Goal: Information Seeking & Learning: Learn about a topic

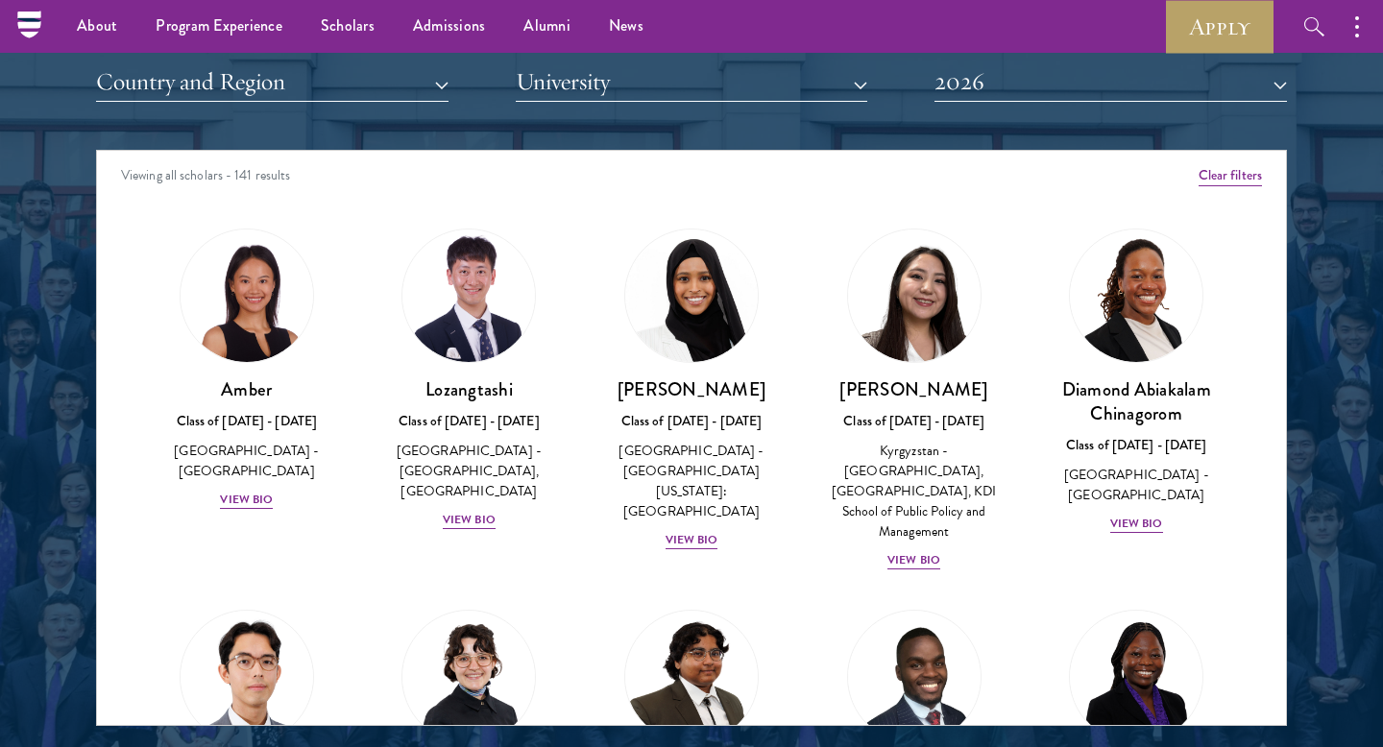
scroll to position [2227, 0]
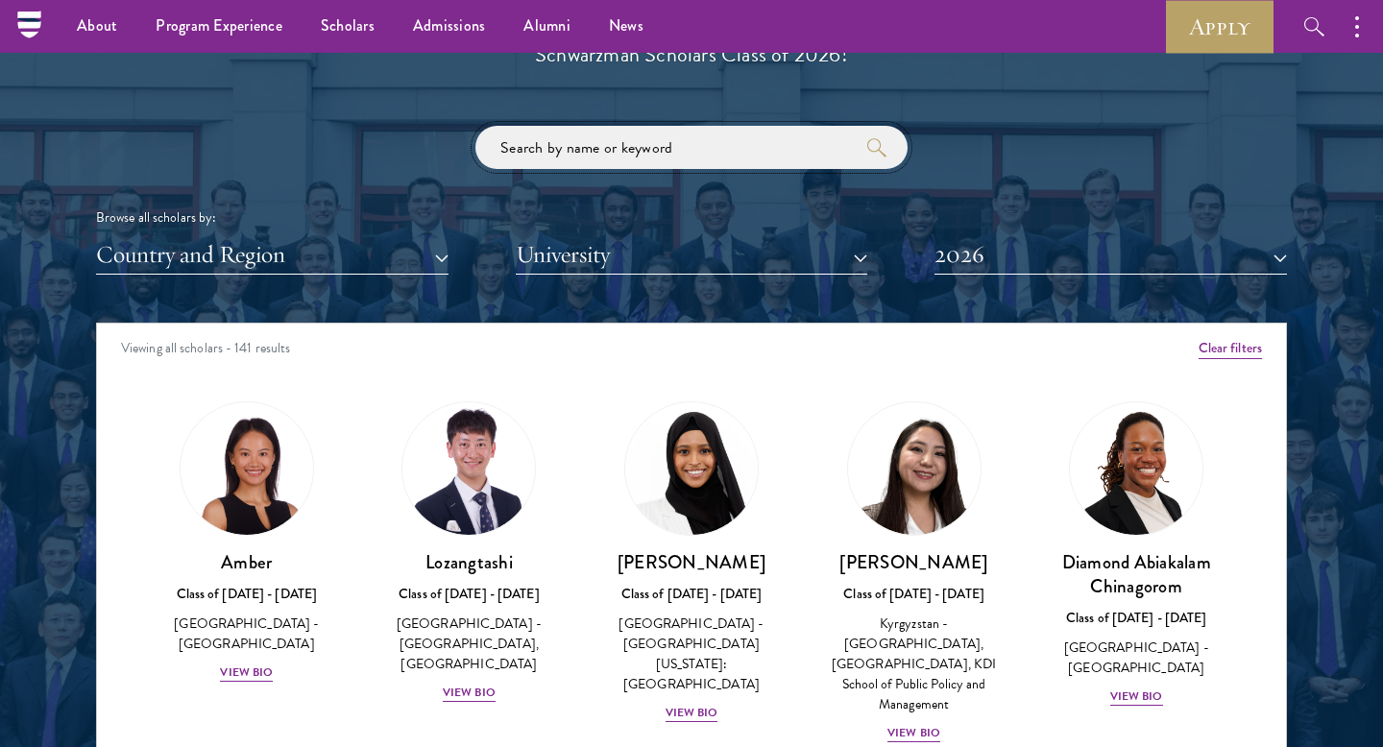
click at [533, 146] on input "search" at bounding box center [691, 147] width 432 height 43
click at [301, 230] on div "Browse all scholars by: Country and Region All Countries and Regions [GEOGRAPHI…" at bounding box center [691, 200] width 1191 height 149
click at [303, 255] on button "Country and Region" at bounding box center [272, 254] width 352 height 39
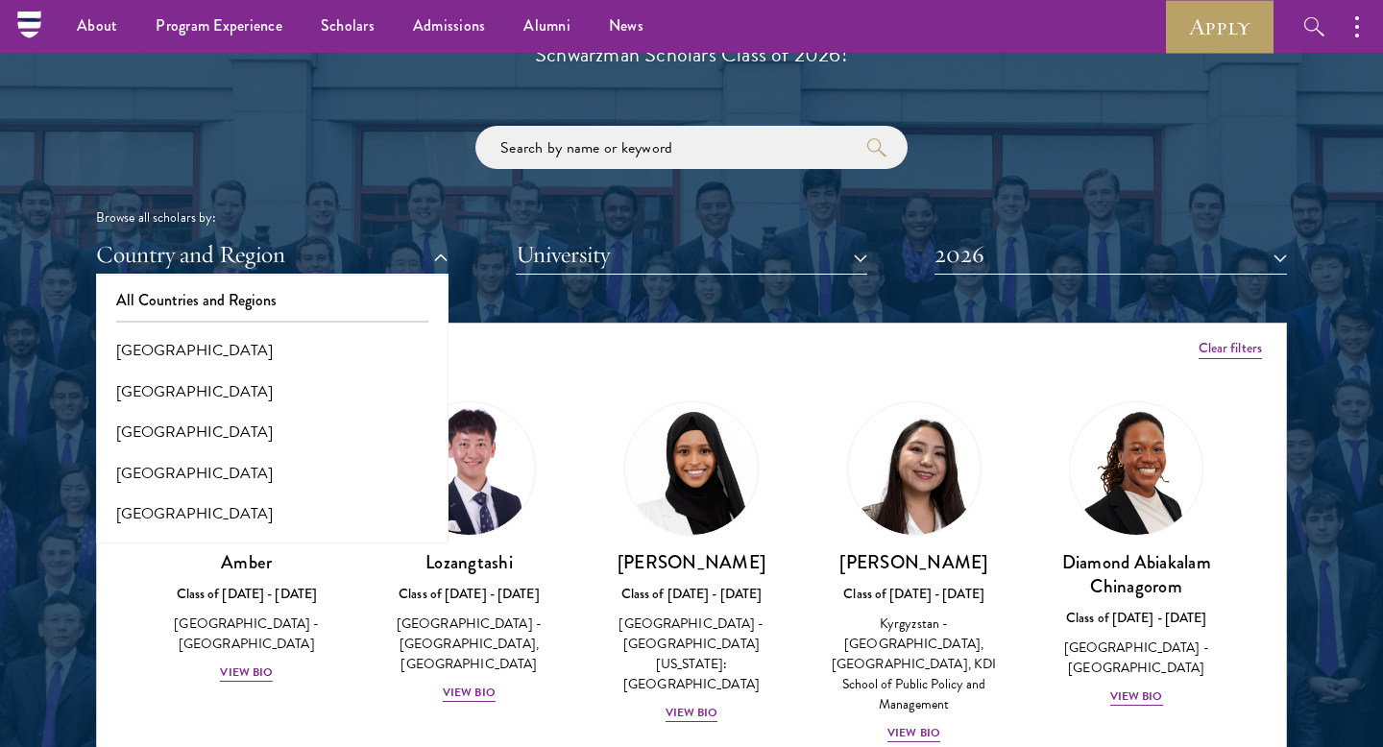
click at [374, 112] on div "Scholar Directory Congratulations and welcome to the Schwarzman Scholars Class …" at bounding box center [691, 410] width 1191 height 977
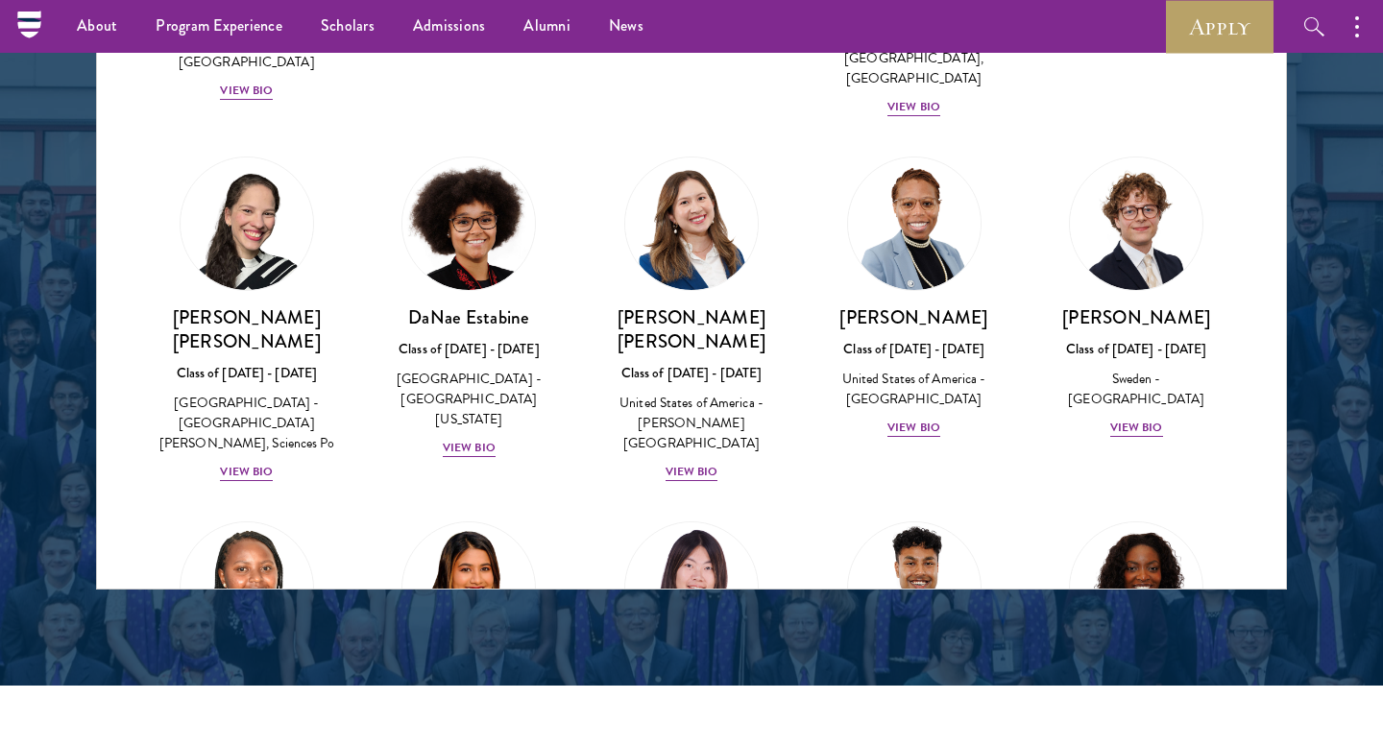
scroll to position [3747, 0]
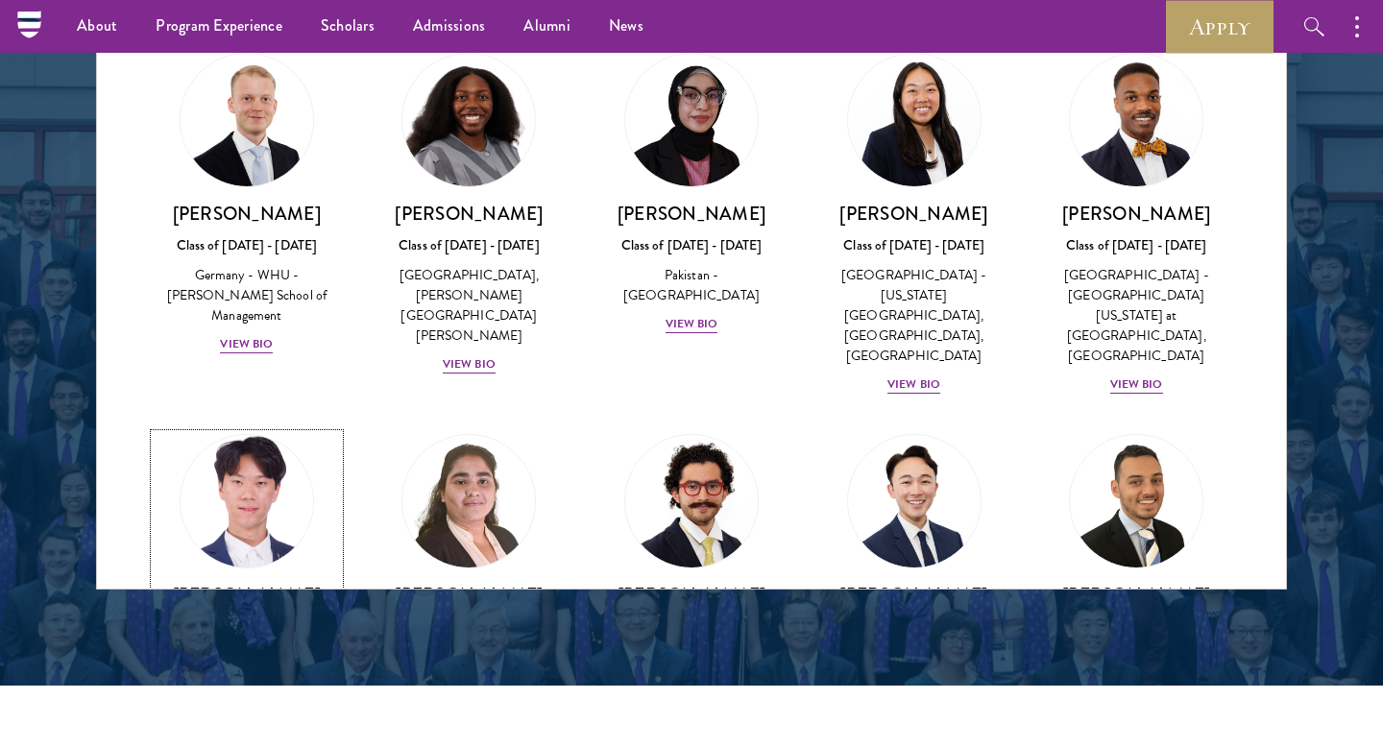
click at [281, 428] on img at bounding box center [247, 501] width 146 height 146
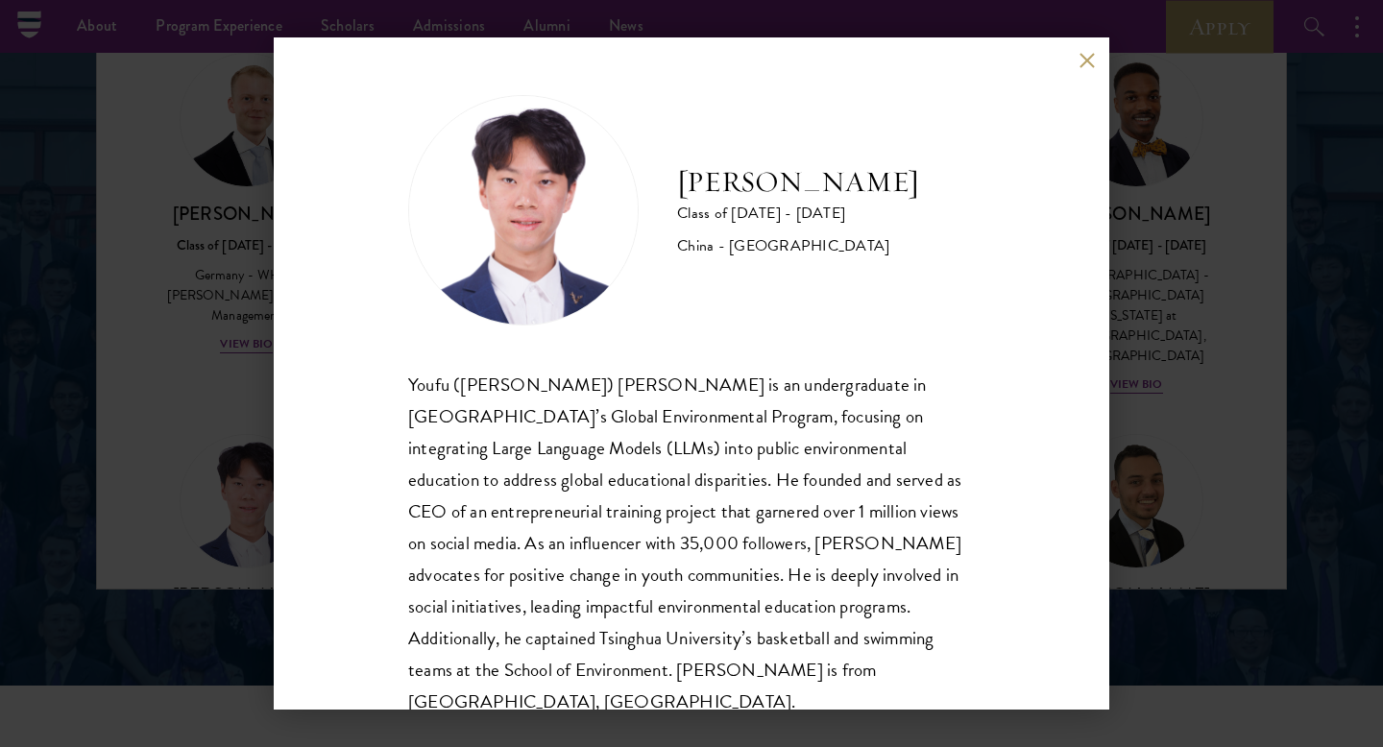
click at [1173, 357] on div "[PERSON_NAME] Class of [DATE] - [DATE] [GEOGRAPHIC_DATA] - [GEOGRAPHIC_DATA] [P…" at bounding box center [691, 373] width 1383 height 747
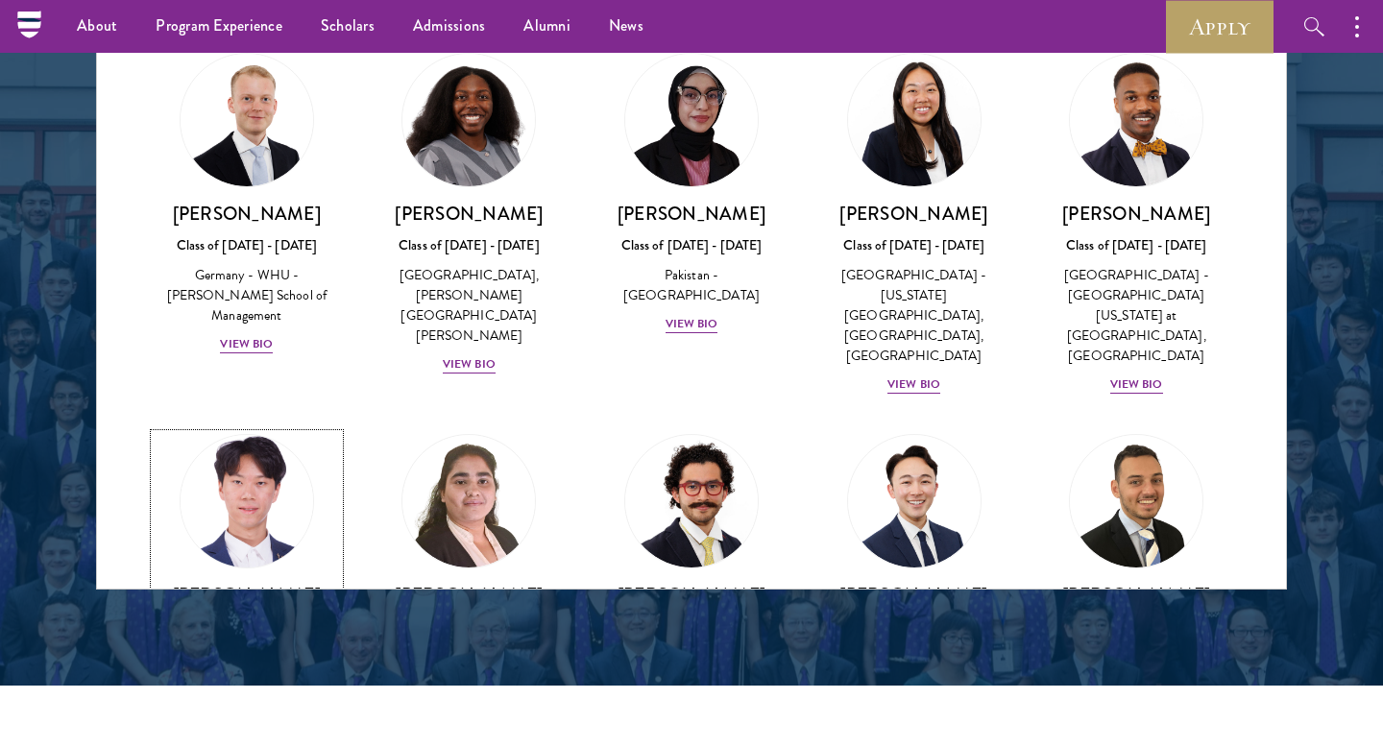
click at [169, 434] on link "[PERSON_NAME] Class of [DATE] - [DATE] [GEOGRAPHIC_DATA] - [GEOGRAPHIC_DATA] Vi…" at bounding box center [247, 565] width 184 height 262
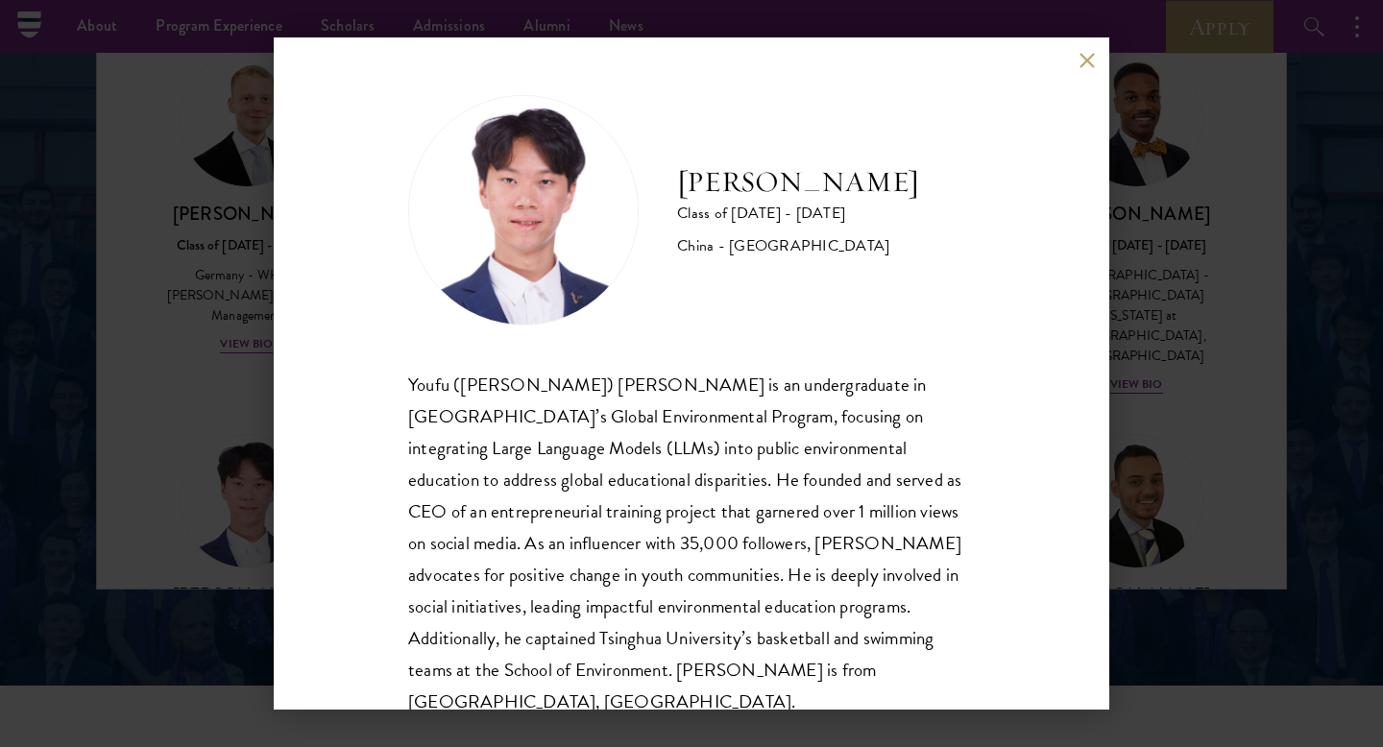
click at [175, 178] on div "[PERSON_NAME] Class of [DATE] - [DATE] [GEOGRAPHIC_DATA] - [GEOGRAPHIC_DATA] [P…" at bounding box center [691, 373] width 1383 height 747
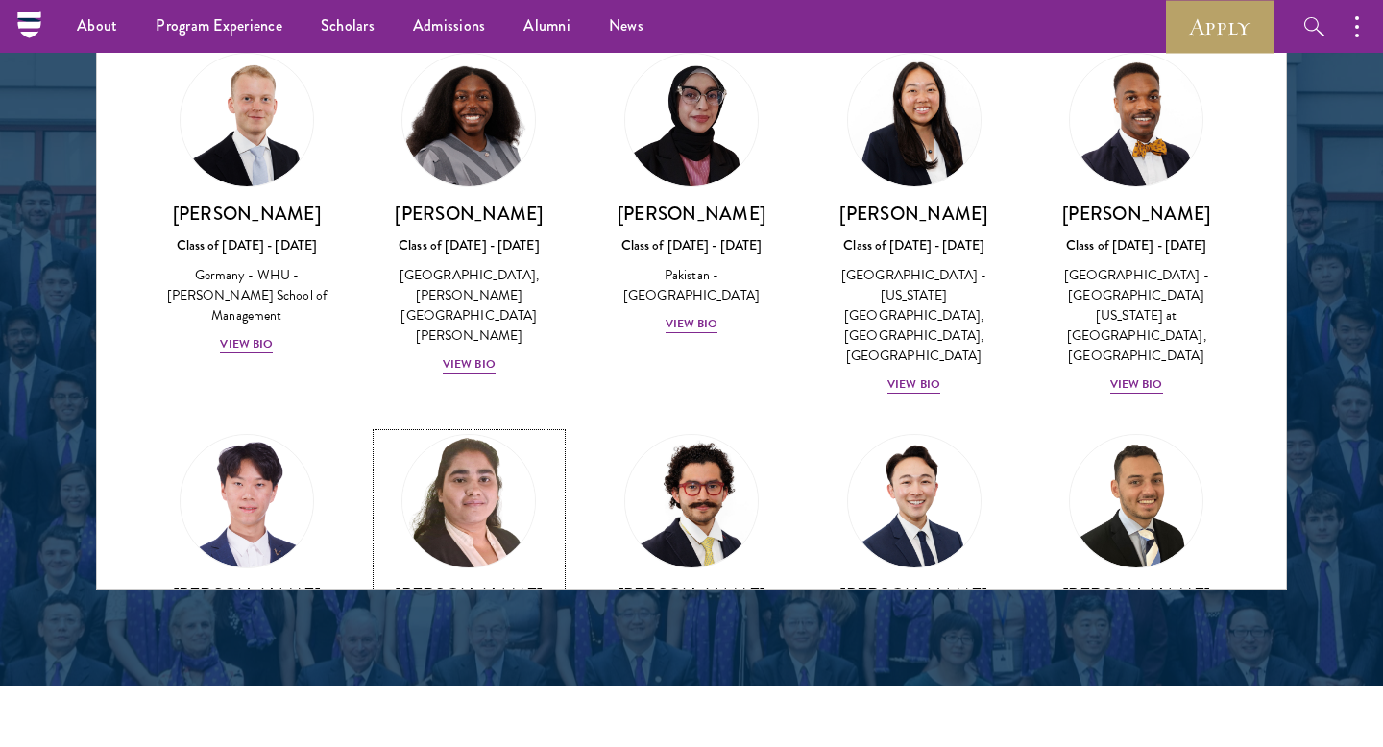
click at [415, 428] on img at bounding box center [469, 501] width 146 height 146
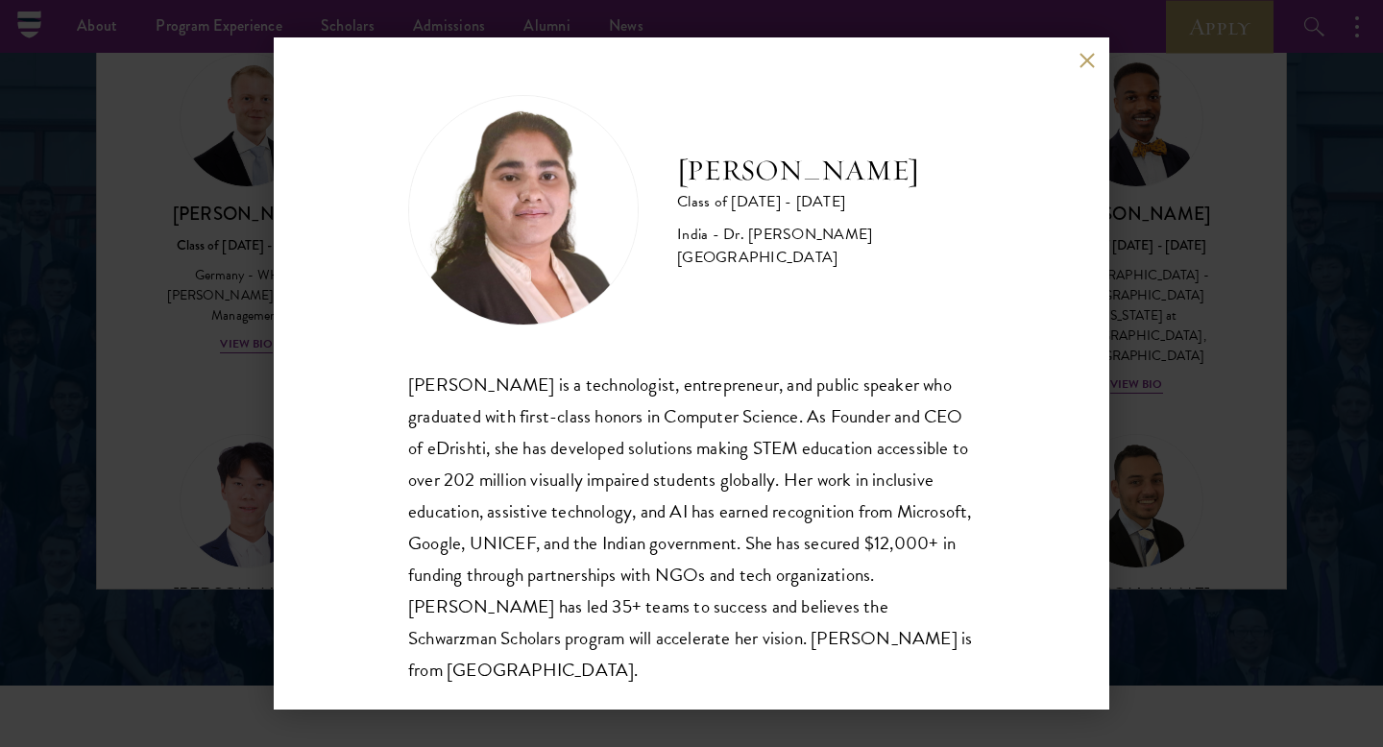
click at [212, 261] on div "[PERSON_NAME] Class of [DATE] - [DATE] [GEOGRAPHIC_DATA] - Dr. [PERSON_NAME][GE…" at bounding box center [691, 373] width 1383 height 747
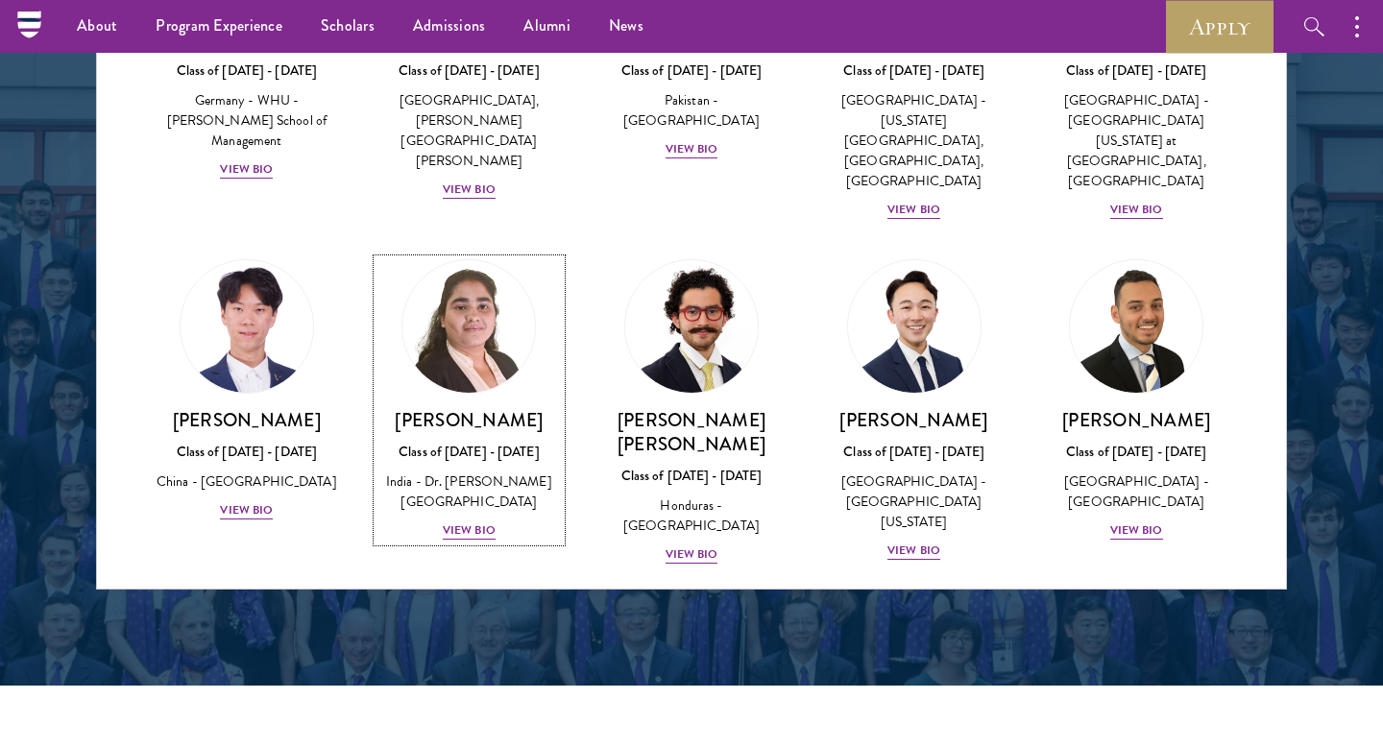
scroll to position [3935, 0]
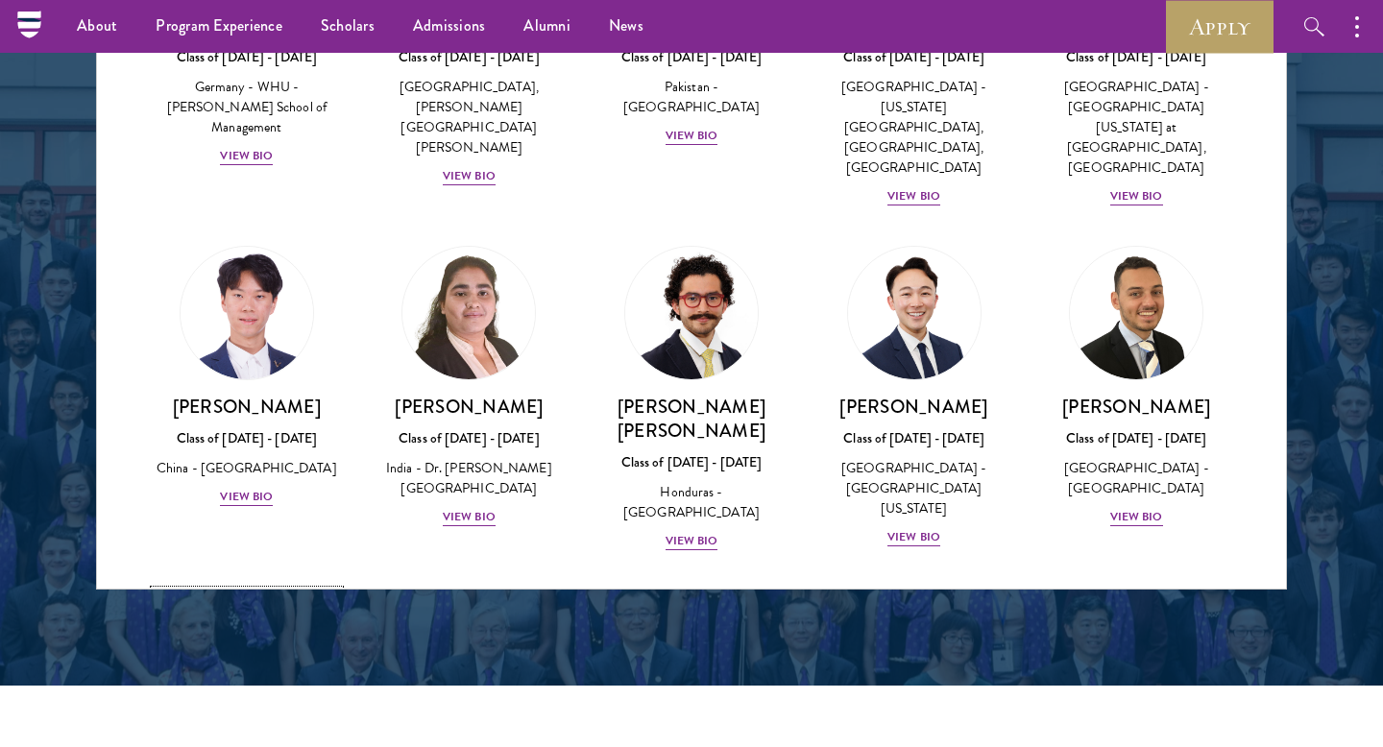
click at [256, 585] on img at bounding box center [247, 658] width 146 height 146
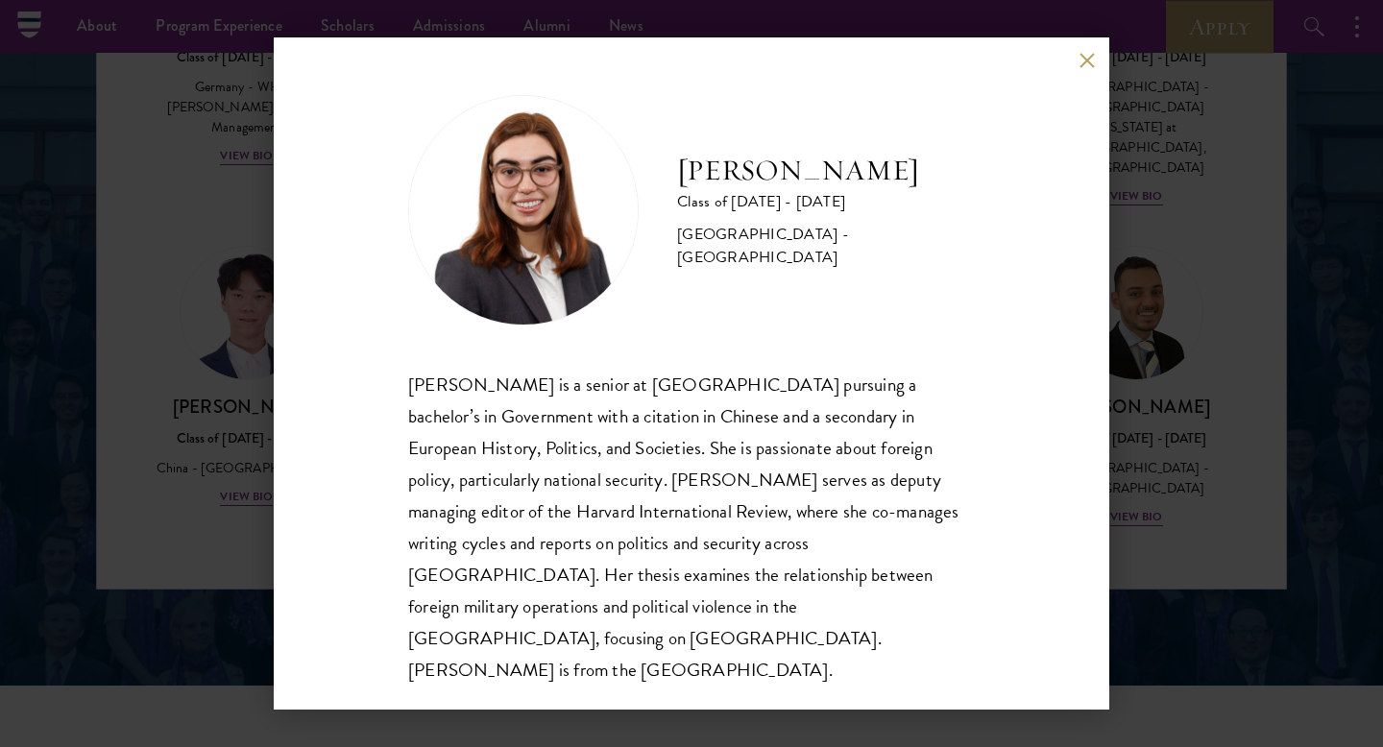
click at [201, 377] on div "[PERSON_NAME] Class of [DATE] - [DATE] [GEOGRAPHIC_DATA] - [GEOGRAPHIC_DATA] [P…" at bounding box center [691, 373] width 1383 height 747
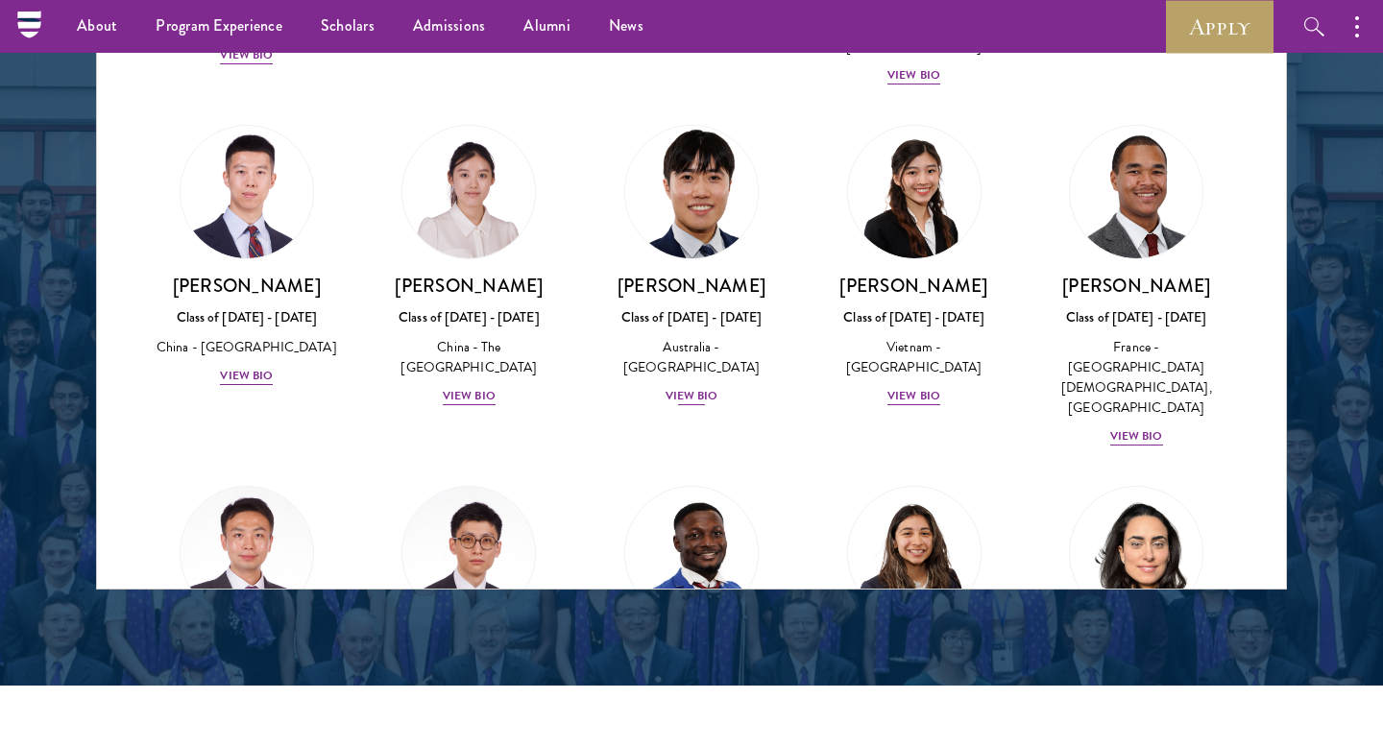
scroll to position [5432, 0]
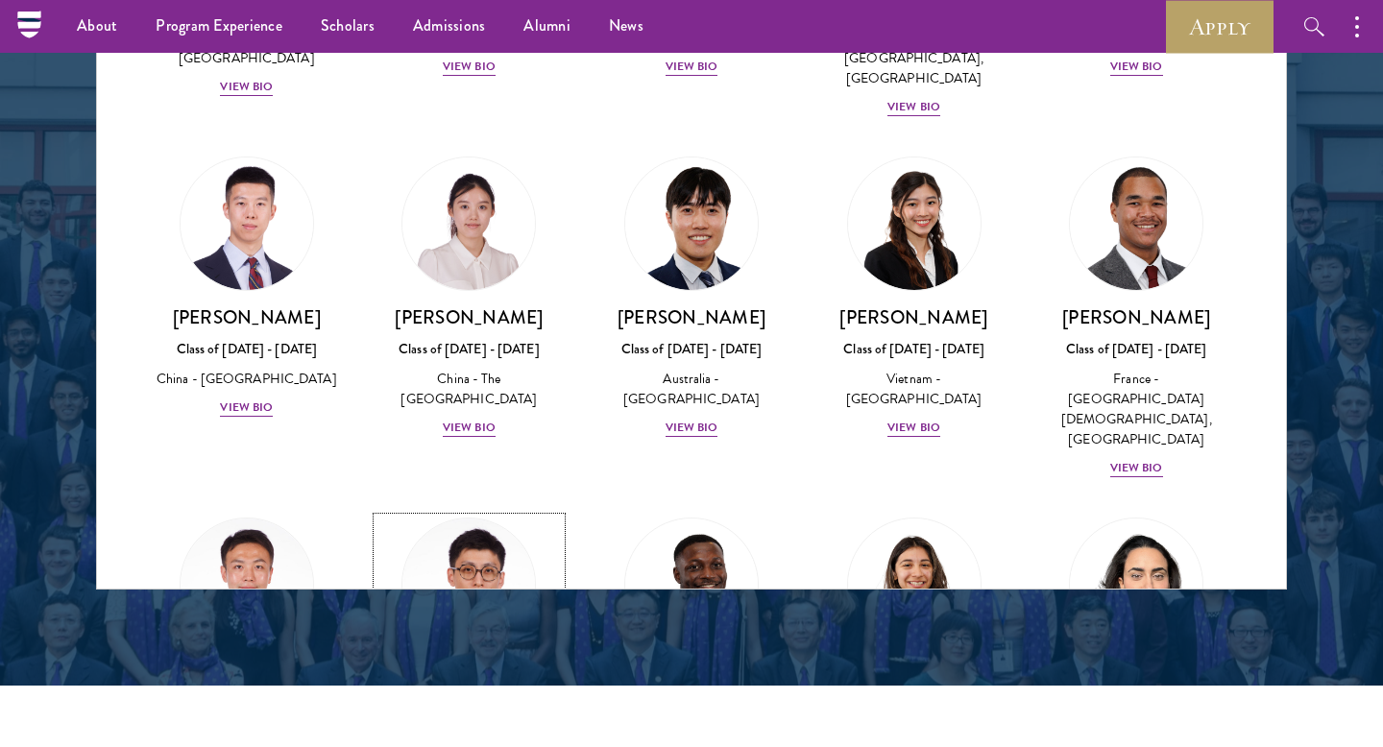
click at [465, 512] on img at bounding box center [469, 585] width 146 height 146
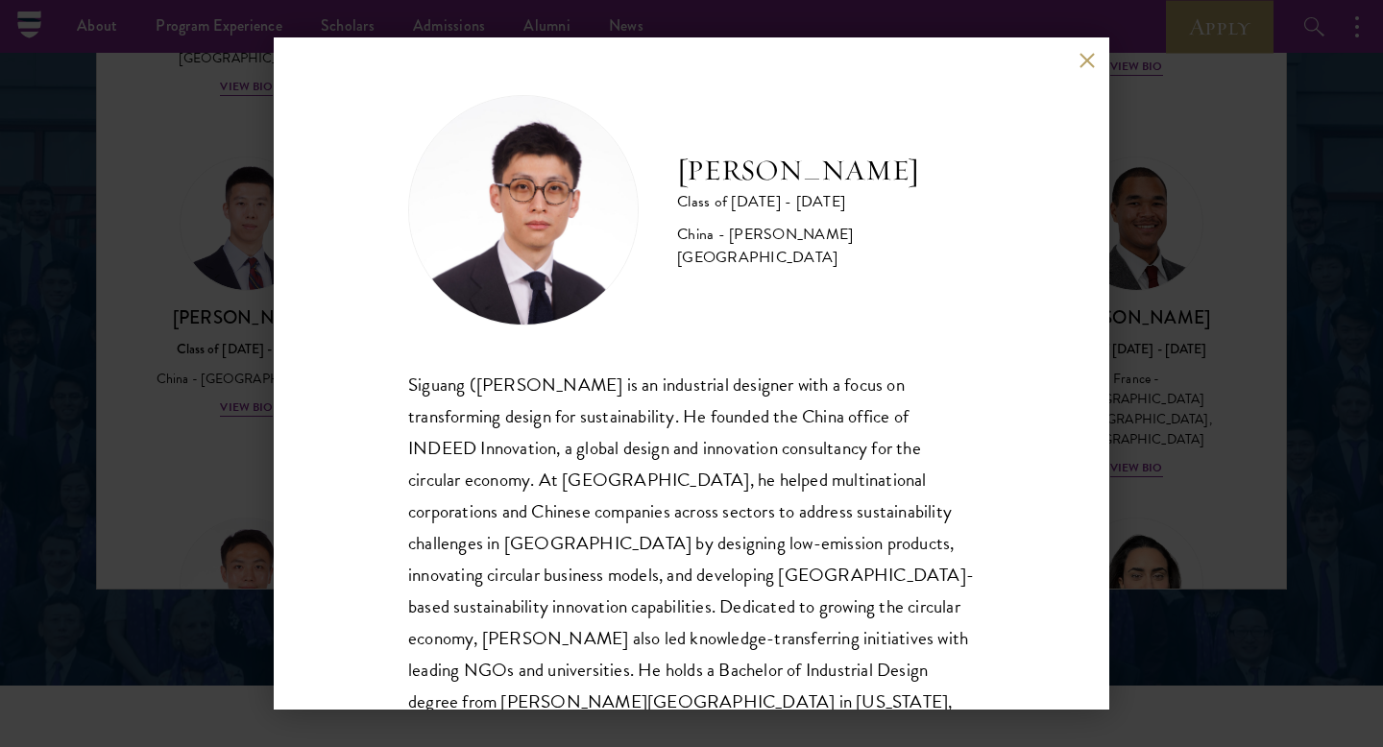
click at [1205, 304] on div "[PERSON_NAME] Class of [DATE] - [DATE] [GEOGRAPHIC_DATA] - [PERSON_NAME][GEOGRA…" at bounding box center [691, 373] width 1383 height 747
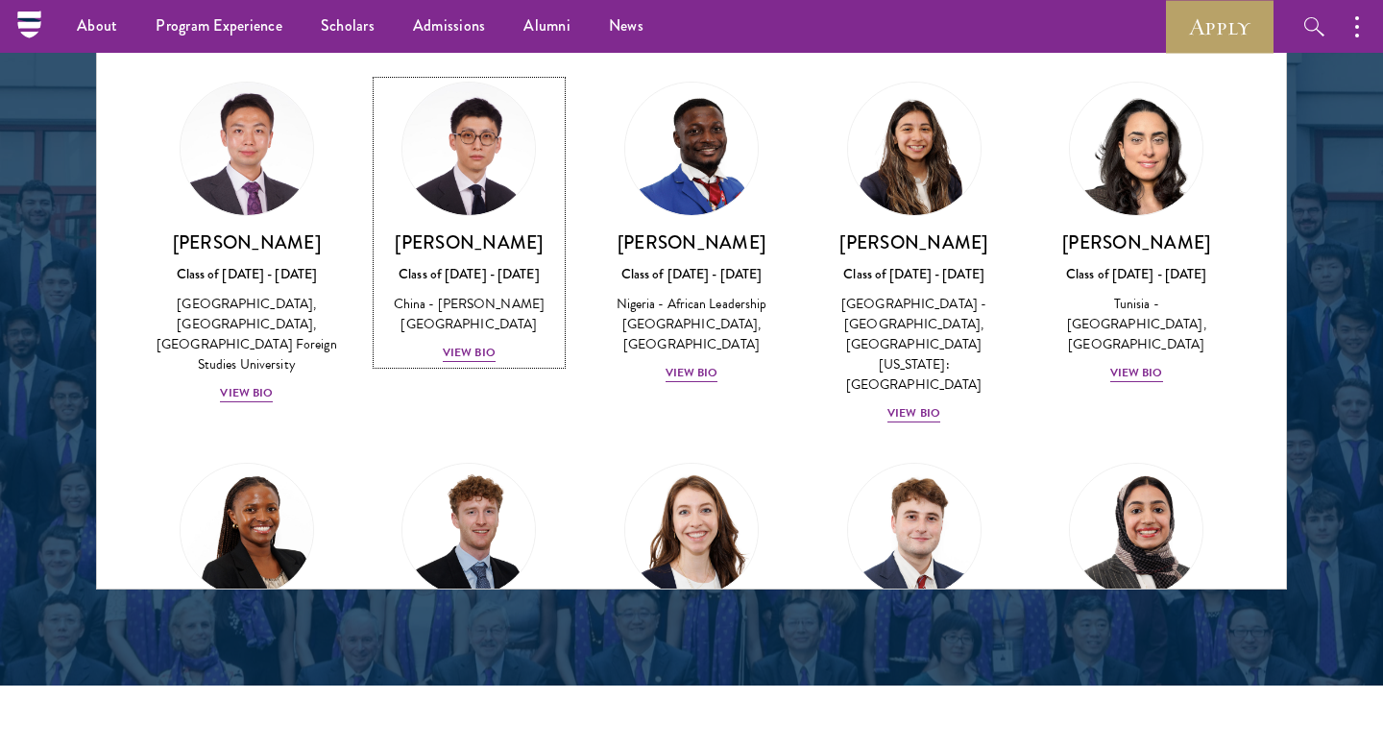
scroll to position [5508, 0]
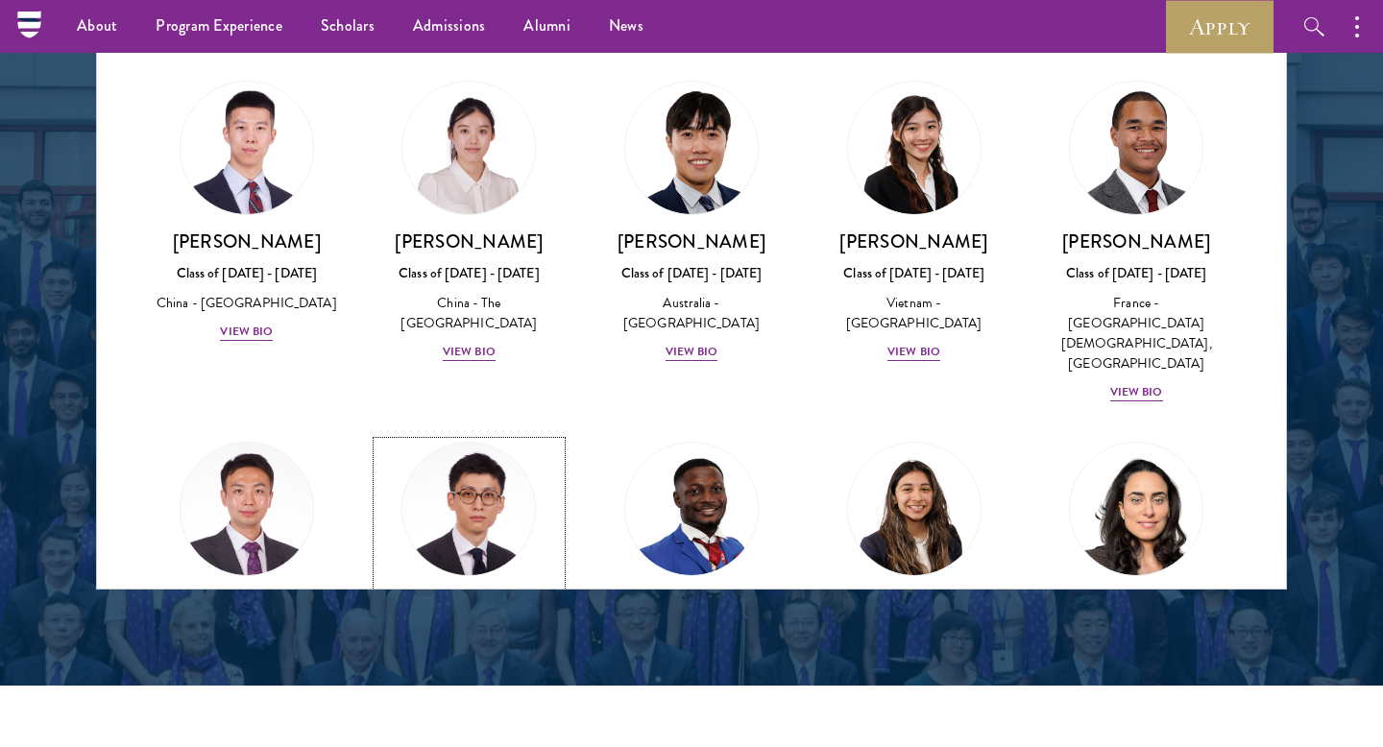
click at [471, 591] on h3 "[PERSON_NAME]" at bounding box center [469, 603] width 184 height 24
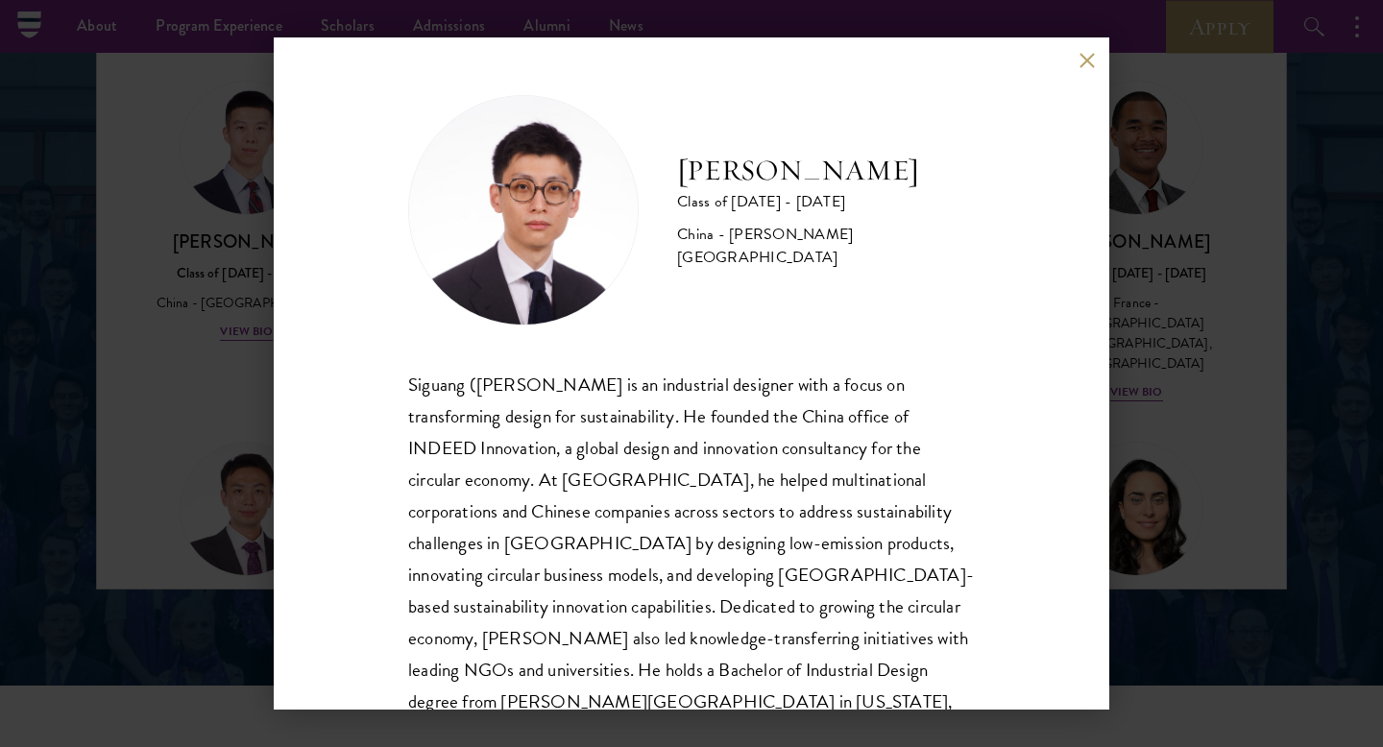
click at [249, 146] on div "[PERSON_NAME] Class of [DATE] - [DATE] [GEOGRAPHIC_DATA] - [PERSON_NAME][GEOGRA…" at bounding box center [691, 373] width 1383 height 747
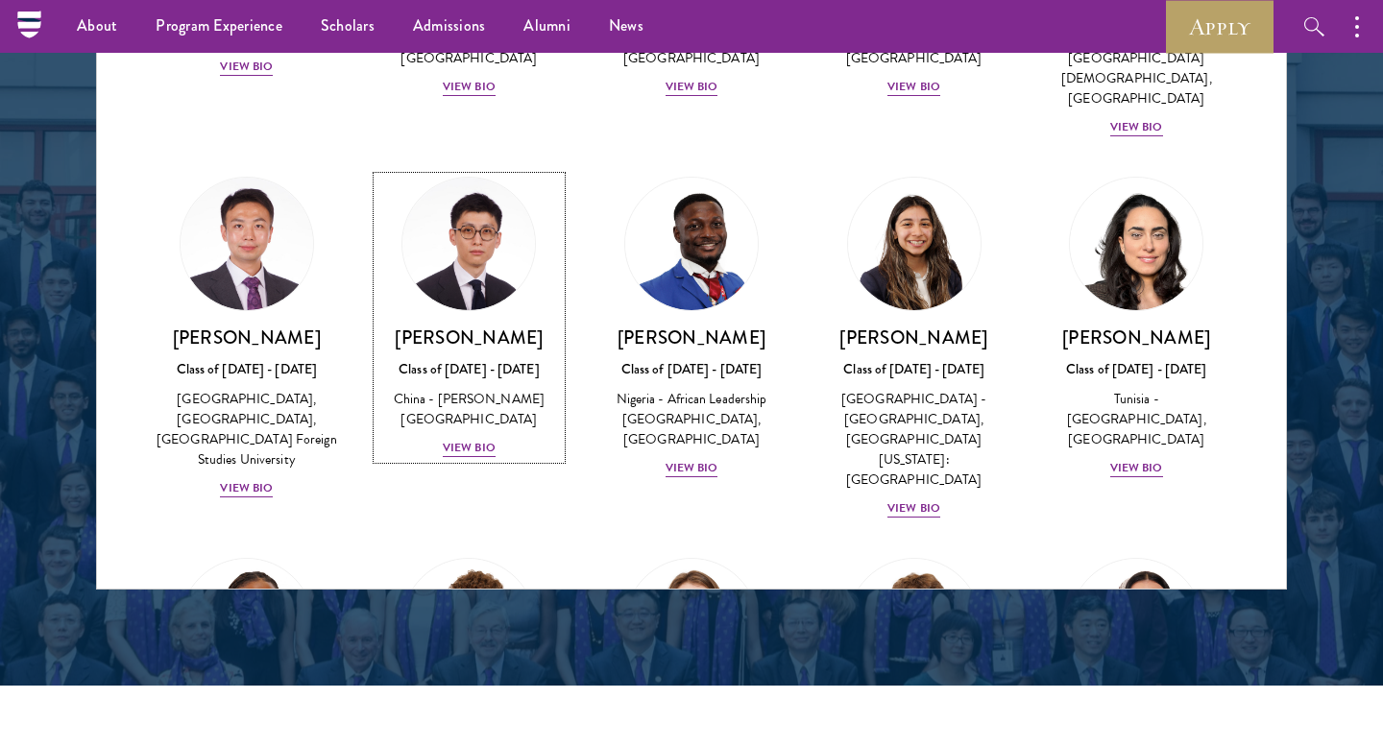
scroll to position [5914, 0]
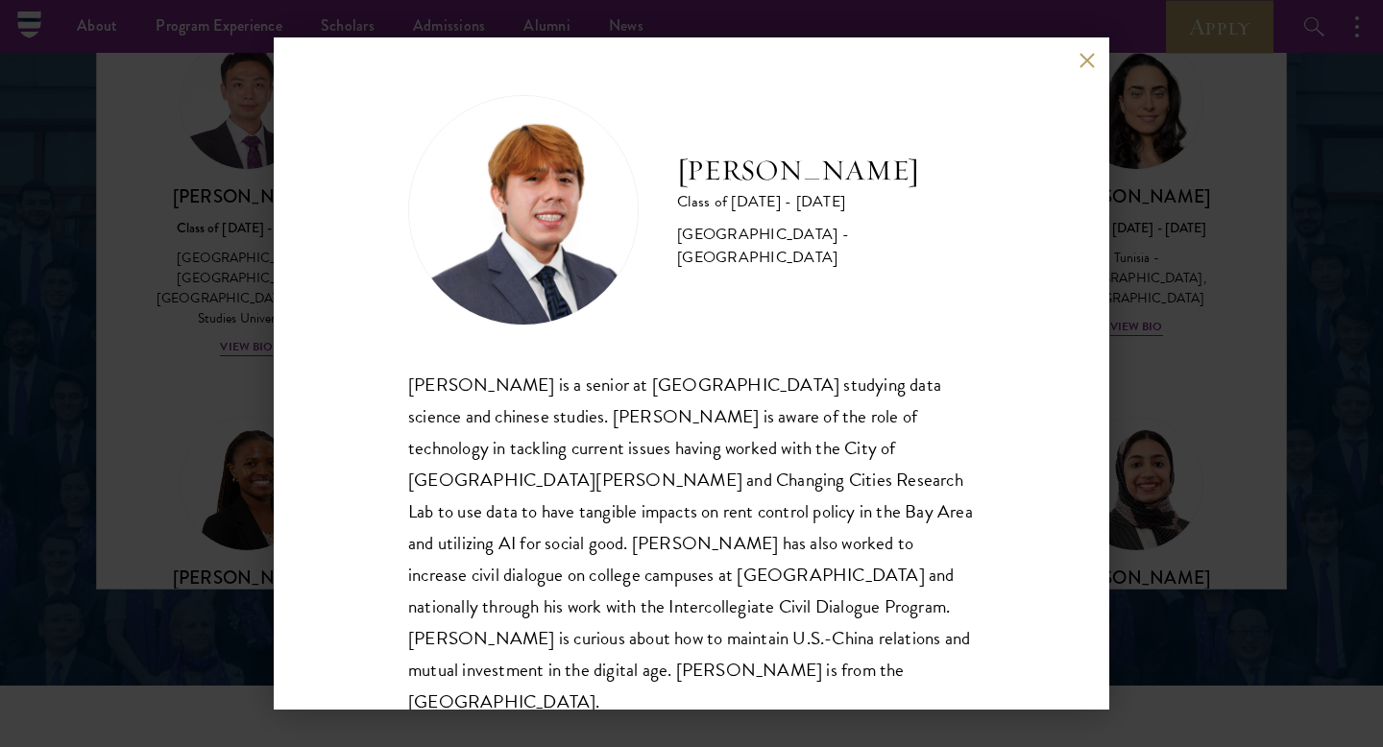
click at [1165, 339] on div "[PERSON_NAME] Class of [DATE] - [DATE] [GEOGRAPHIC_DATA] - [GEOGRAPHIC_DATA] [P…" at bounding box center [691, 373] width 1383 height 747
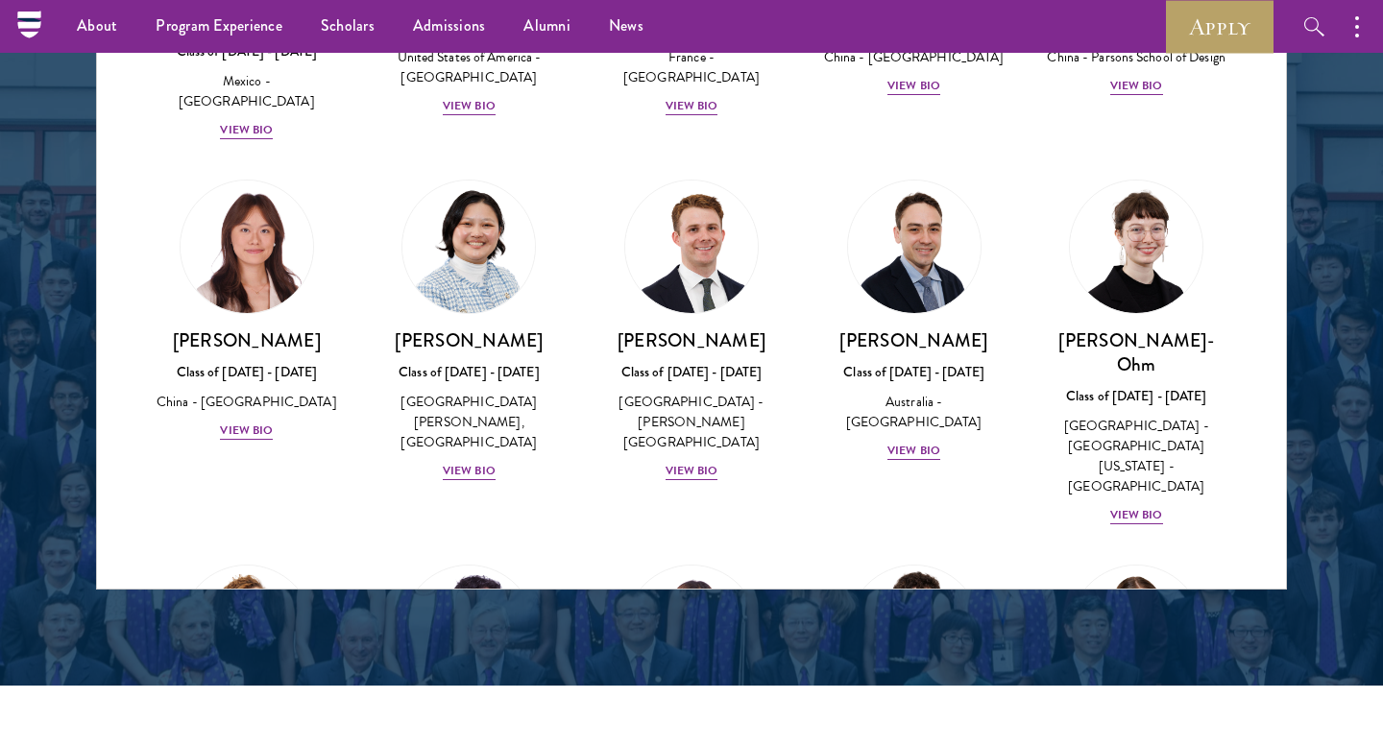
scroll to position [1721, 0]
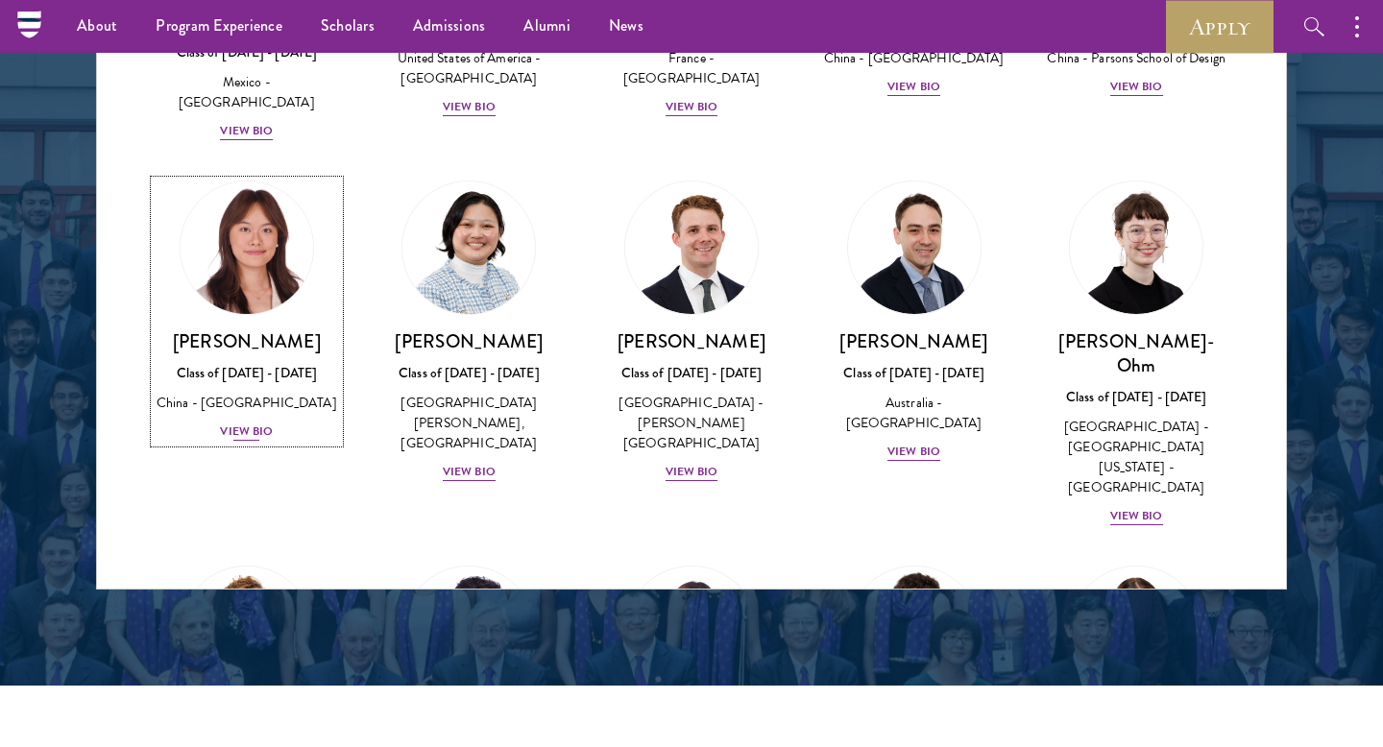
click at [258, 175] on img at bounding box center [247, 248] width 146 height 146
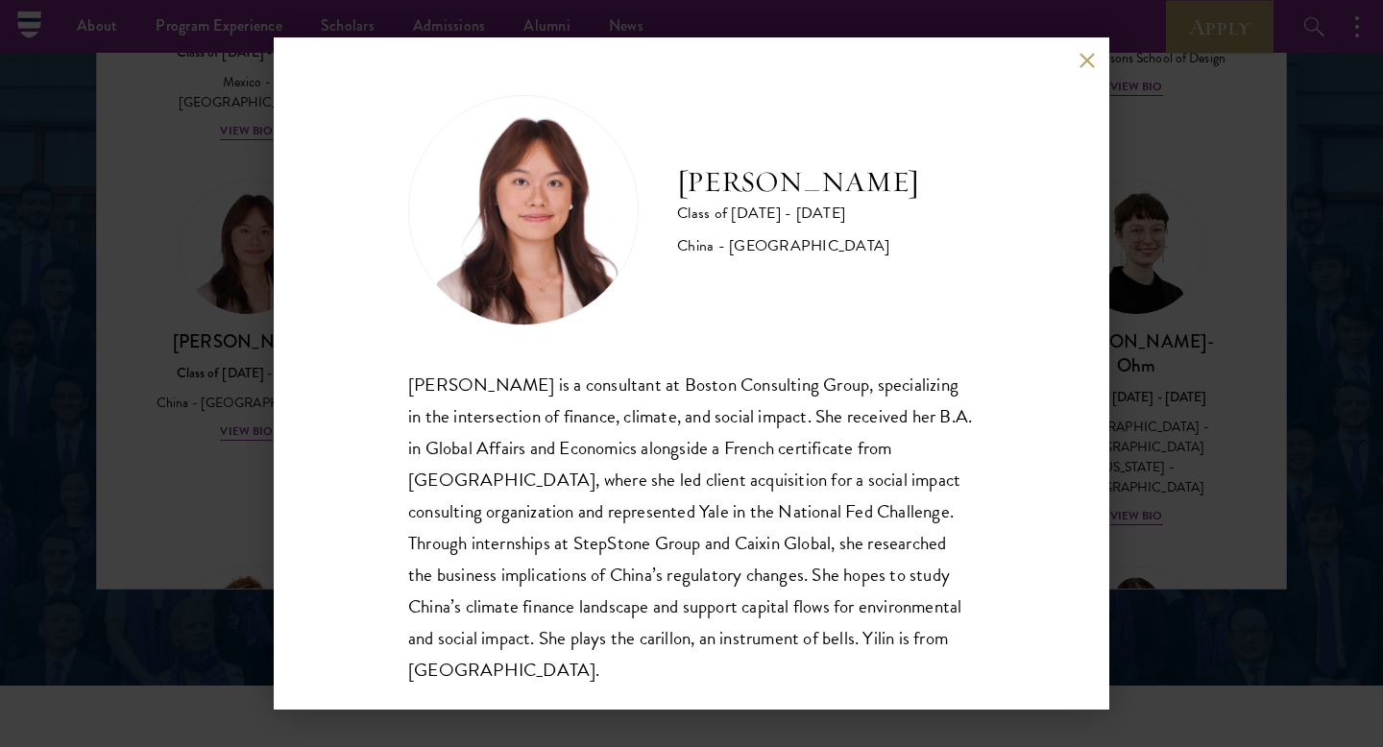
click at [1182, 288] on div "[PERSON_NAME] Class of [DATE] - [DATE] [GEOGRAPHIC_DATA] - [GEOGRAPHIC_DATA] [P…" at bounding box center [691, 373] width 1383 height 747
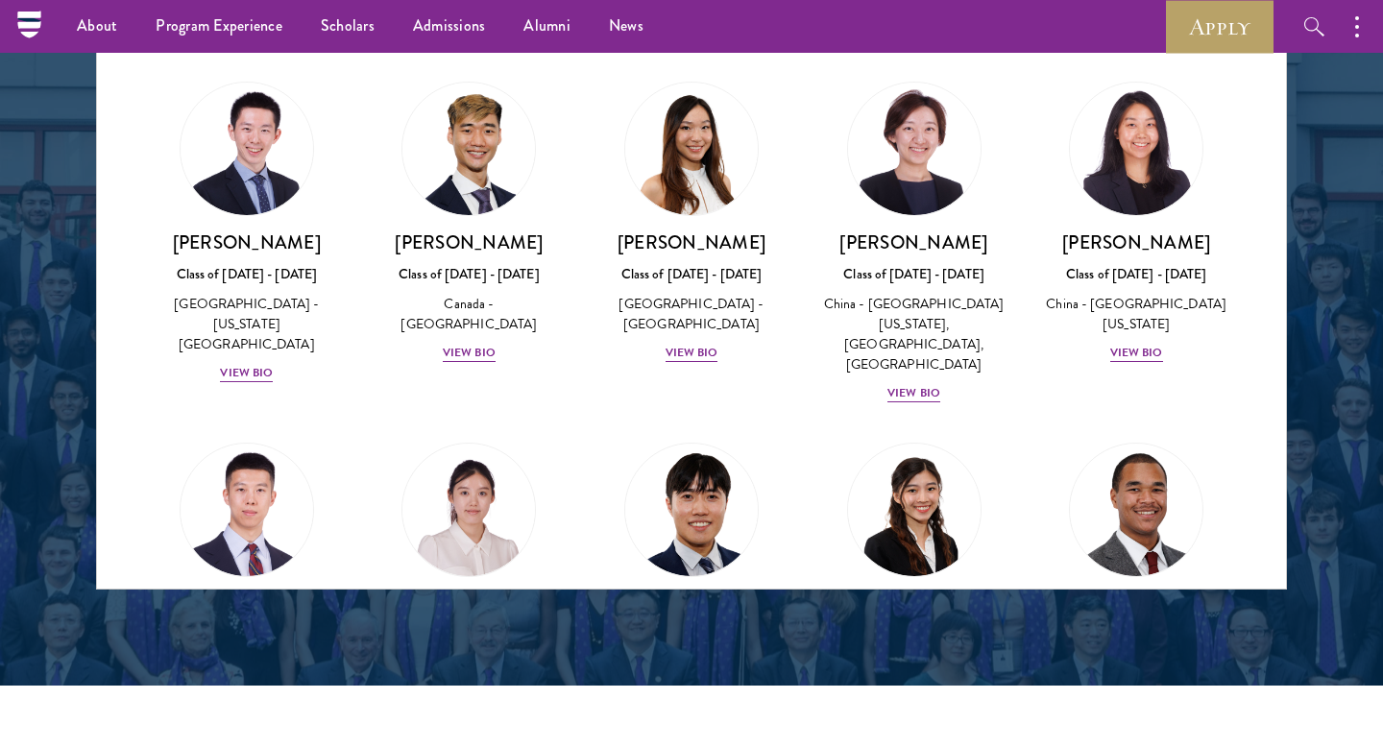
scroll to position [4604, 0]
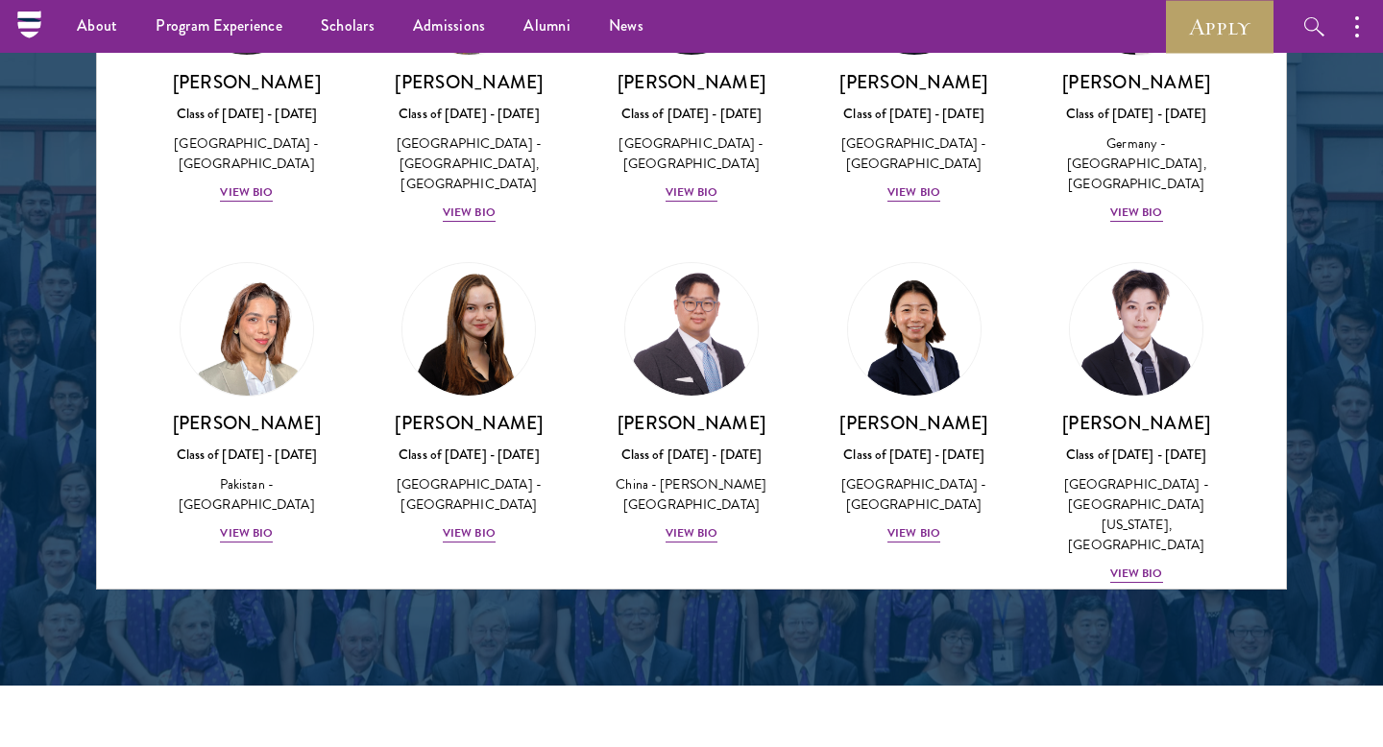
click at [716, 618] on img at bounding box center [692, 691] width 146 height 146
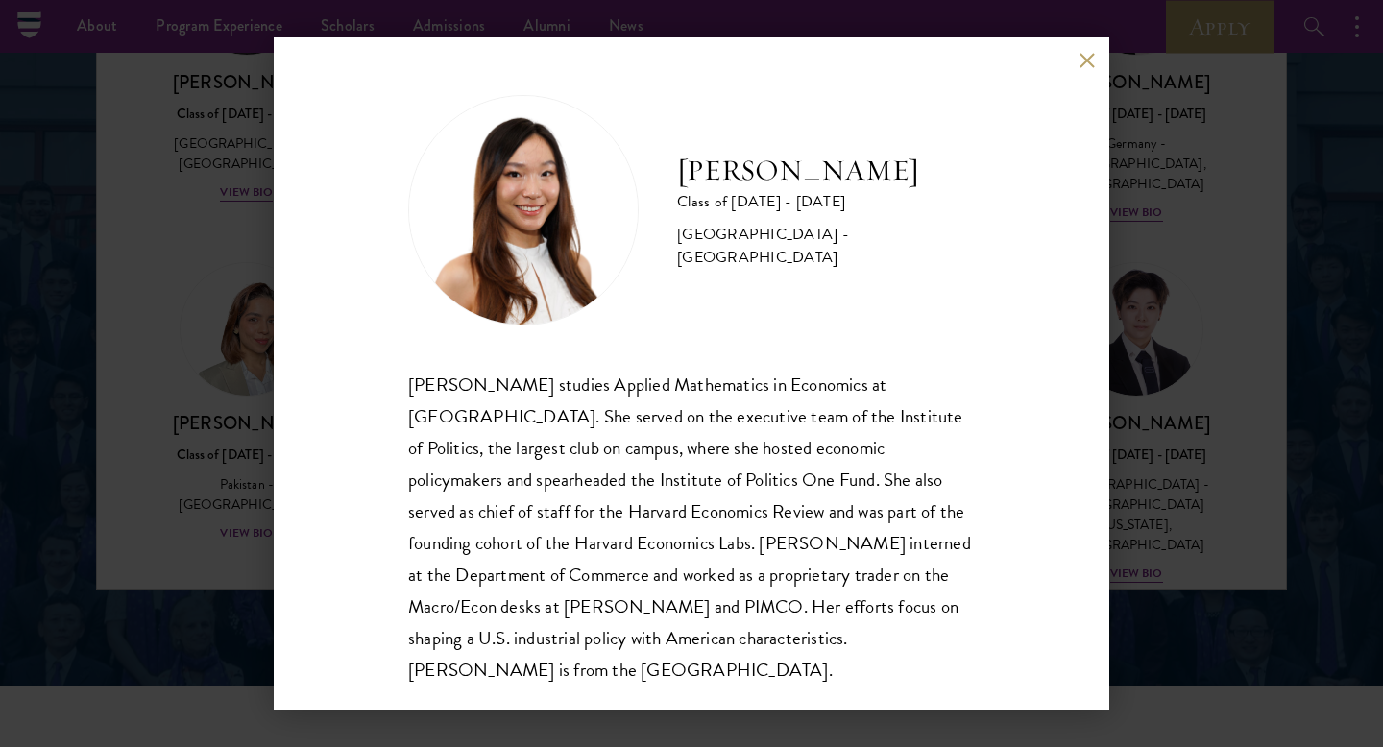
click at [304, 328] on div "[PERSON_NAME] Class of [DATE] - [DATE] [GEOGRAPHIC_DATA] - [GEOGRAPHIC_DATA] [P…" at bounding box center [692, 373] width 836 height 672
drag, startPoint x: 257, startPoint y: 377, endPoint x: 353, endPoint y: 354, distance: 98.8
click at [258, 377] on div "[PERSON_NAME] Class of [DATE] - [DATE] [GEOGRAPHIC_DATA] - [GEOGRAPHIC_DATA] [P…" at bounding box center [691, 373] width 1383 height 747
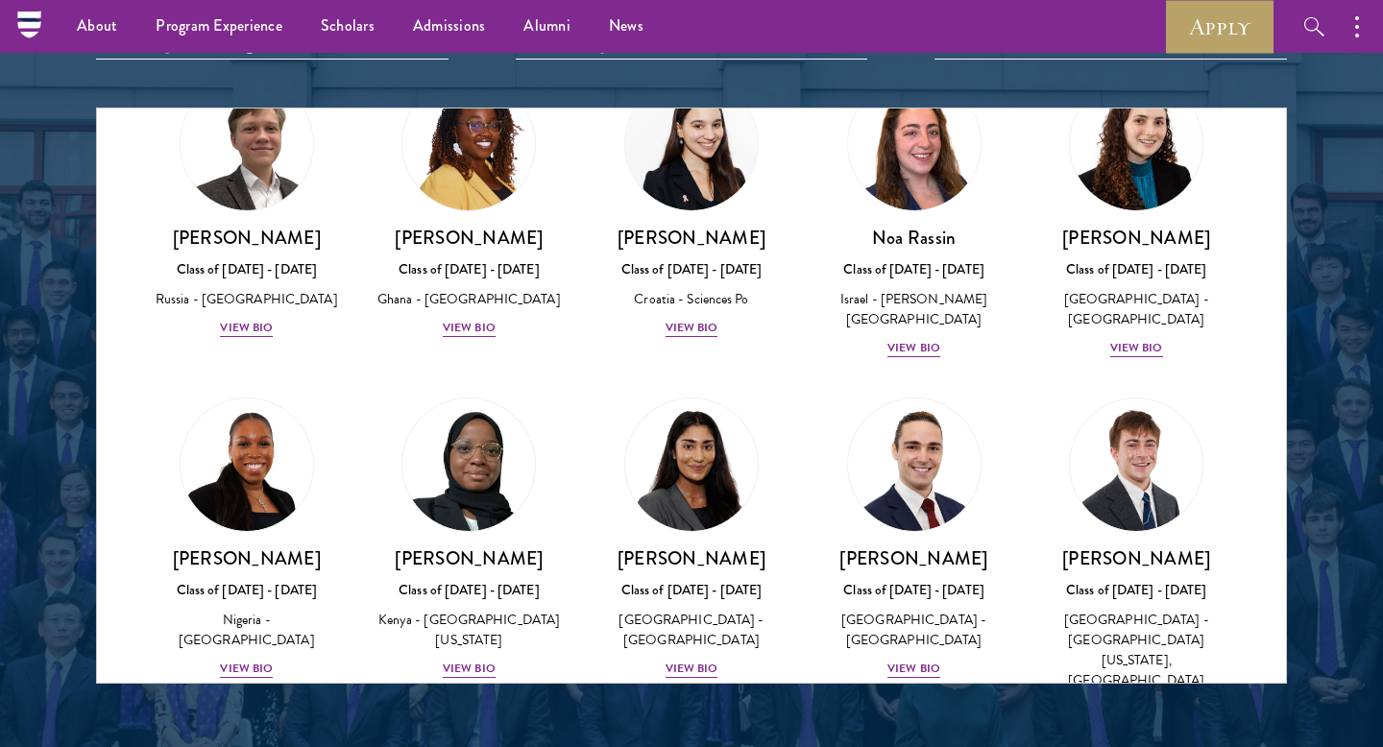
scroll to position [8495, 0]
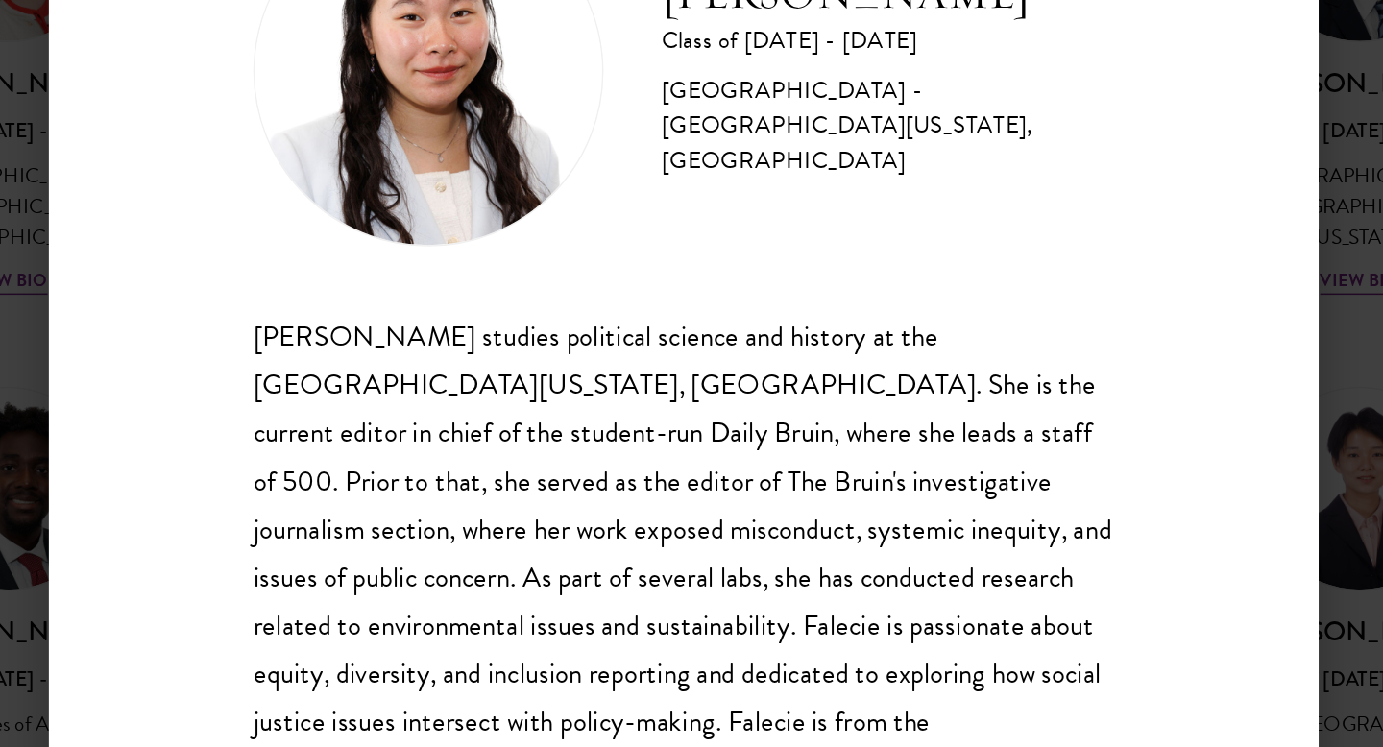
scroll to position [2, 0]
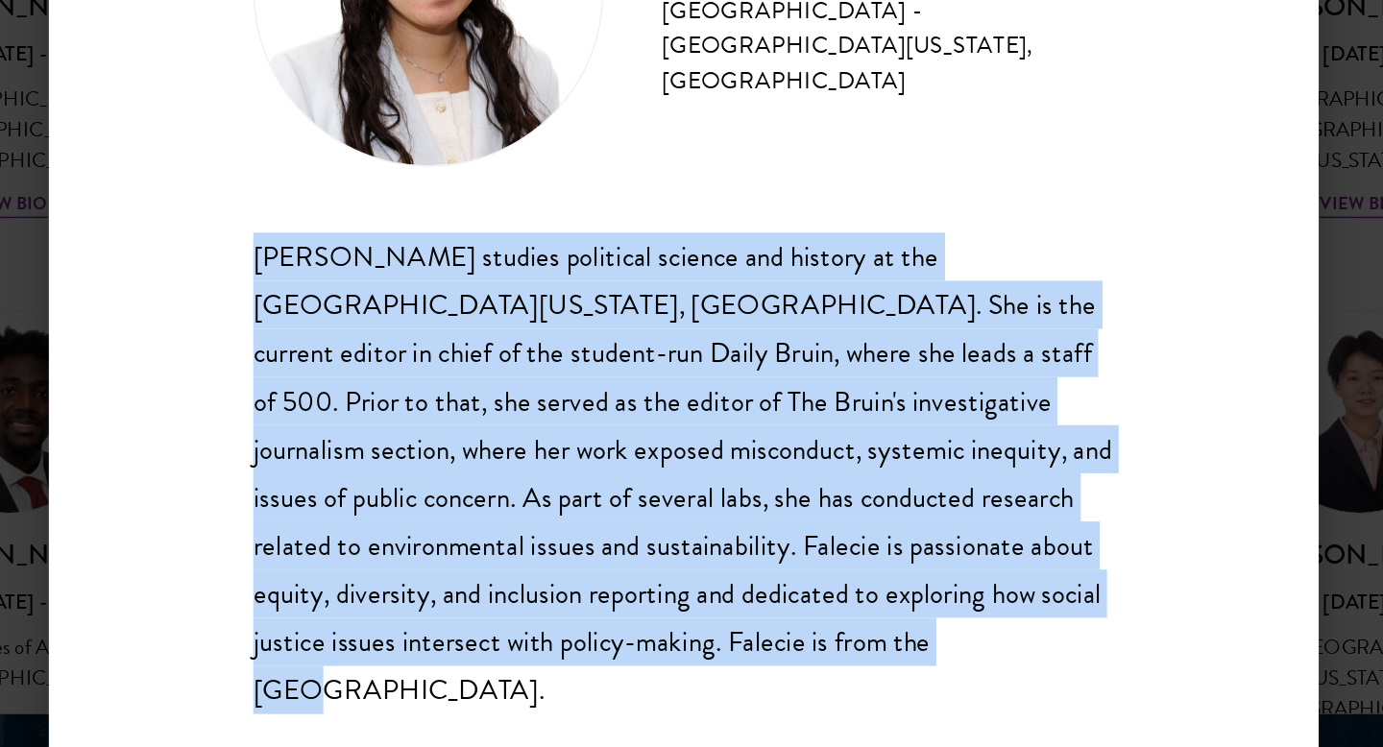
drag, startPoint x: 387, startPoint y: 371, endPoint x: 812, endPoint y: 662, distance: 514.7
click at [812, 662] on div "[PERSON_NAME] Class of [DATE] - [DATE] [GEOGRAPHIC_DATA] - [GEOGRAPHIC_DATA][US…" at bounding box center [692, 373] width 836 height 672
copy div "[PERSON_NAME] studies political science and history at the [GEOGRAPHIC_DATA][US…"
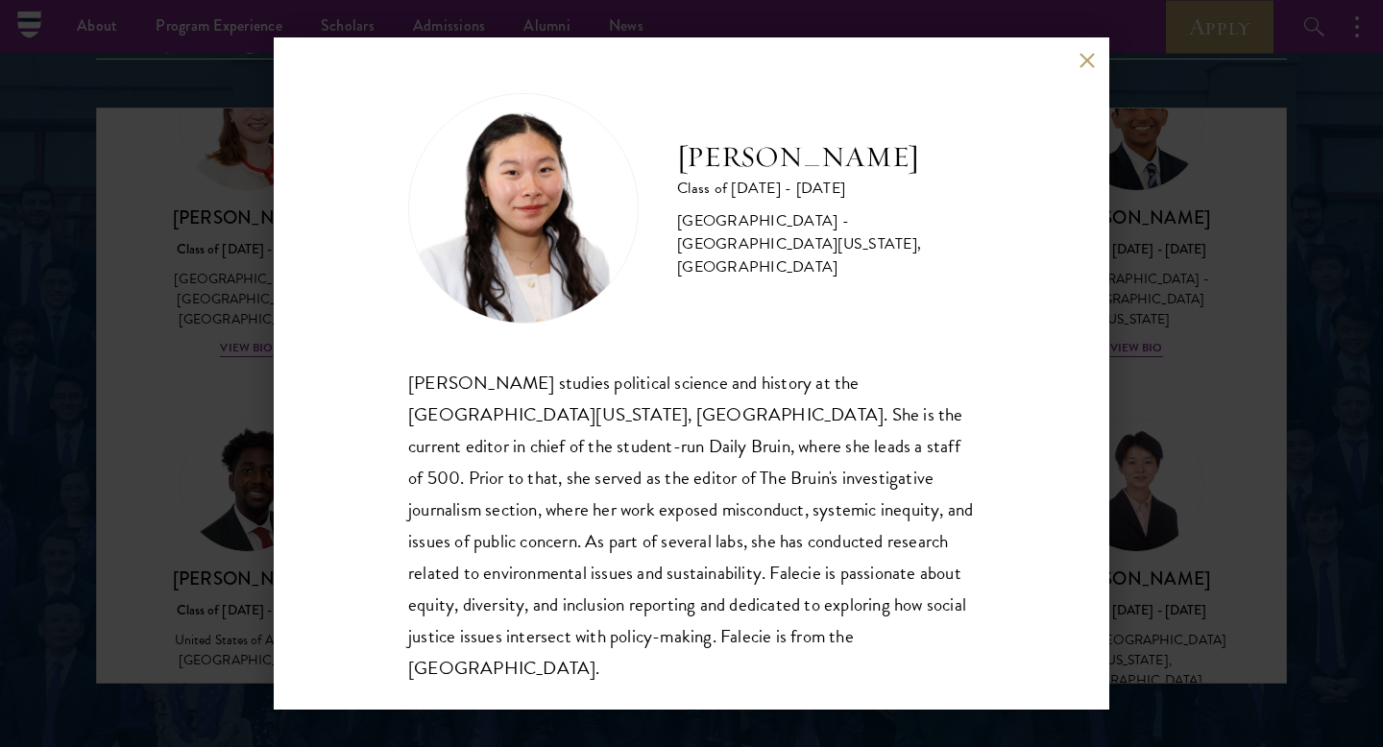
click at [1128, 380] on div "[PERSON_NAME] Class of [DATE] - [DATE] [GEOGRAPHIC_DATA] - [GEOGRAPHIC_DATA][US…" at bounding box center [691, 373] width 1383 height 747
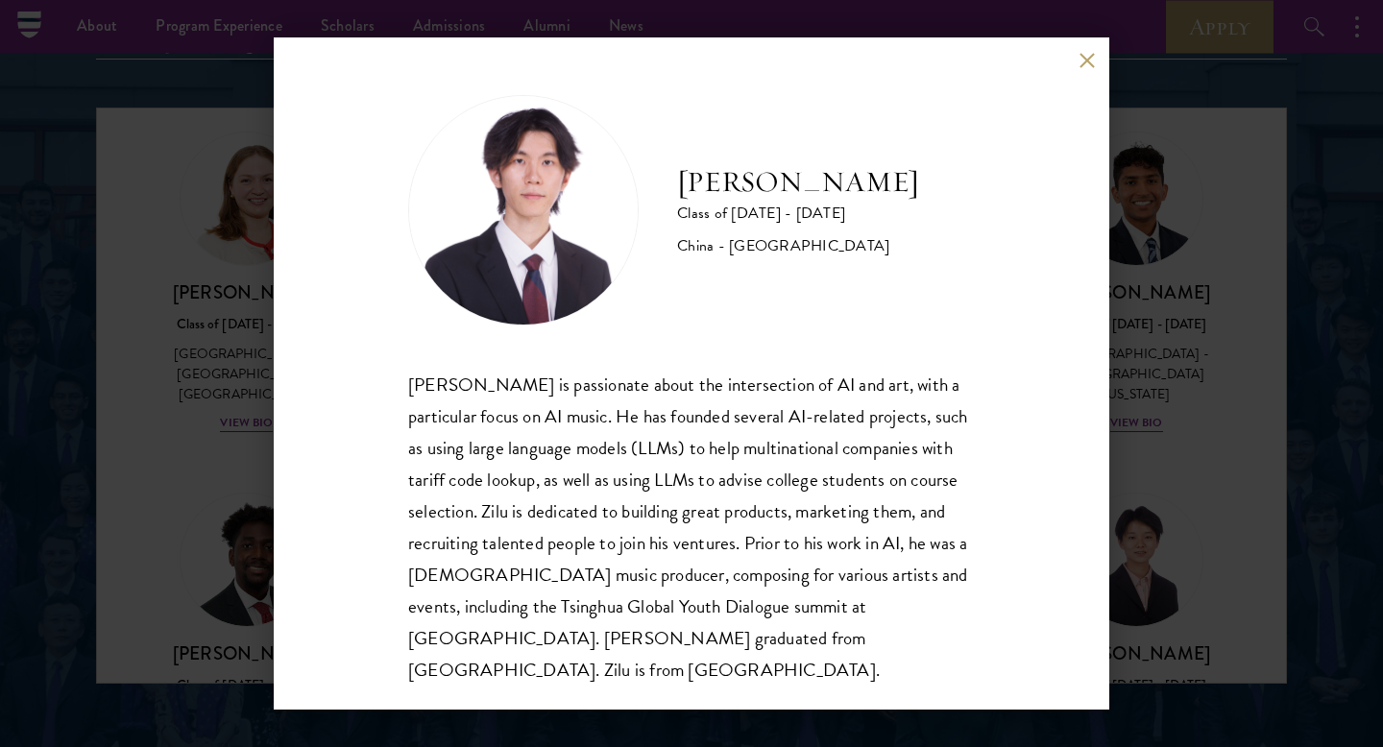
click at [1197, 386] on div "[PERSON_NAME] Class of [DATE] - [DATE] [GEOGRAPHIC_DATA] - [GEOGRAPHIC_DATA] [P…" at bounding box center [691, 373] width 1383 height 747
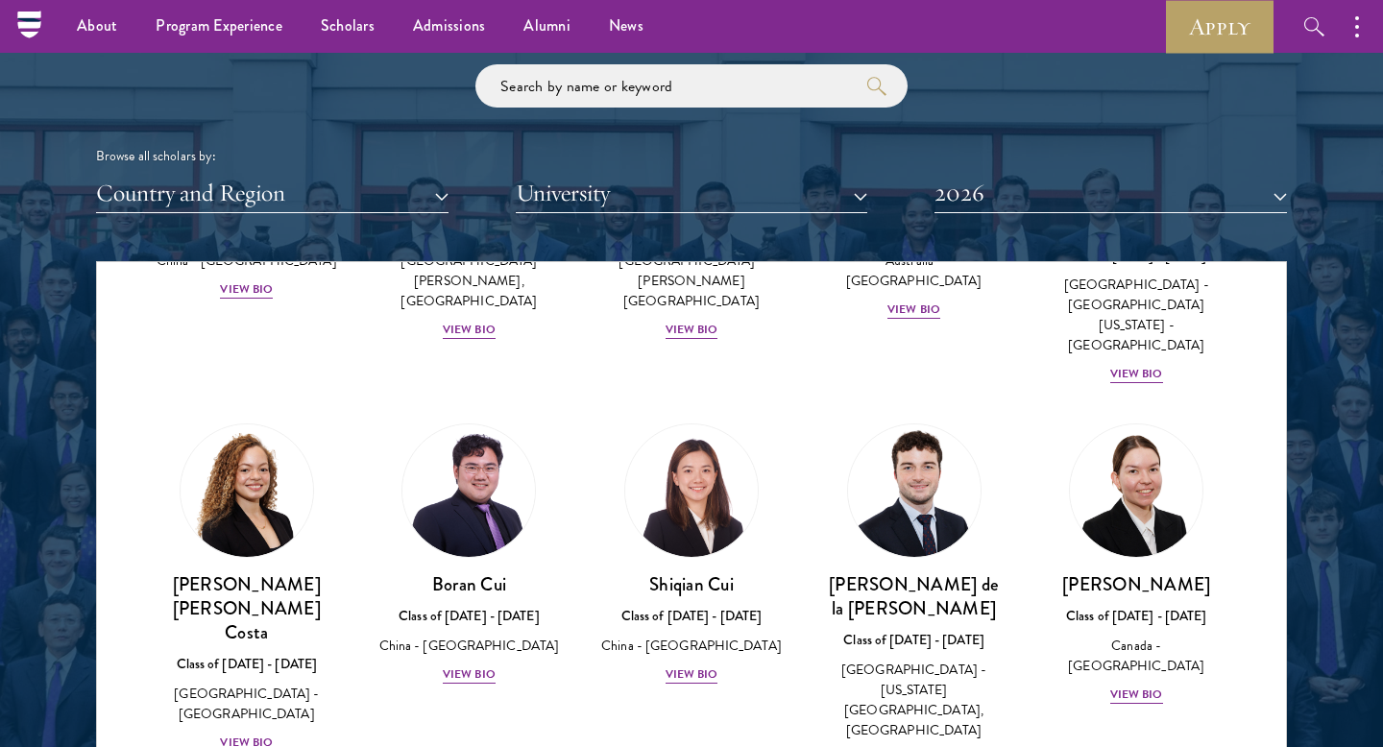
scroll to position [2251, 0]
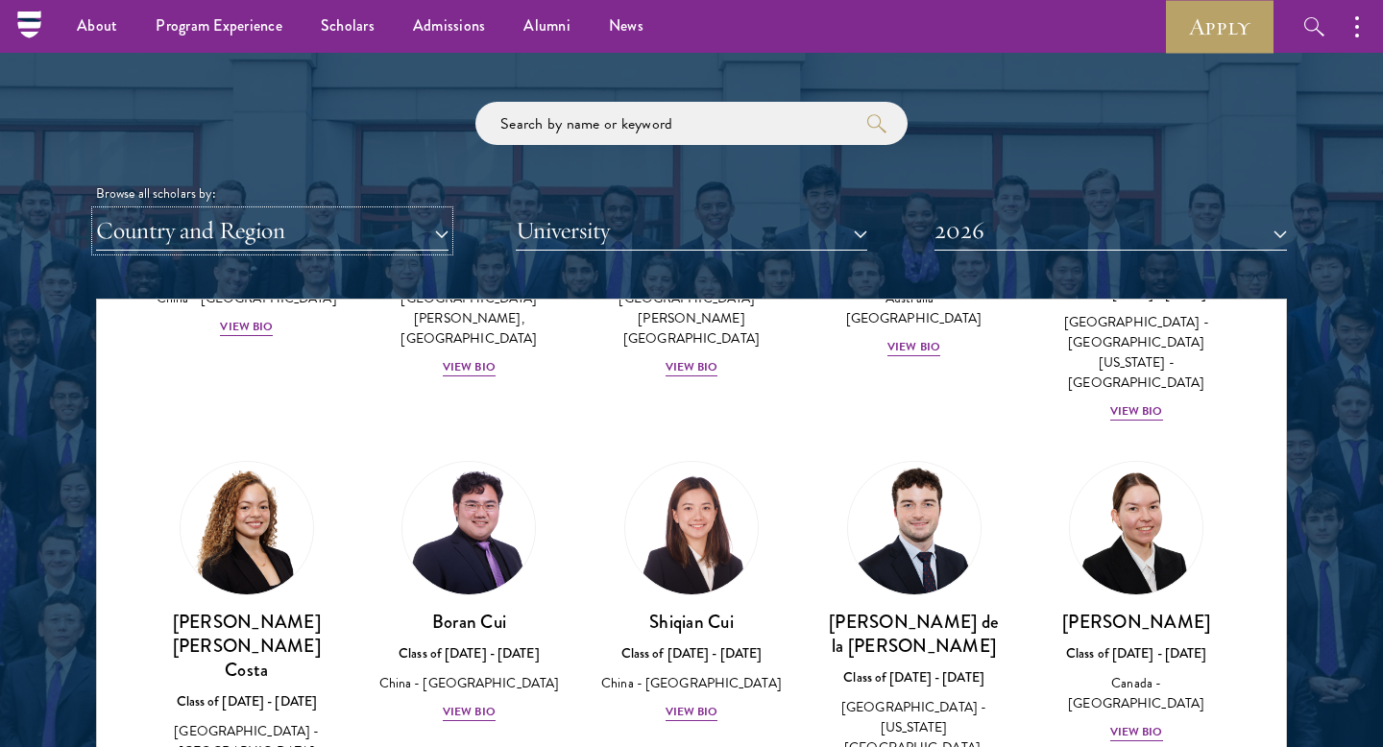
click at [312, 230] on button "Country and Region" at bounding box center [272, 230] width 352 height 39
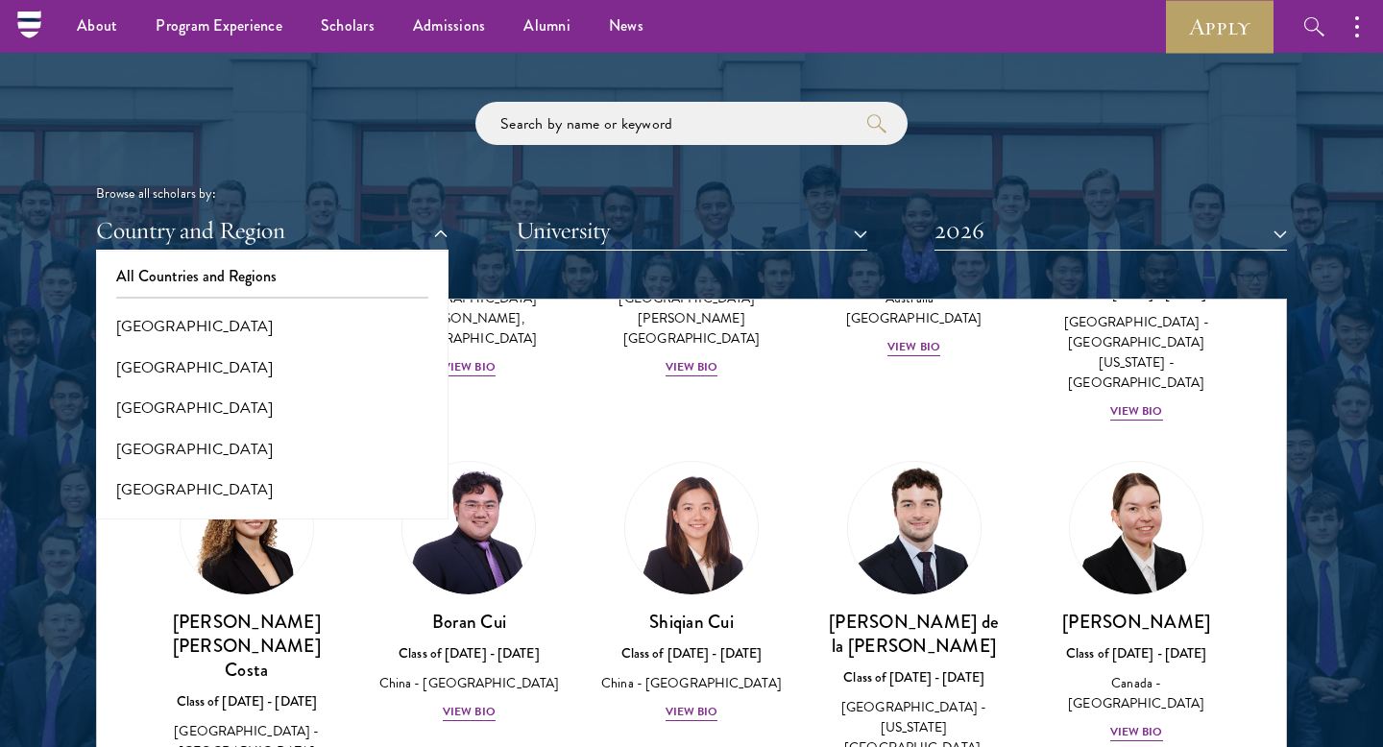
click at [488, 208] on div "Browse all scholars by: Country and Region All Countries and Regions [GEOGRAPHI…" at bounding box center [691, 176] width 1191 height 149
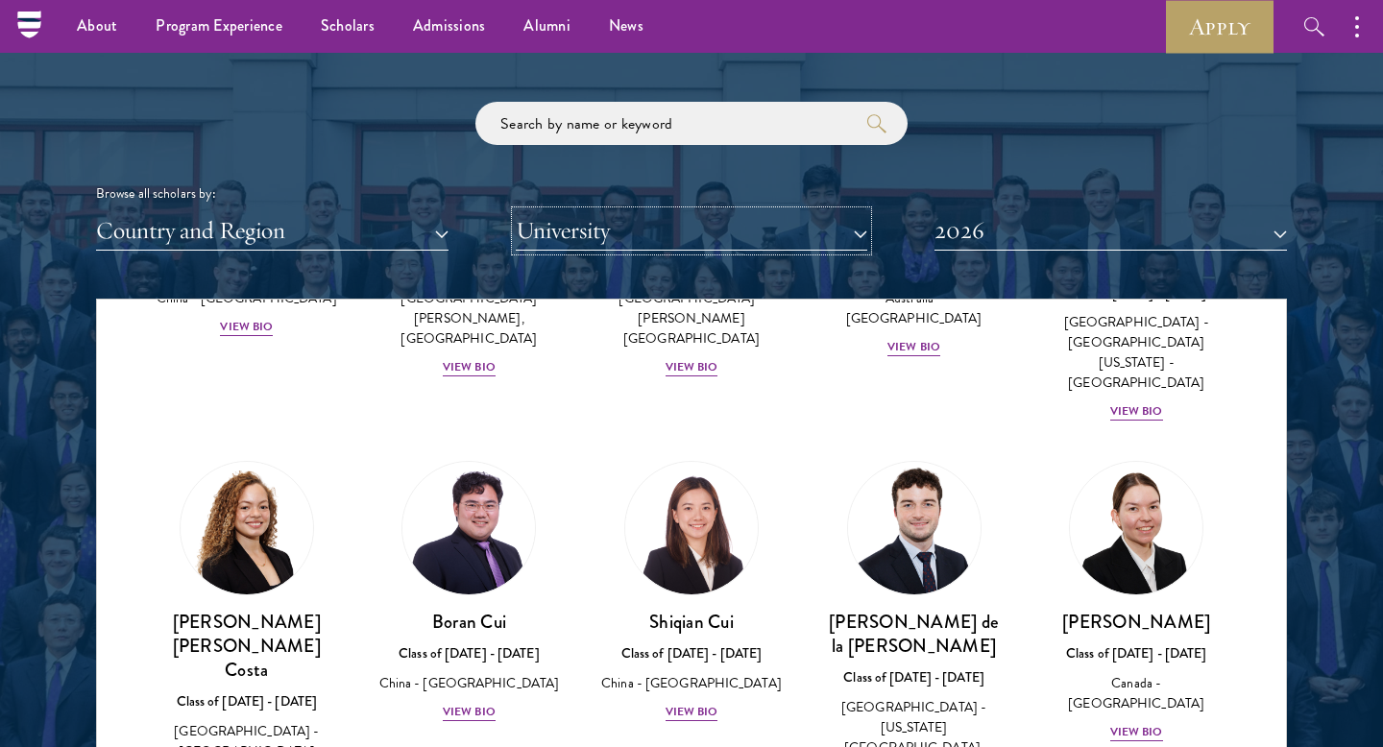
click at [554, 242] on button "University" at bounding box center [692, 230] width 352 height 39
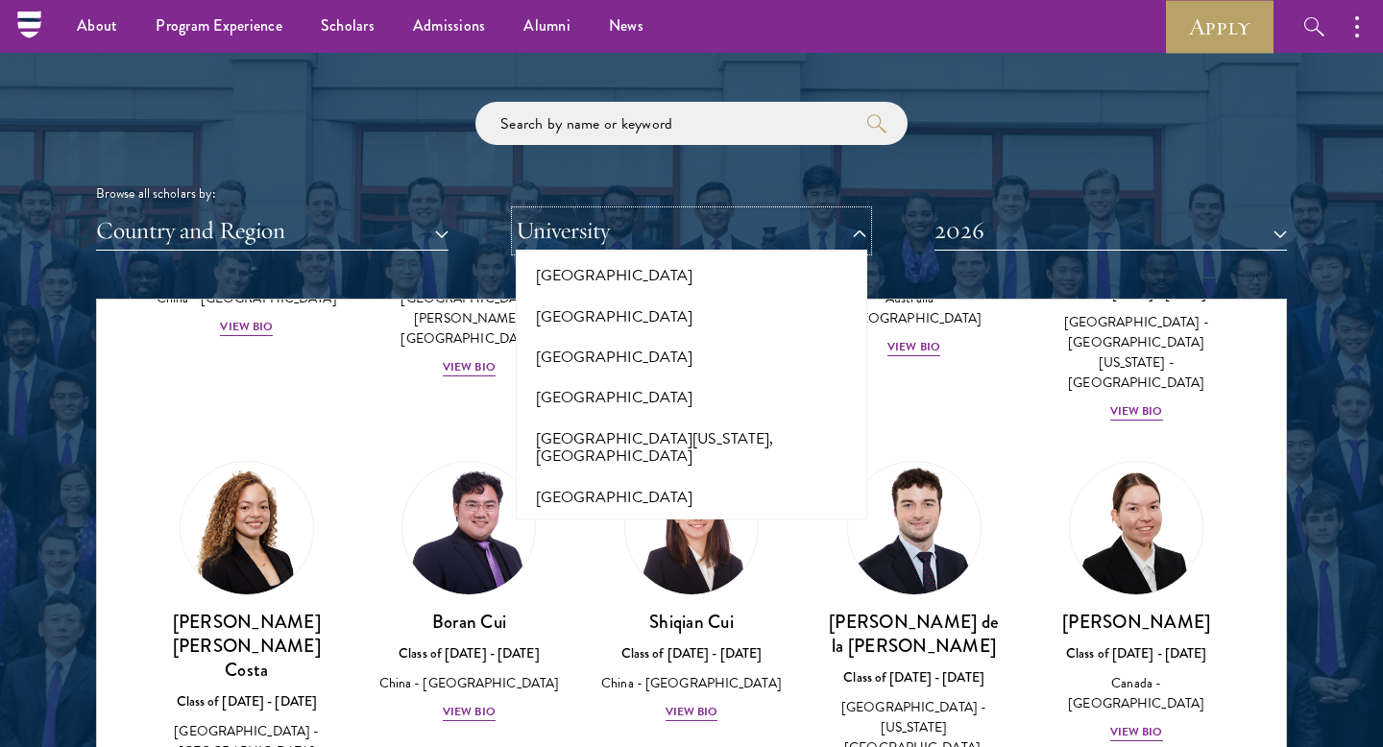
scroll to position [14150, 0]
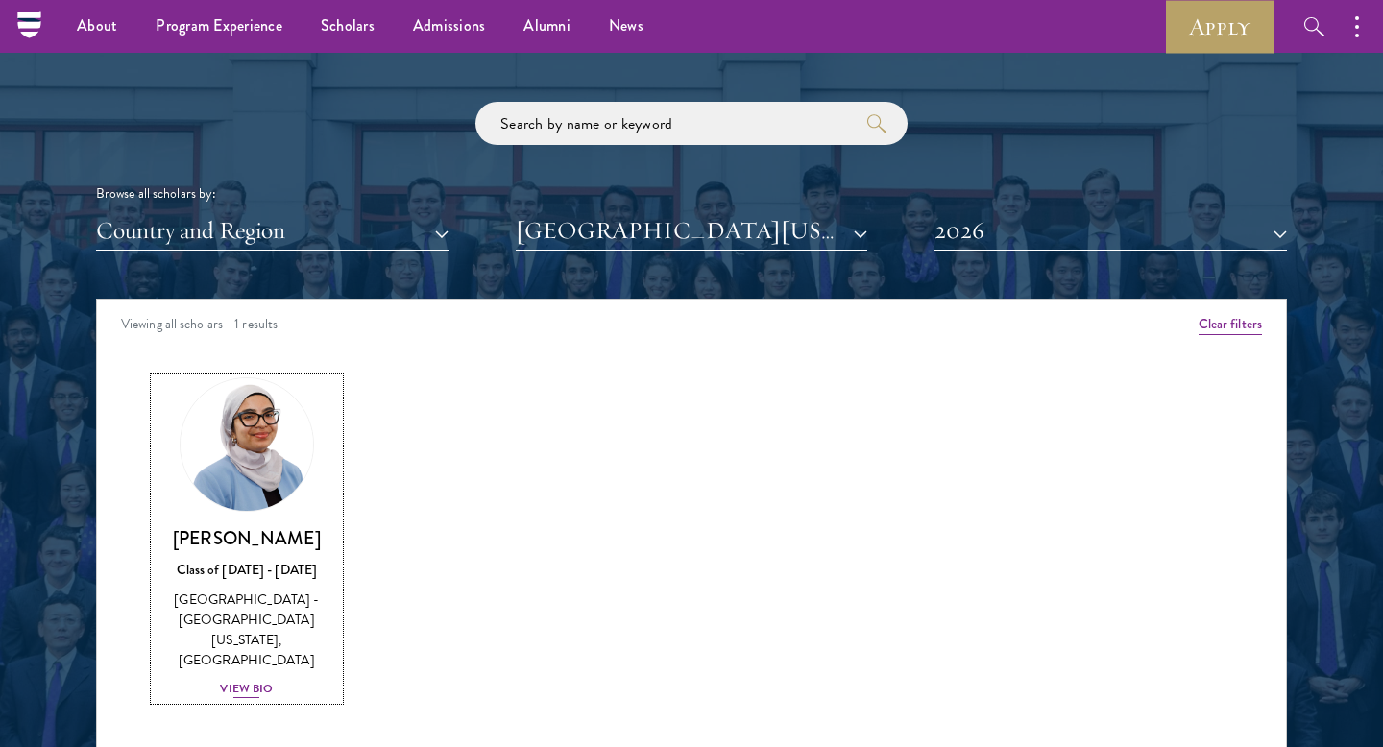
click at [177, 506] on link "[PERSON_NAME] Class of [DATE] - [DATE] [GEOGRAPHIC_DATA] - [GEOGRAPHIC_DATA][US…" at bounding box center [247, 538] width 184 height 323
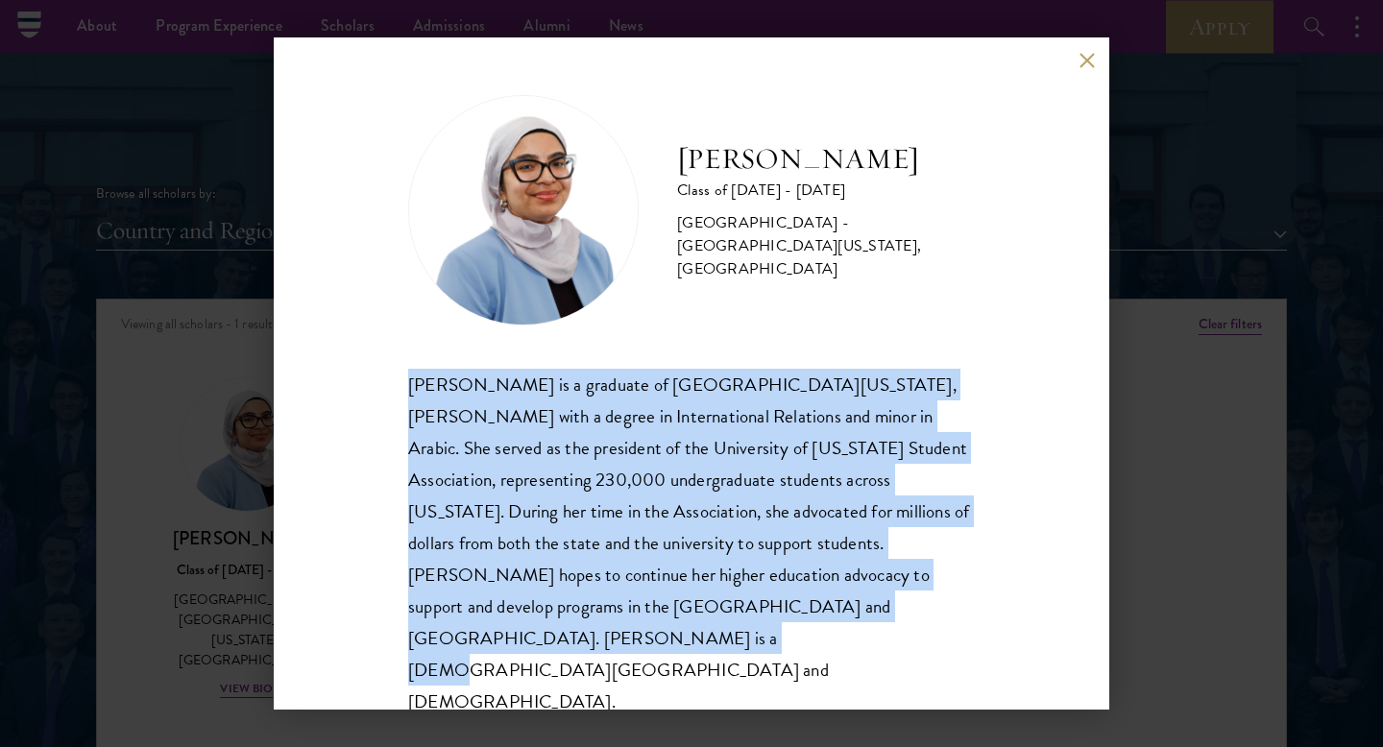
drag, startPoint x: 289, startPoint y: 391, endPoint x: 775, endPoint y: 637, distance: 544.6
click at [775, 637] on div "[PERSON_NAME] Class of [DATE] - [DATE] [GEOGRAPHIC_DATA] - [GEOGRAPHIC_DATA][US…" at bounding box center [692, 373] width 836 height 672
copy div "[PERSON_NAME] is a graduate of [GEOGRAPHIC_DATA][US_STATE], [PERSON_NAME] with …"
click at [1207, 424] on div "[PERSON_NAME] Class of [DATE] - [DATE] [GEOGRAPHIC_DATA] - [GEOGRAPHIC_DATA][US…" at bounding box center [691, 373] width 1383 height 747
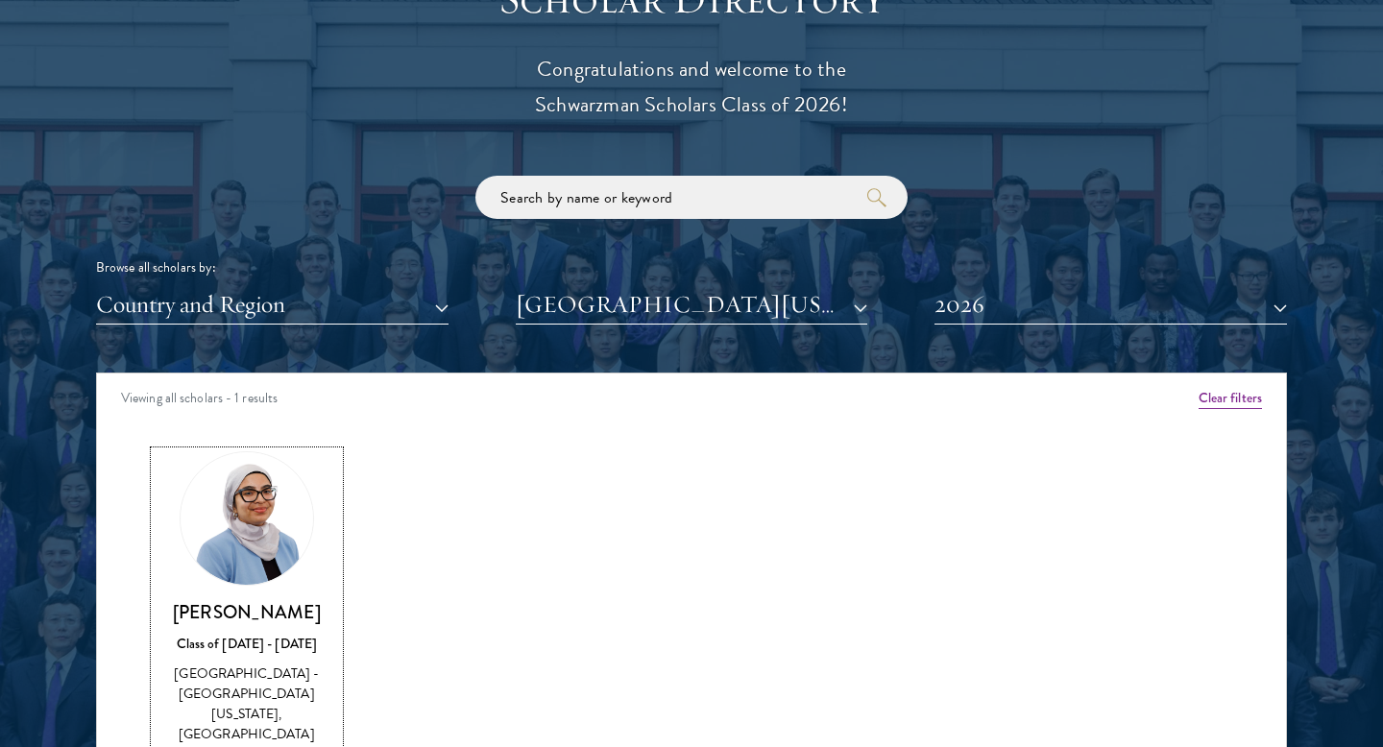
scroll to position [2201, 0]
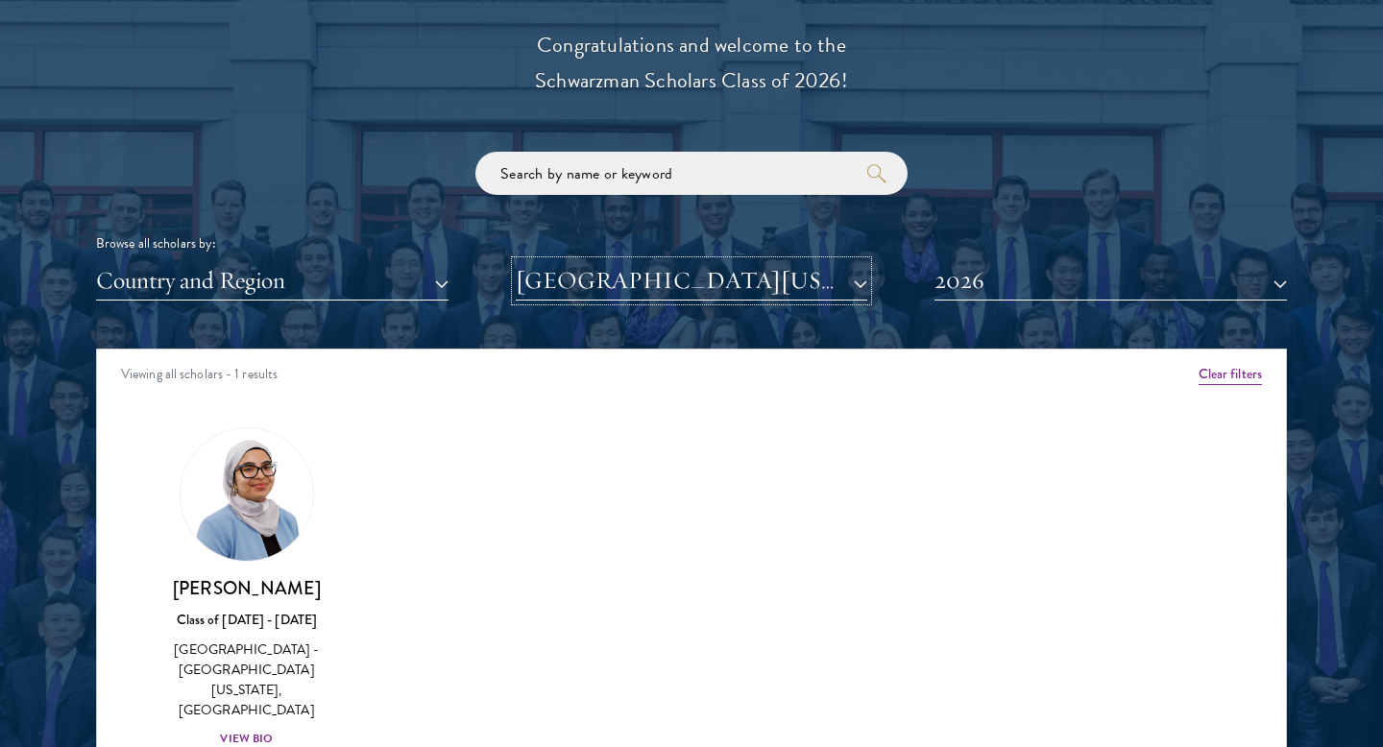
click at [609, 281] on button "[GEOGRAPHIC_DATA][US_STATE][PERSON_NAME]" at bounding box center [692, 280] width 352 height 39
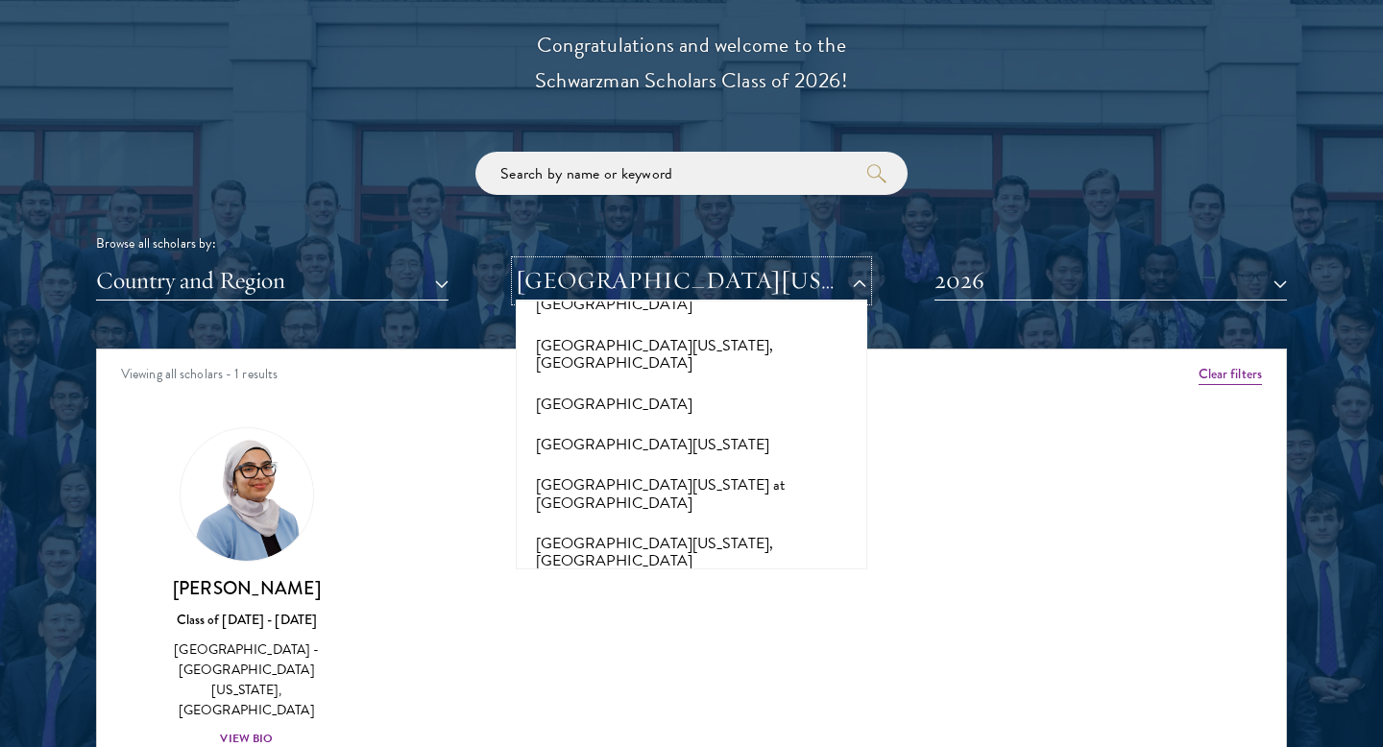
scroll to position [14167, 0]
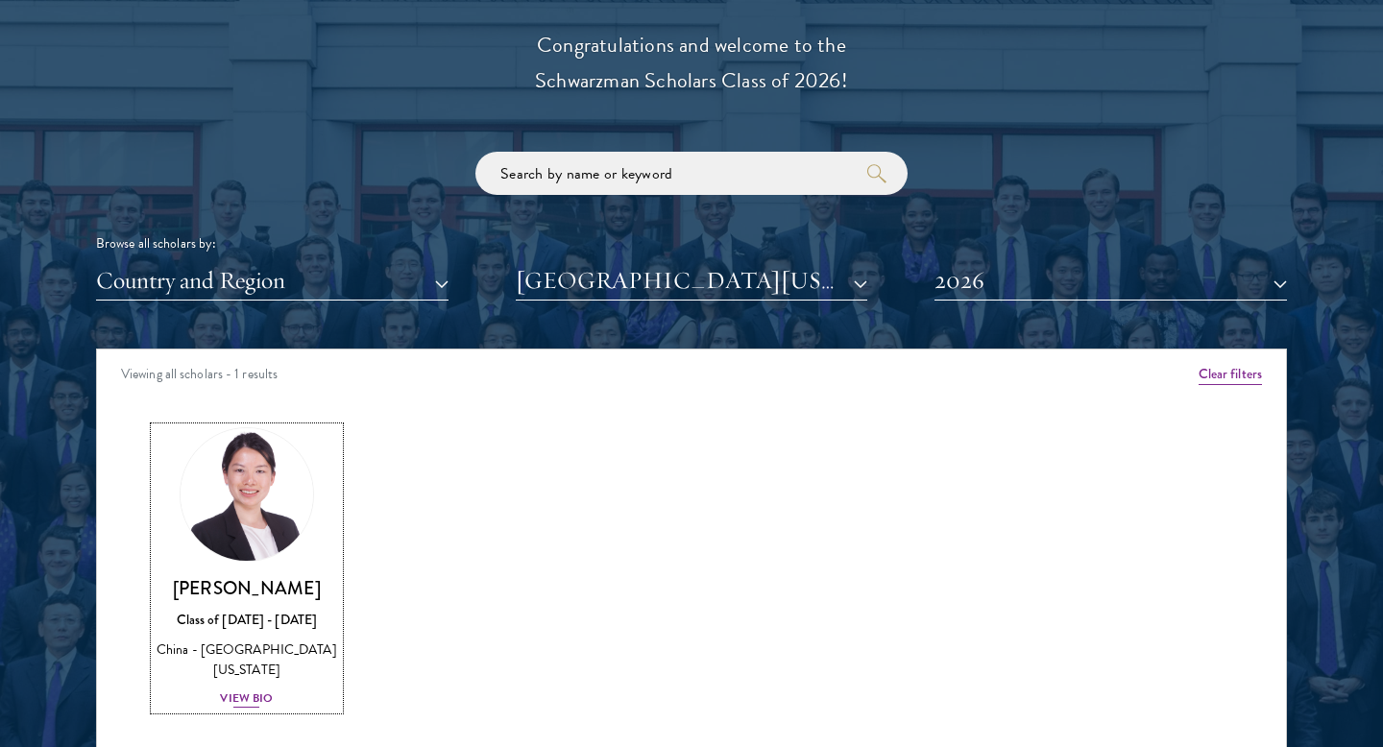
click at [295, 464] on img at bounding box center [247, 495] width 146 height 146
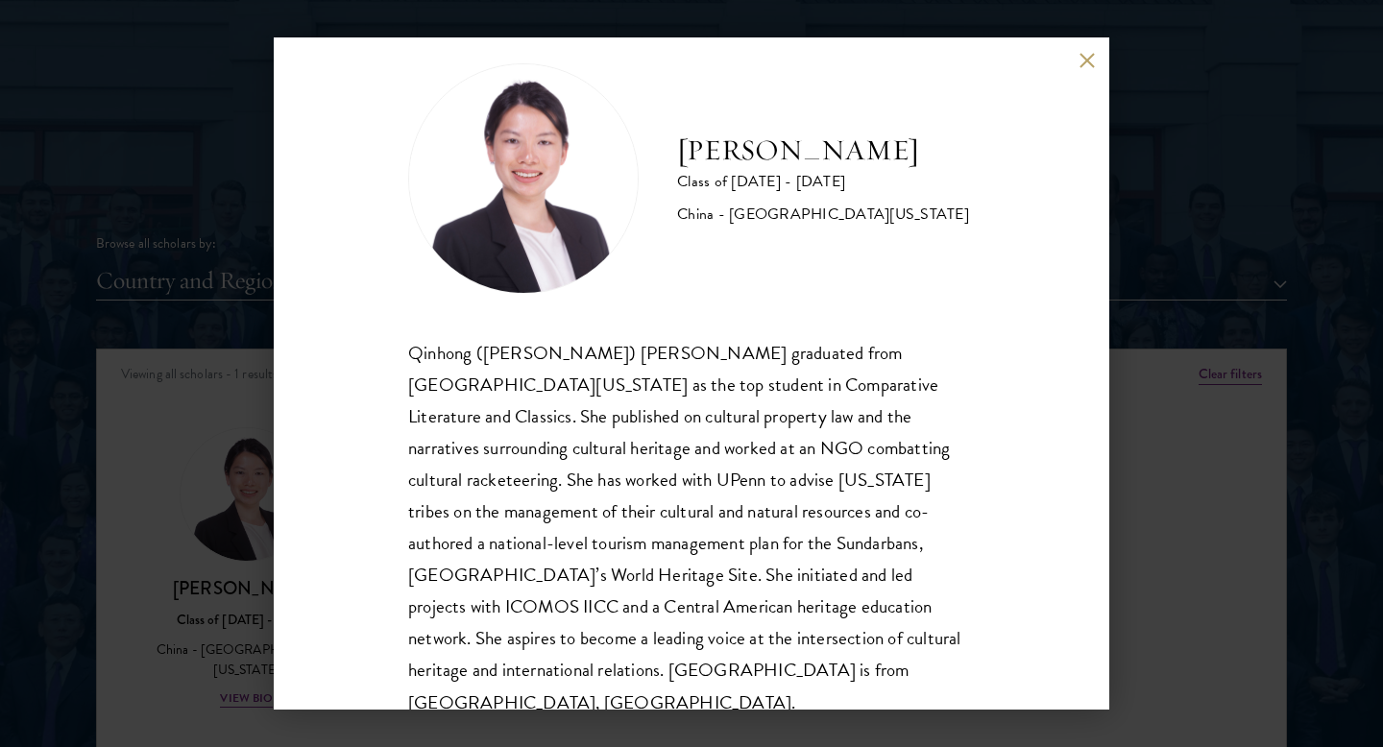
scroll to position [33, 0]
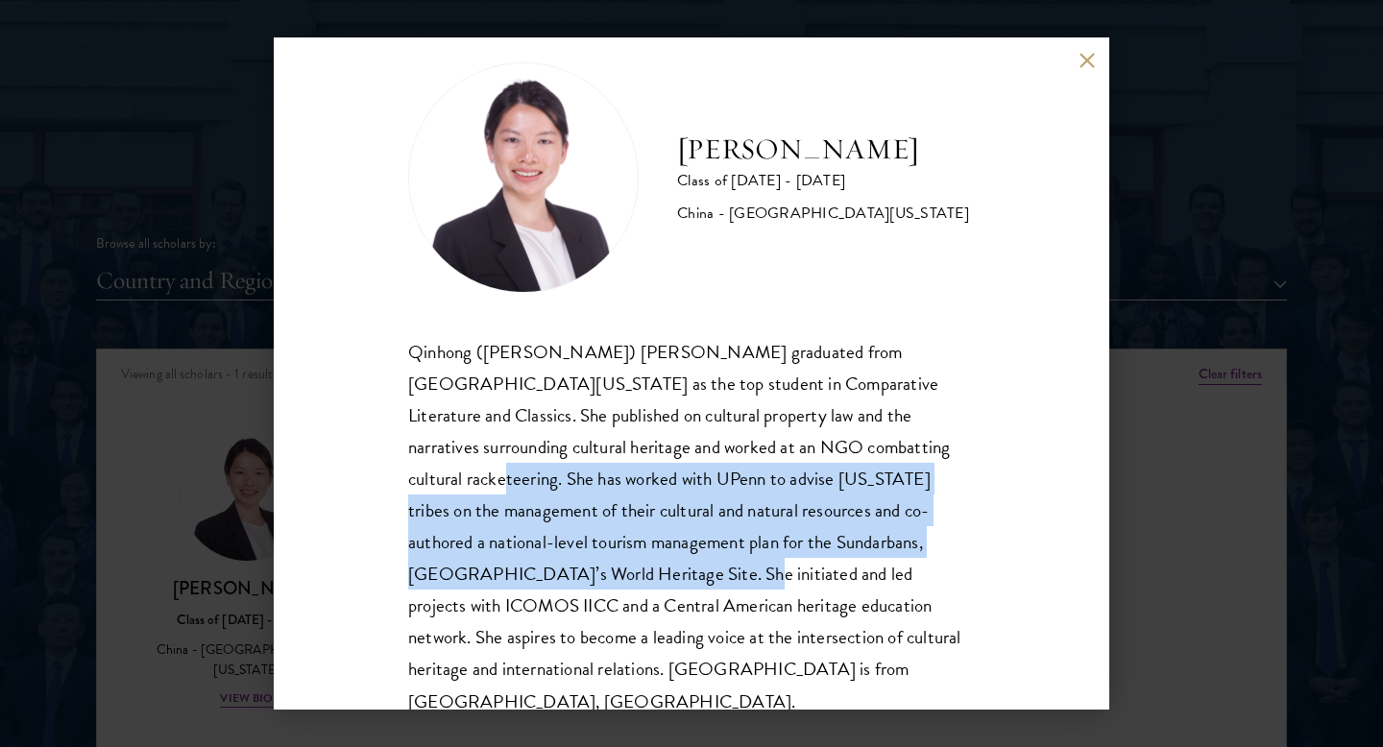
drag, startPoint x: 797, startPoint y: 452, endPoint x: 931, endPoint y: 537, distance: 158.0
click at [931, 537] on div "Qinhong ([PERSON_NAME]) [PERSON_NAME] graduated from [GEOGRAPHIC_DATA][US_STATE…" at bounding box center [691, 526] width 567 height 381
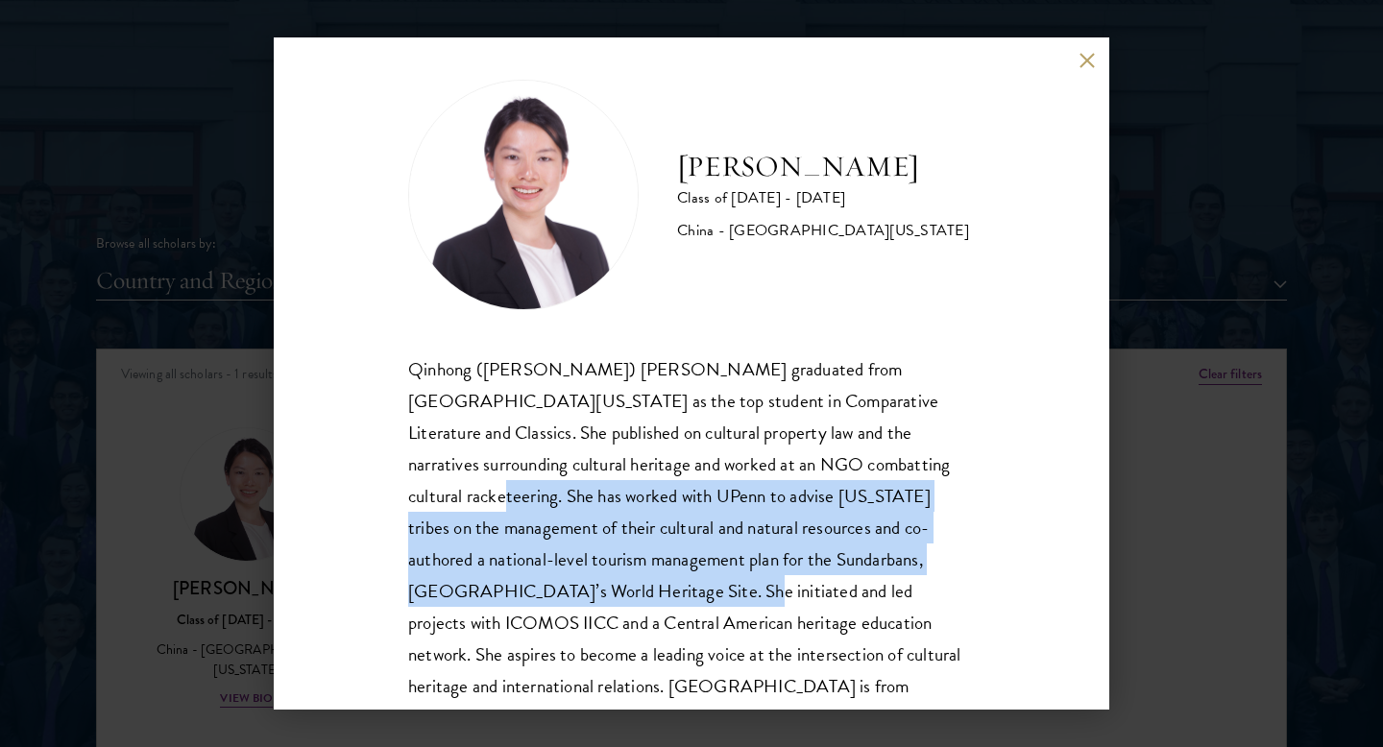
scroll to position [34, 0]
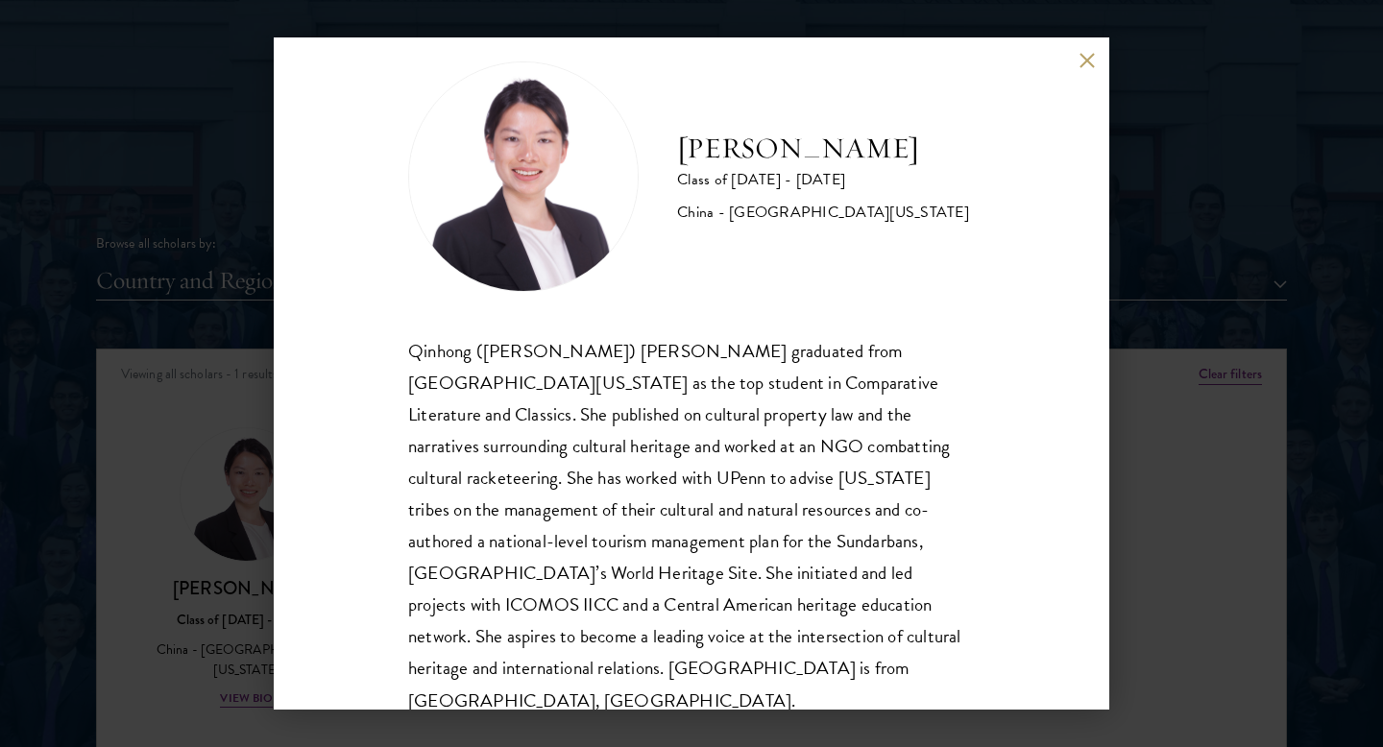
click at [1209, 533] on div "[PERSON_NAME] Class of [DATE] - [DATE] [GEOGRAPHIC_DATA] - [GEOGRAPHIC_DATA][US…" at bounding box center [691, 373] width 1383 height 747
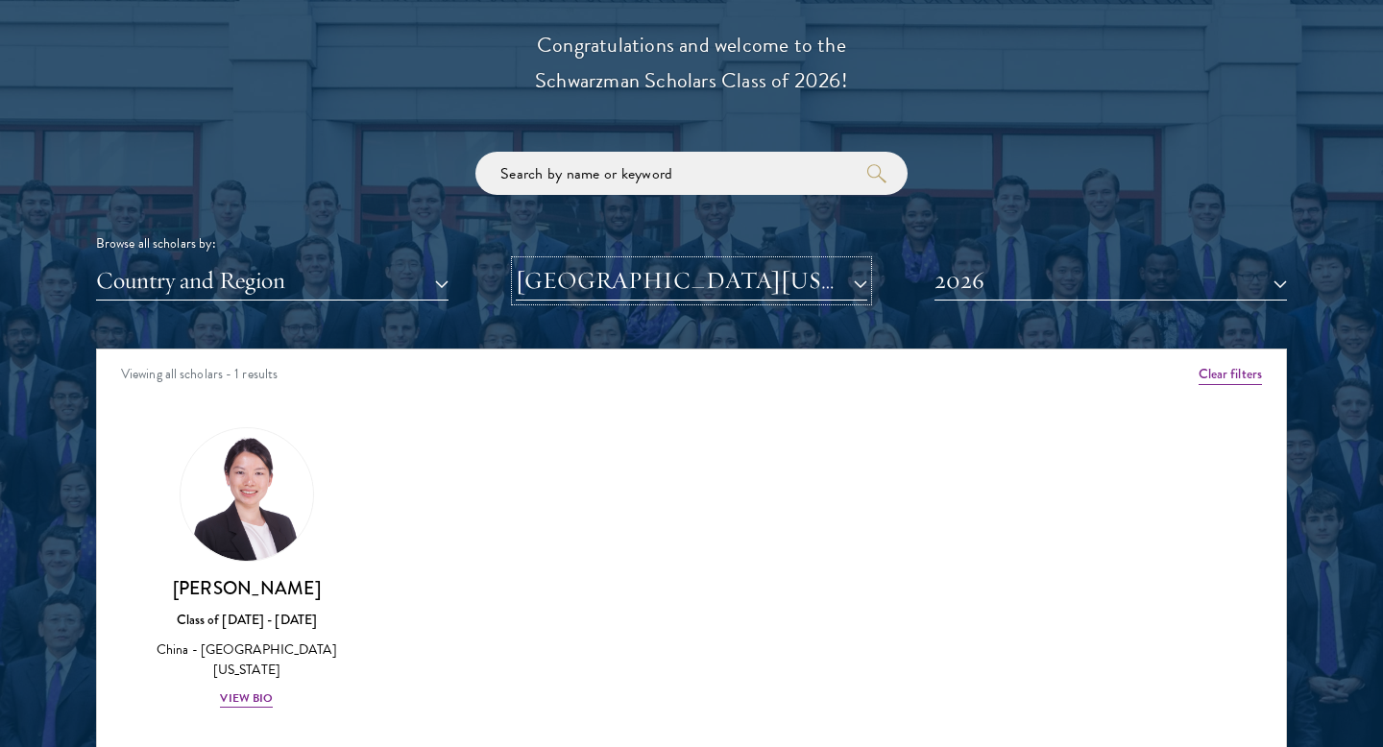
click at [762, 280] on button "[GEOGRAPHIC_DATA][US_STATE]" at bounding box center [692, 280] width 352 height 39
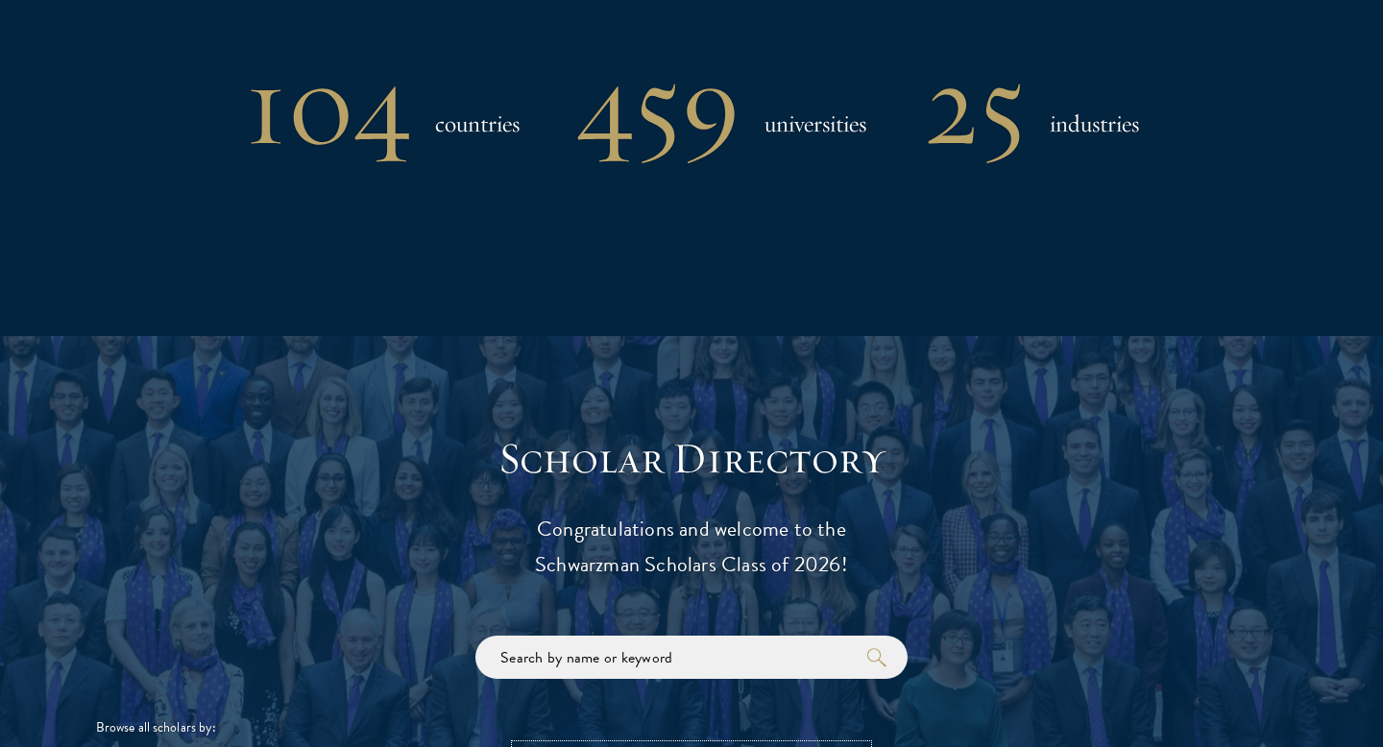
scroll to position [2131, 0]
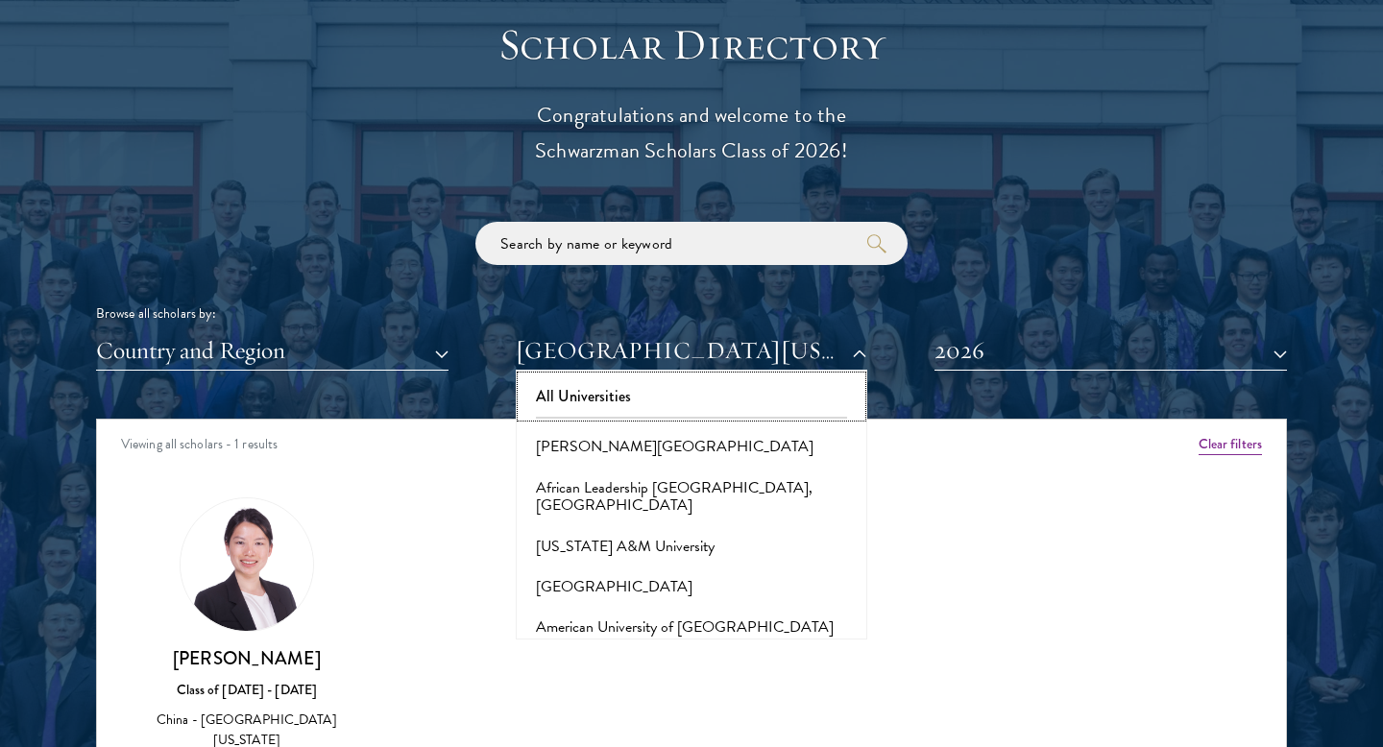
click at [727, 390] on button "All Universities" at bounding box center [692, 396] width 341 height 40
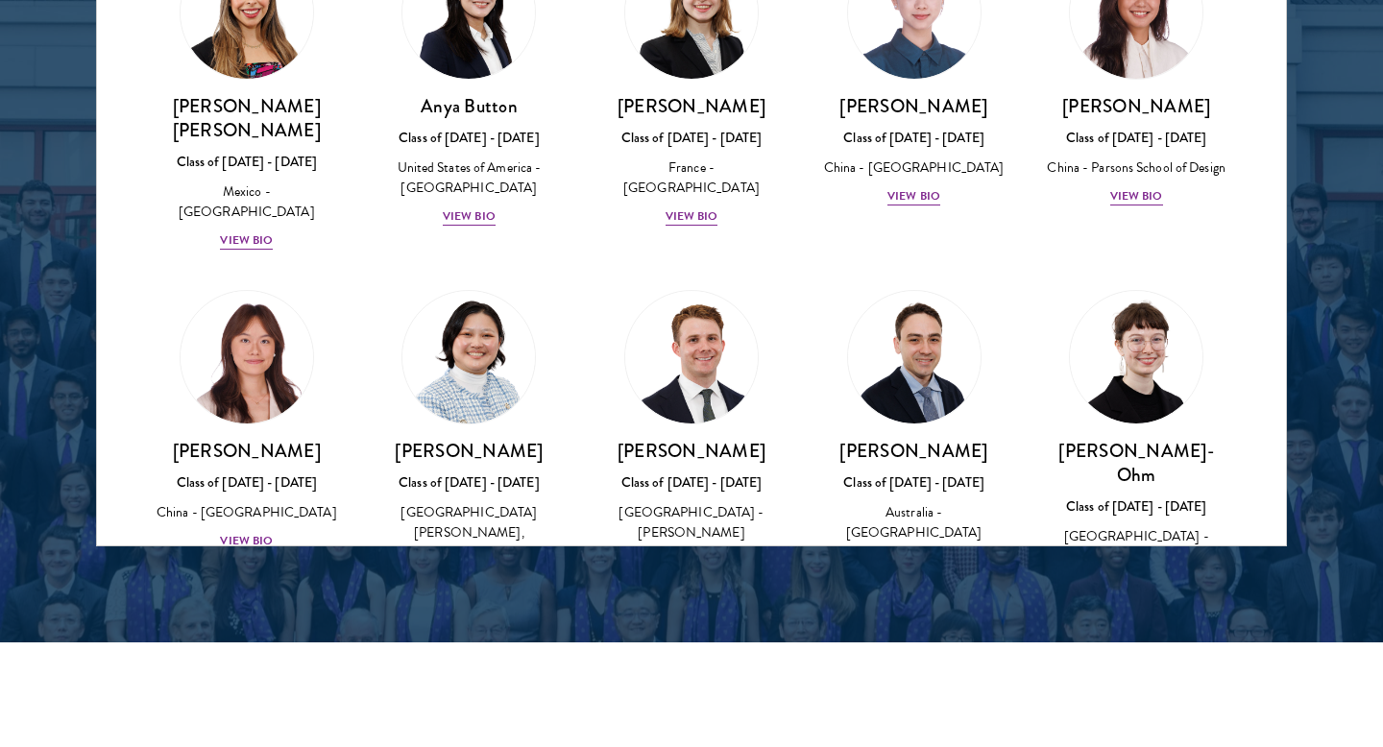
scroll to position [1652, 0]
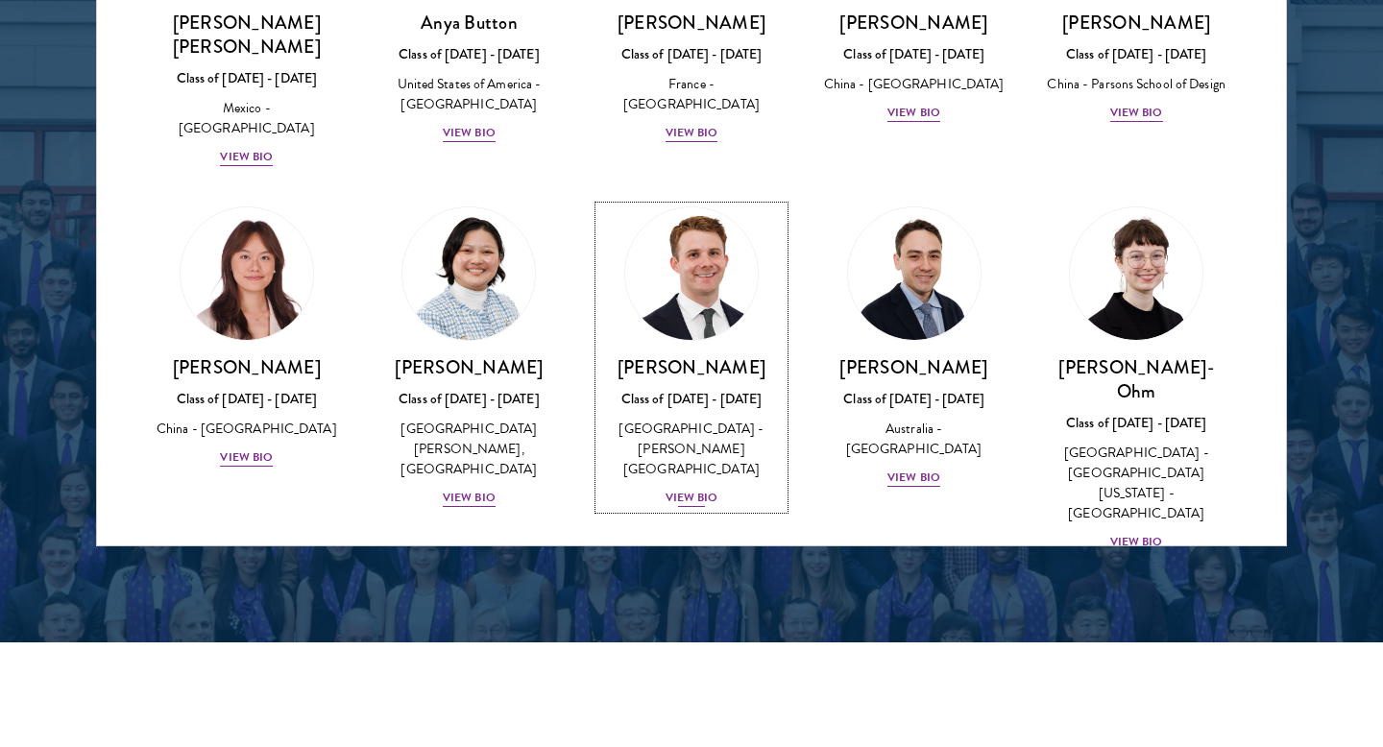
click at [716, 225] on img at bounding box center [692, 274] width 146 height 146
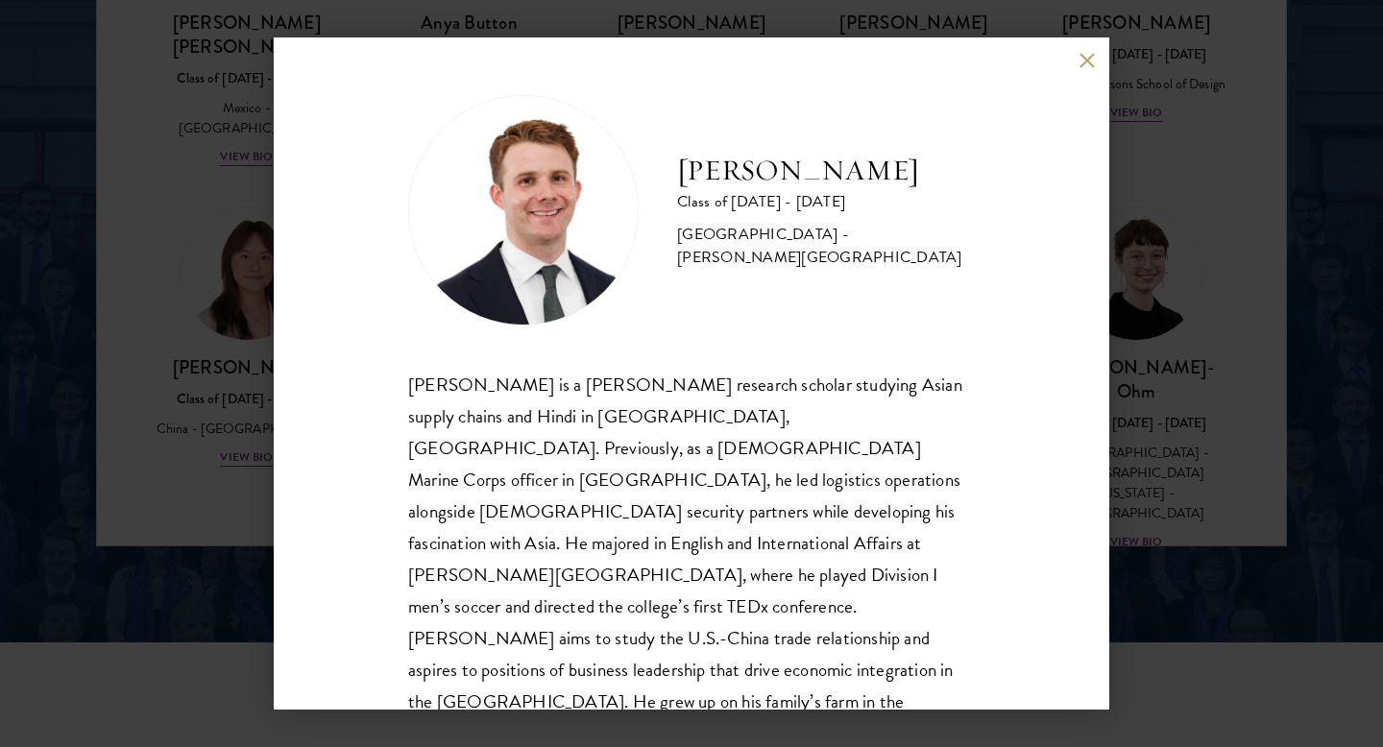
click at [23, 325] on div "[PERSON_NAME] Class of [DATE] - [DATE] [GEOGRAPHIC_DATA] - [PERSON_NAME][GEOGRA…" at bounding box center [691, 373] width 1383 height 747
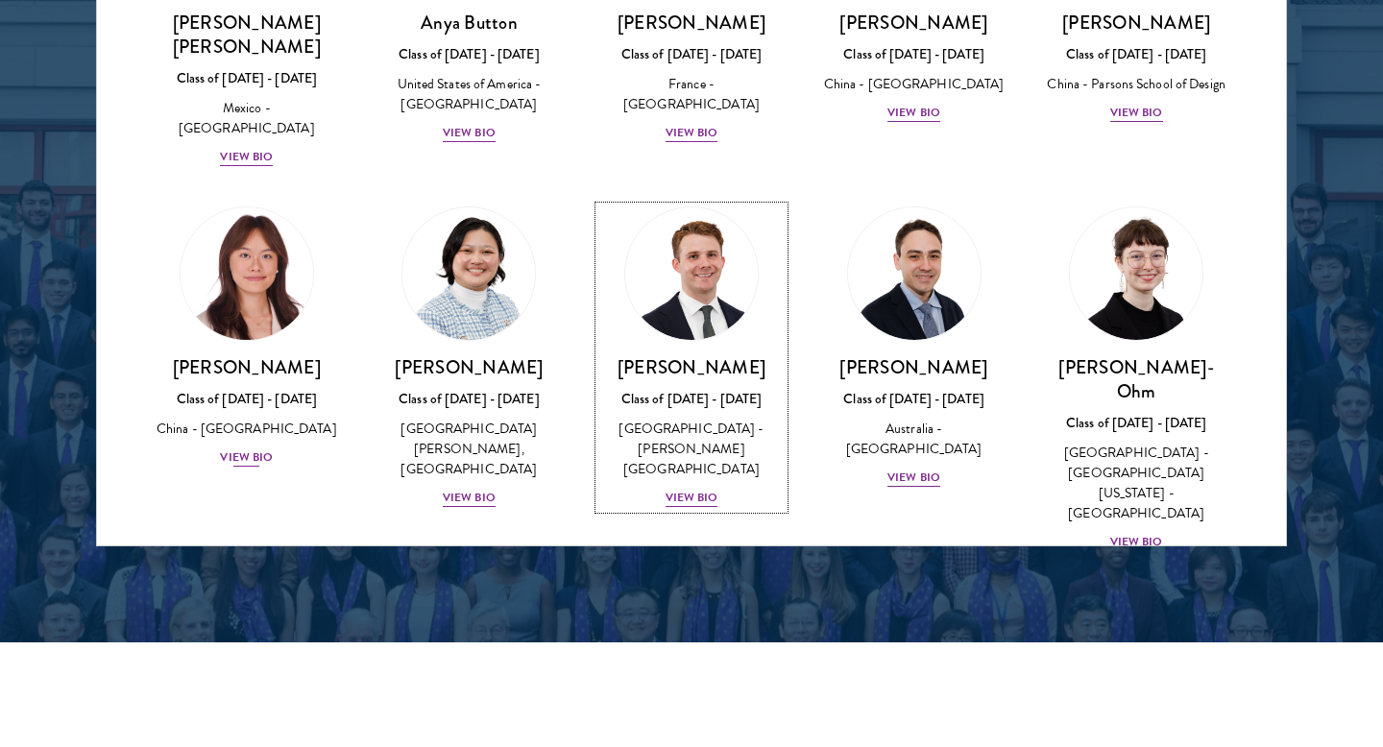
click at [242, 355] on div "[PERSON_NAME] Class of [DATE] - [DATE] [GEOGRAPHIC_DATA] - [GEOGRAPHIC_DATA] Vi…" at bounding box center [247, 411] width 184 height 113
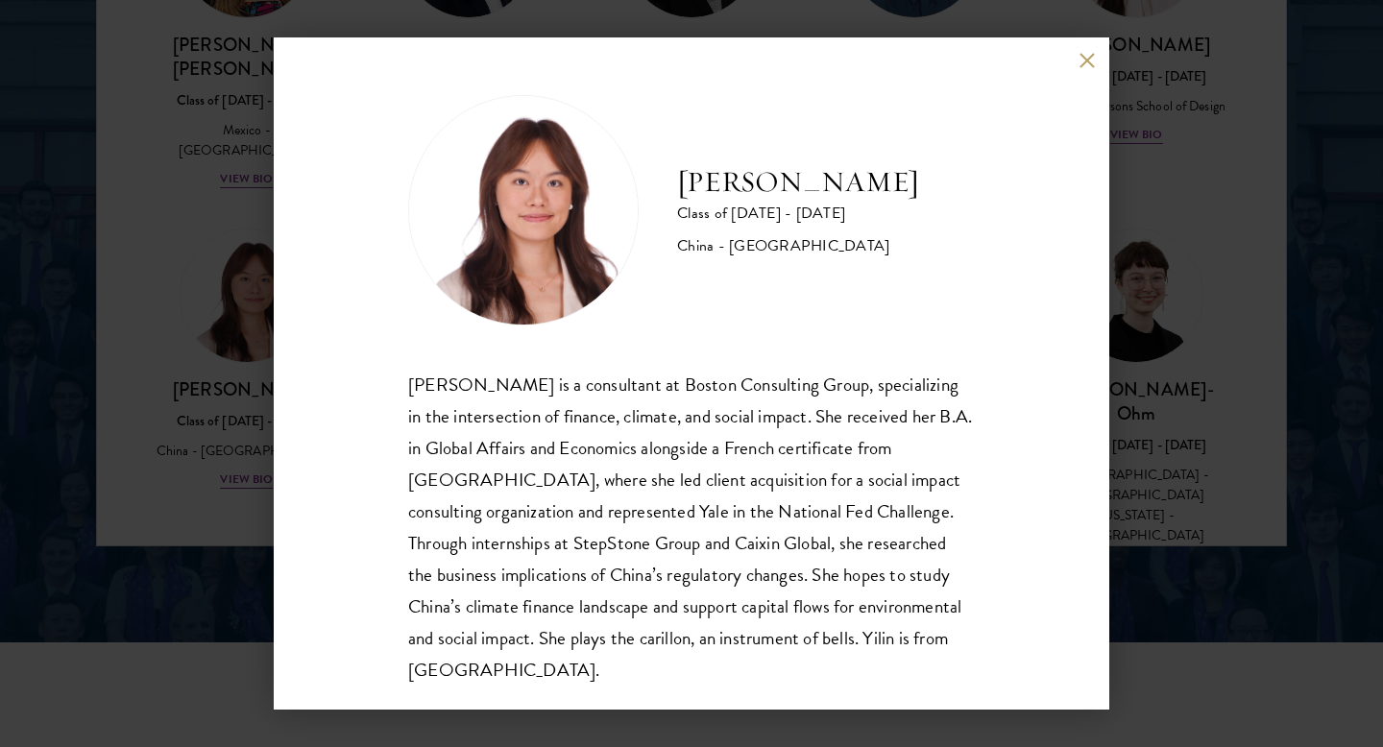
click at [169, 258] on div "[PERSON_NAME] Class of [DATE] - [DATE] [GEOGRAPHIC_DATA] - [GEOGRAPHIC_DATA] [P…" at bounding box center [691, 373] width 1383 height 747
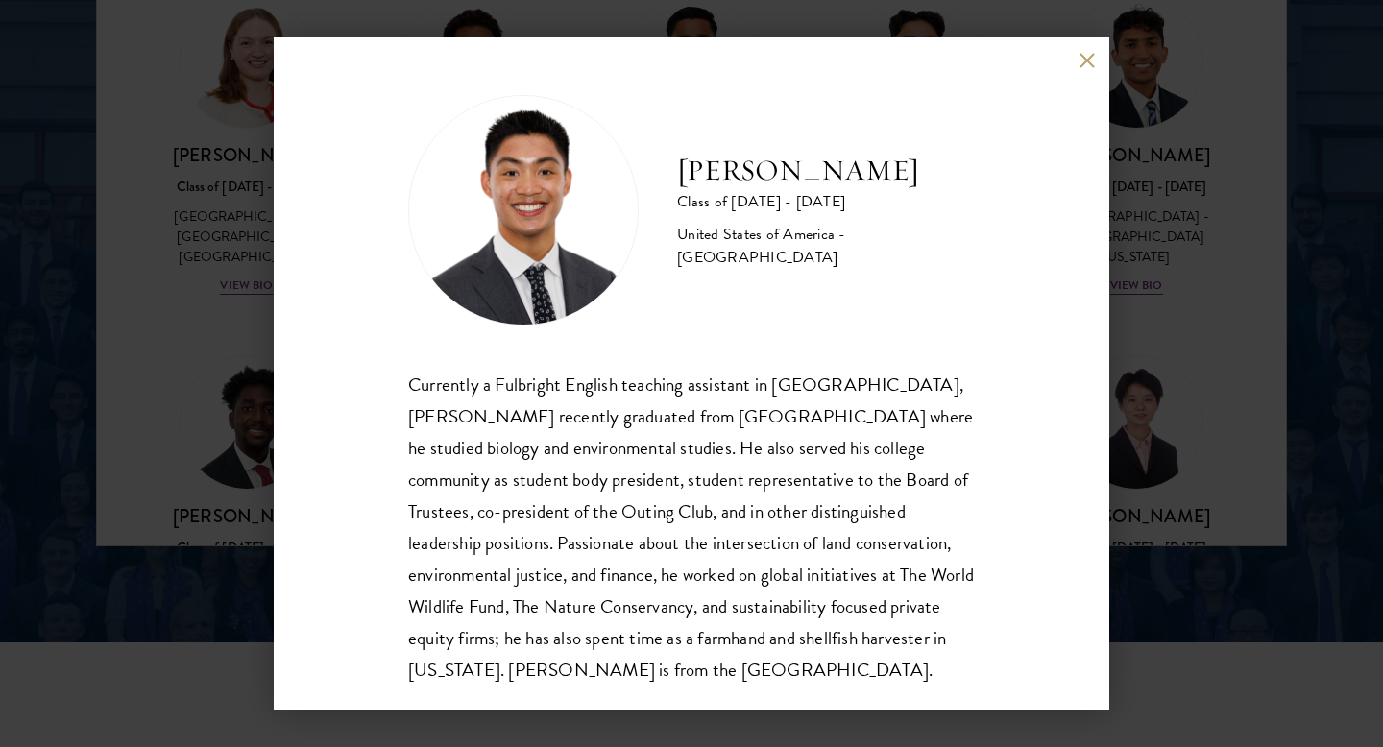
click at [193, 202] on div "[PERSON_NAME] Class of [DATE] - [DATE] [GEOGRAPHIC_DATA] - [GEOGRAPHIC_DATA] Cu…" at bounding box center [691, 373] width 1383 height 747
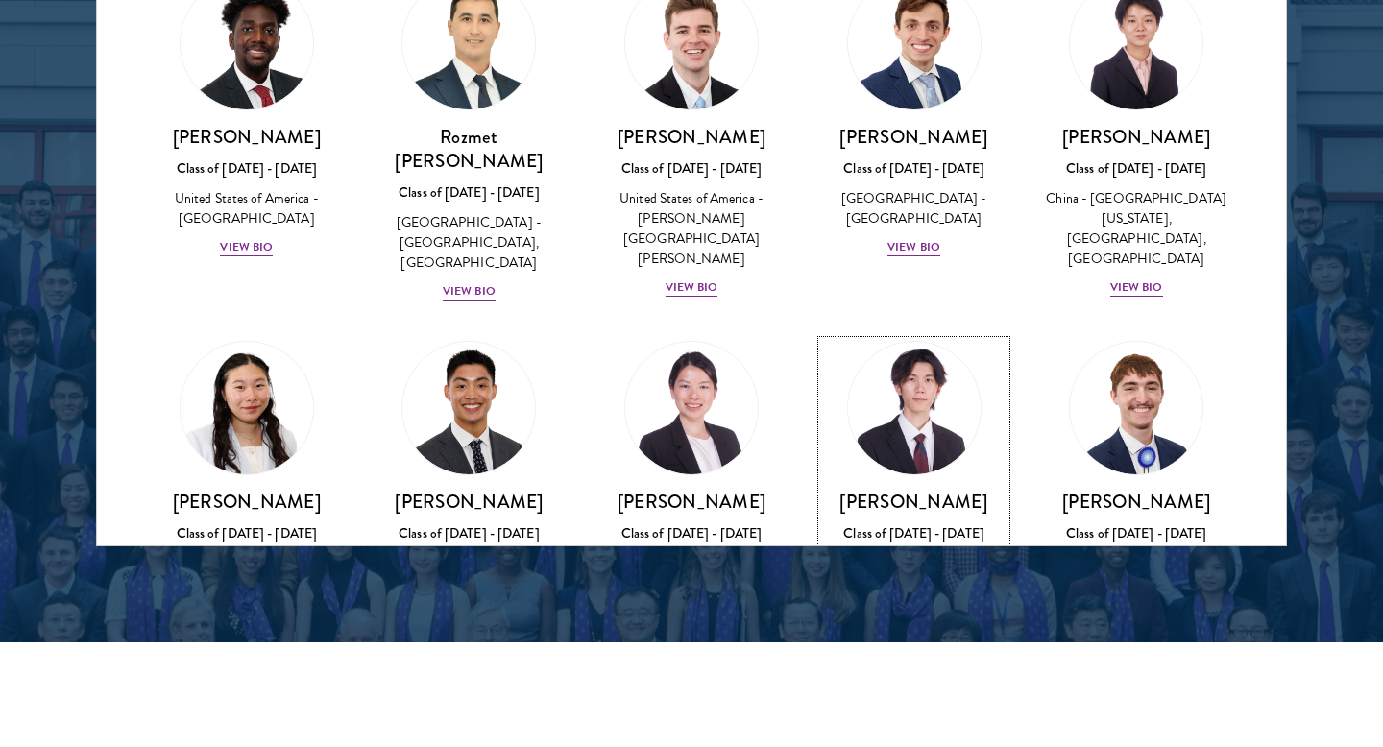
scroll to position [9176, 0]
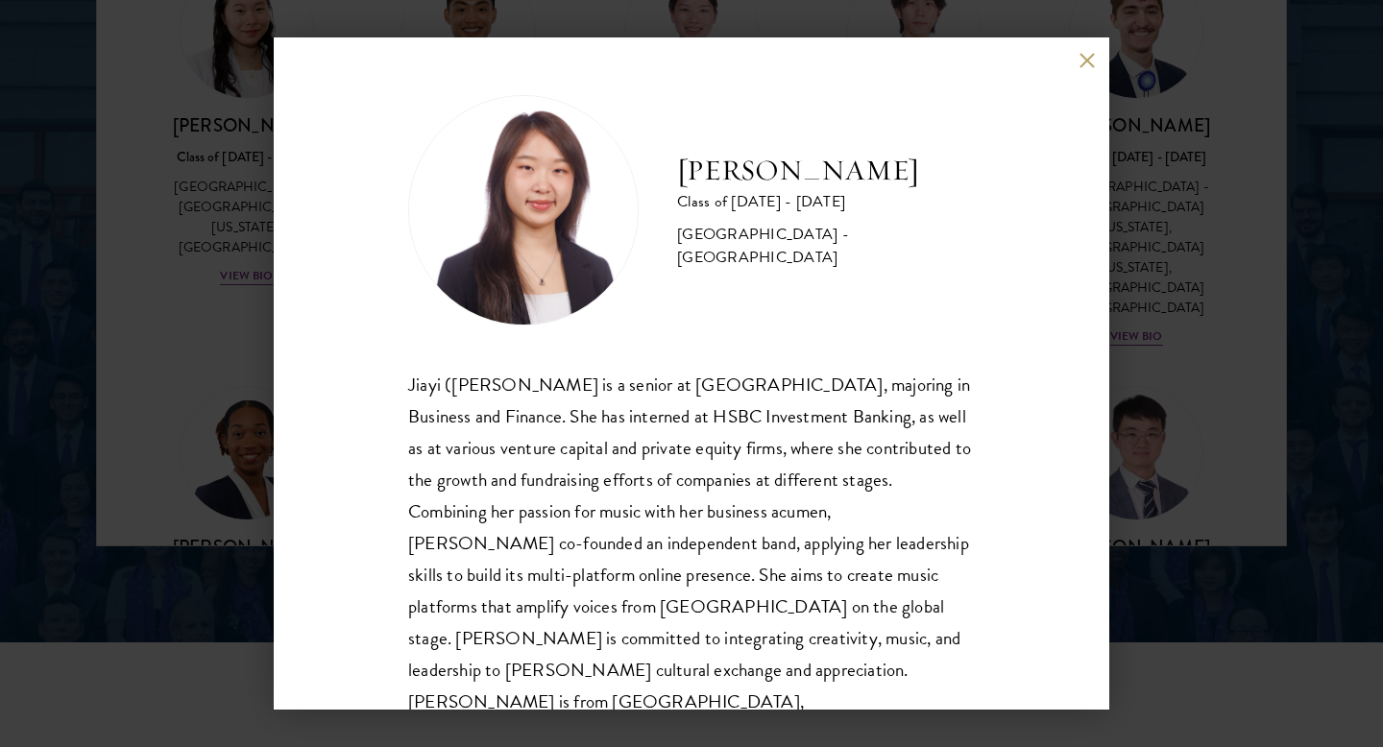
click at [1157, 391] on div "[PERSON_NAME] Class of [DATE] - [DATE] [GEOGRAPHIC_DATA] - [GEOGRAPHIC_DATA] [P…" at bounding box center [691, 373] width 1383 height 747
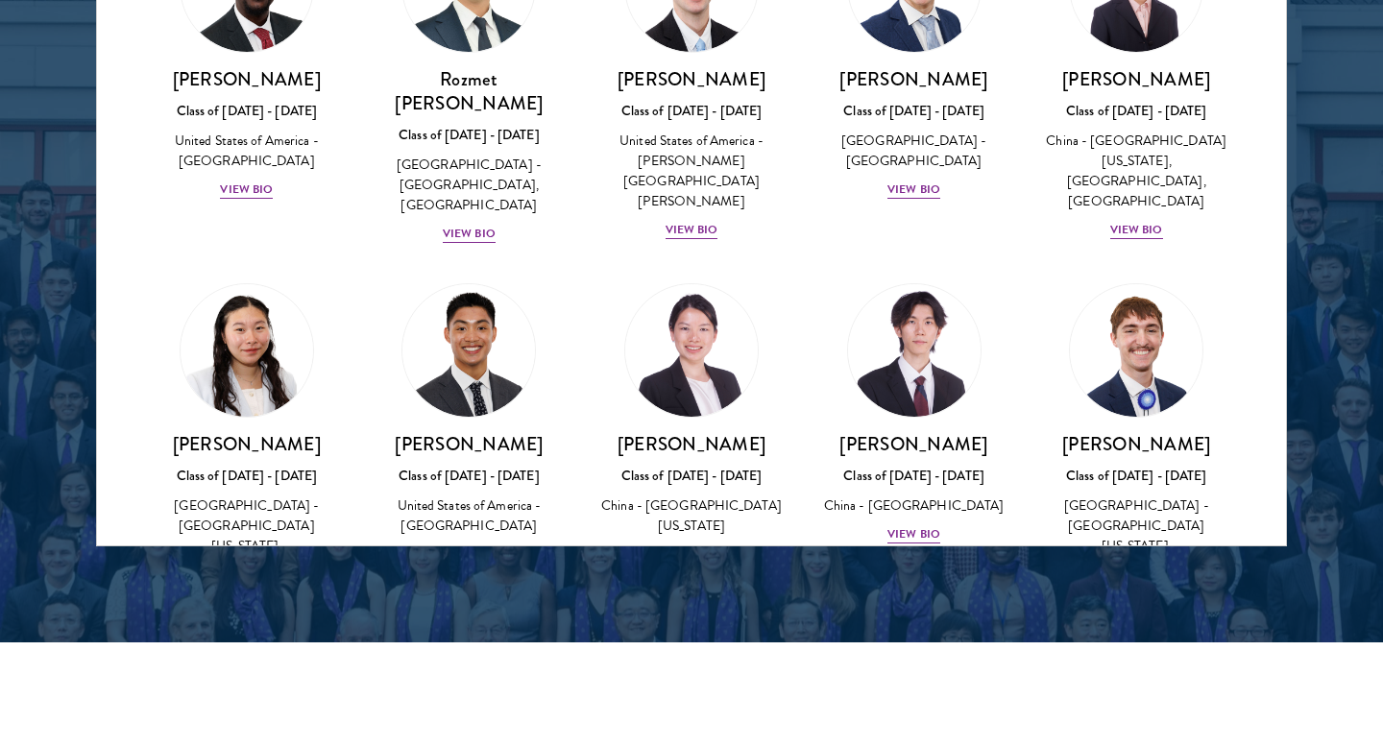
scroll to position [8369, 0]
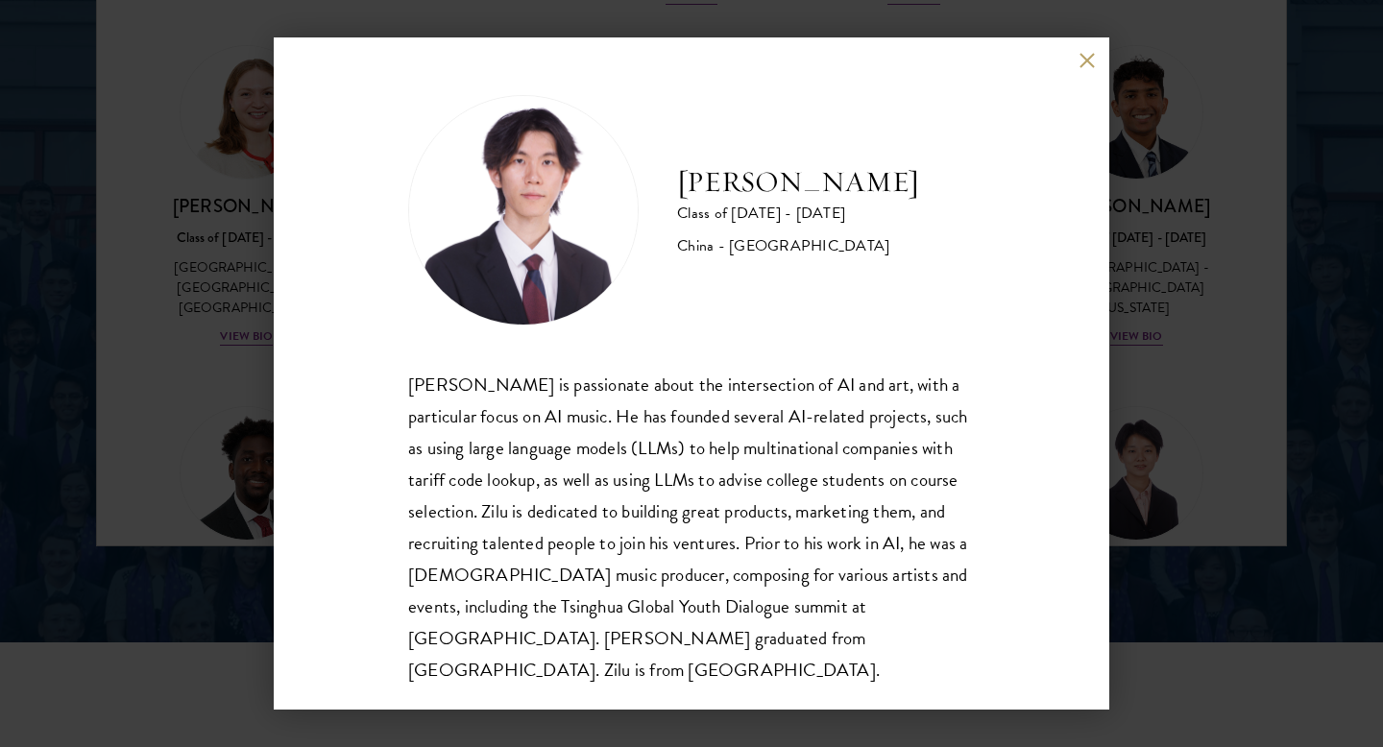
click at [146, 426] on div "[PERSON_NAME] Class of [DATE] - [DATE] [GEOGRAPHIC_DATA] - [GEOGRAPHIC_DATA] [P…" at bounding box center [691, 373] width 1383 height 747
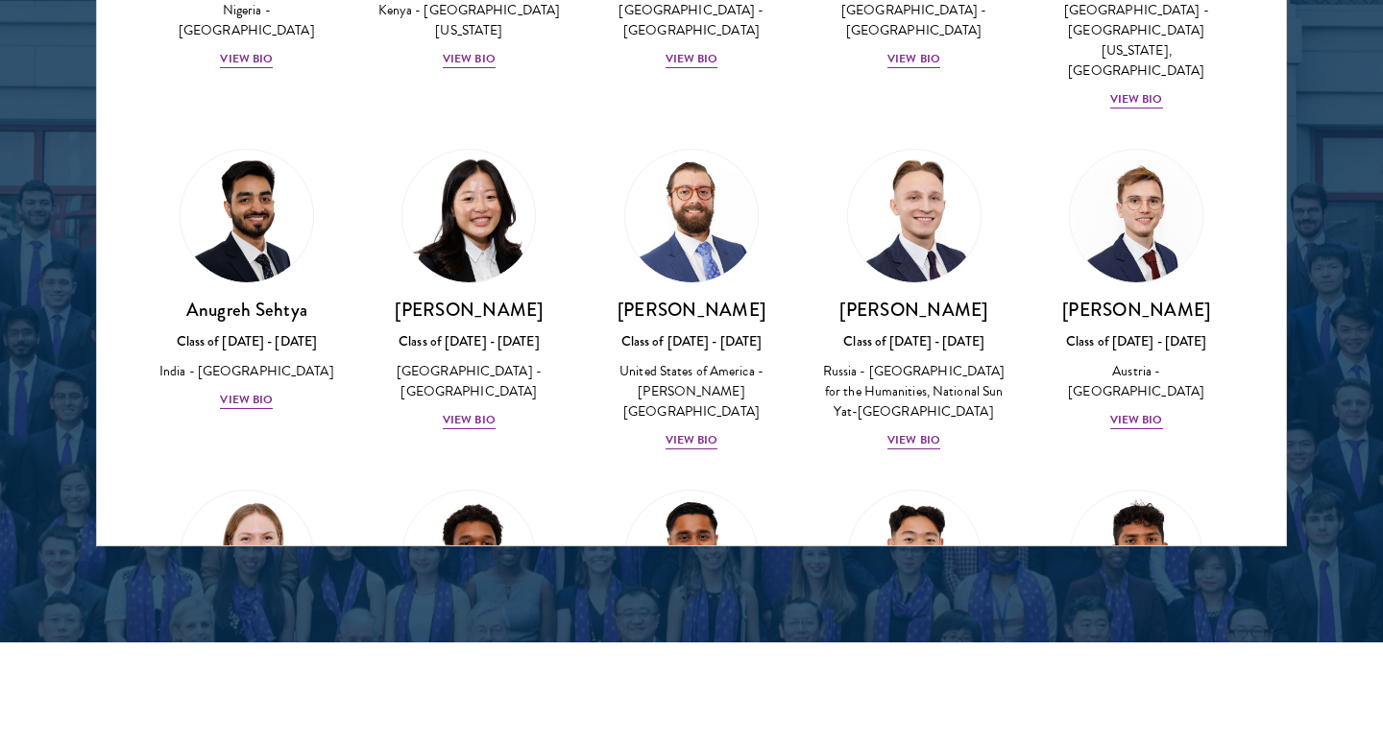
scroll to position [8056, 0]
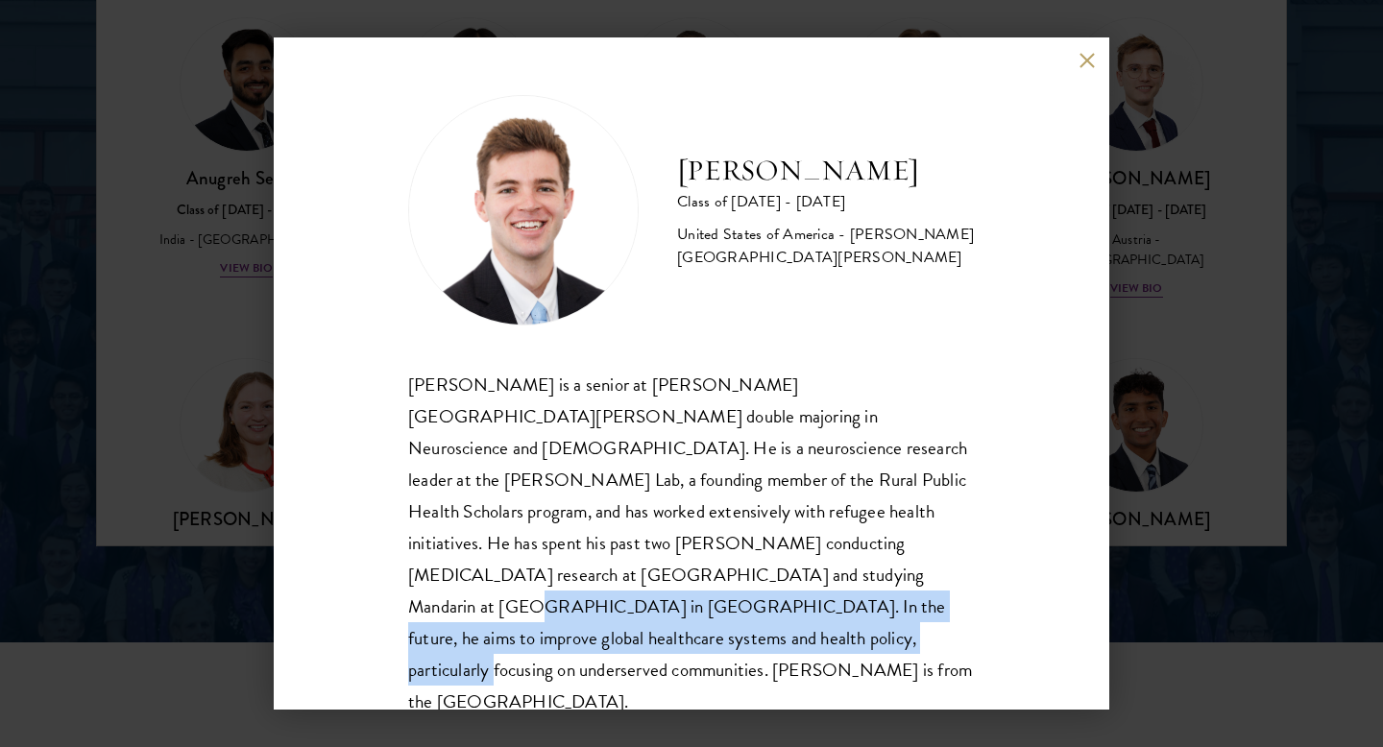
drag, startPoint x: 457, startPoint y: 572, endPoint x: 824, endPoint y: 610, distance: 368.8
click at [824, 610] on div "[PERSON_NAME] is a senior at [PERSON_NAME][GEOGRAPHIC_DATA][PERSON_NAME] double…" at bounding box center [691, 544] width 567 height 350
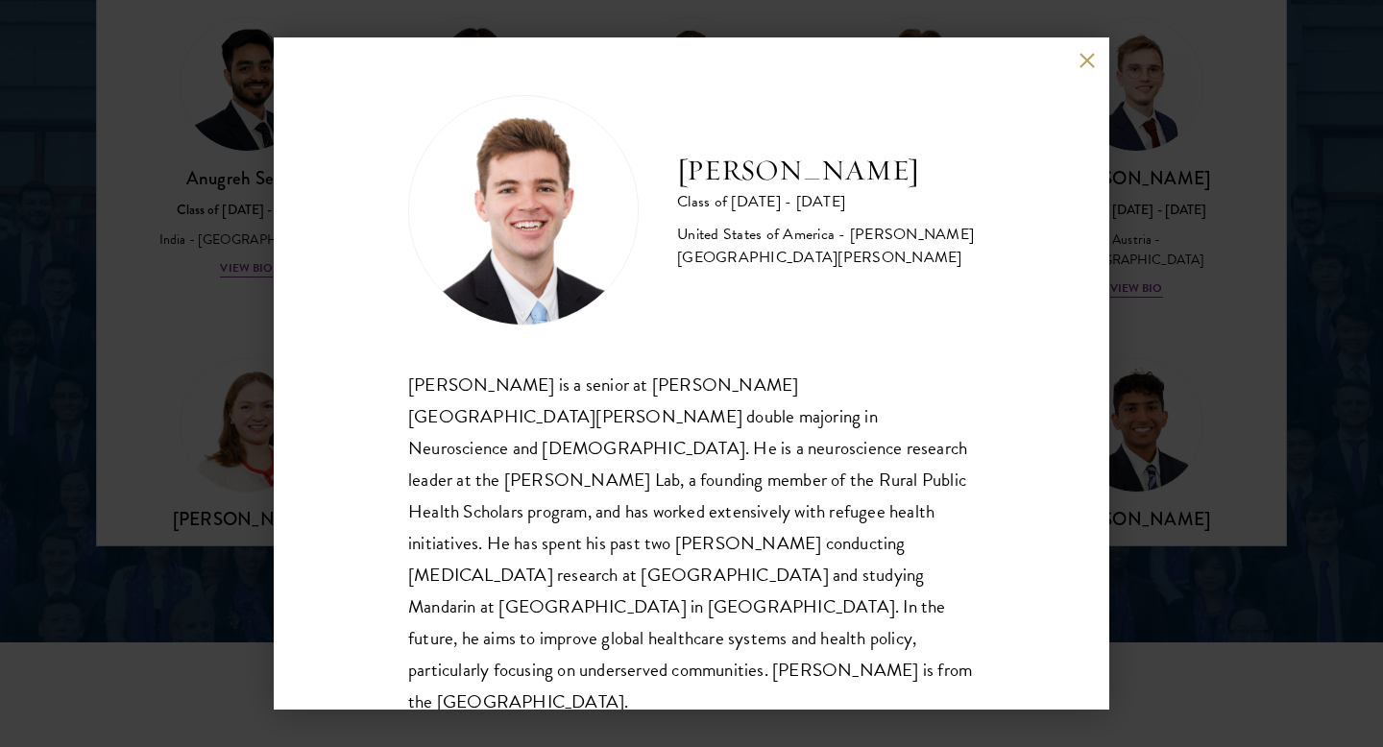
click at [837, 617] on div "[PERSON_NAME] is a senior at [PERSON_NAME][GEOGRAPHIC_DATA][PERSON_NAME] double…" at bounding box center [691, 544] width 567 height 350
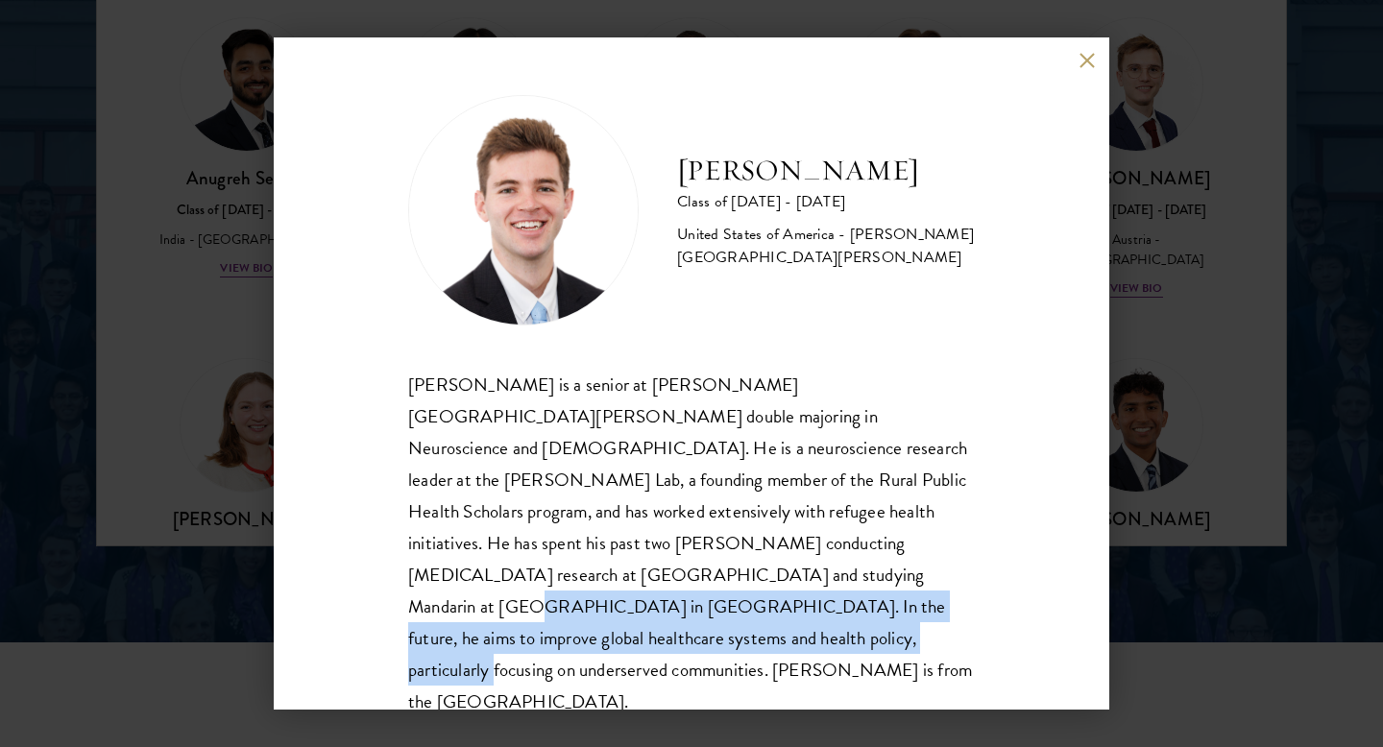
drag, startPoint x: 455, startPoint y: 572, endPoint x: 823, endPoint y: 614, distance: 370.2
click at [823, 614] on div "[PERSON_NAME] is a senior at [PERSON_NAME][GEOGRAPHIC_DATA][PERSON_NAME] double…" at bounding box center [691, 544] width 567 height 350
copy div "In the future, he aims to improve global healthcare systems and health policy, …"
click at [1250, 351] on div "[PERSON_NAME] Class of [DATE] - [DATE] [GEOGRAPHIC_DATA] - [PERSON_NAME][GEOGRA…" at bounding box center [691, 373] width 1383 height 747
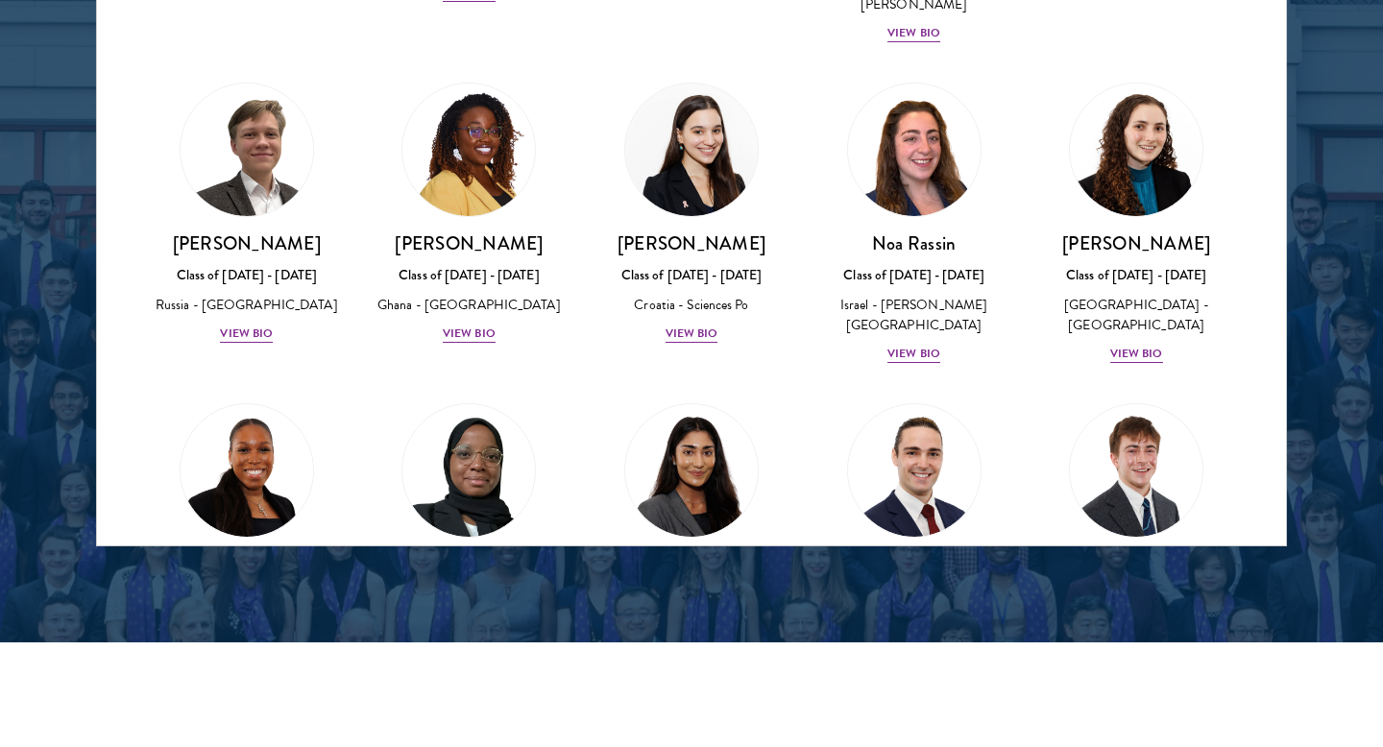
scroll to position [7043, 0]
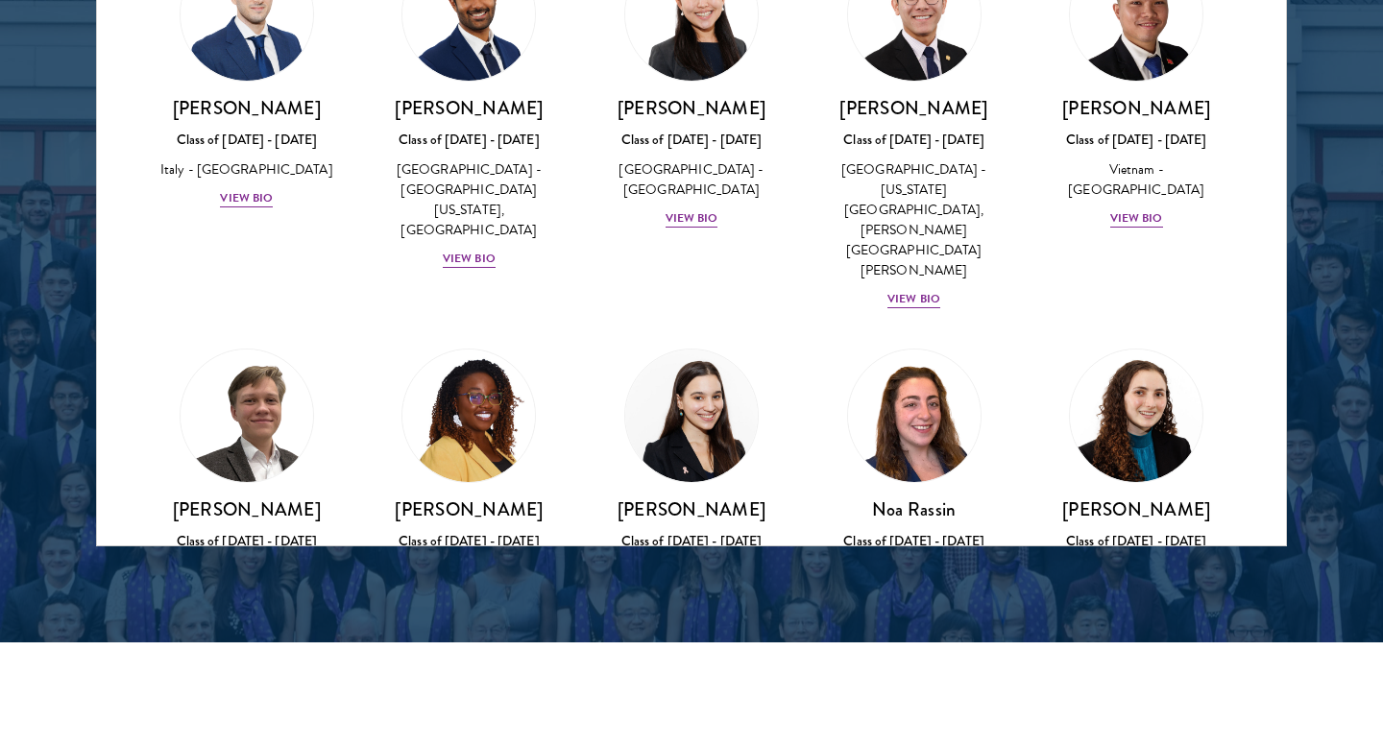
click at [719, 664] on img at bounding box center [692, 737] width 146 height 146
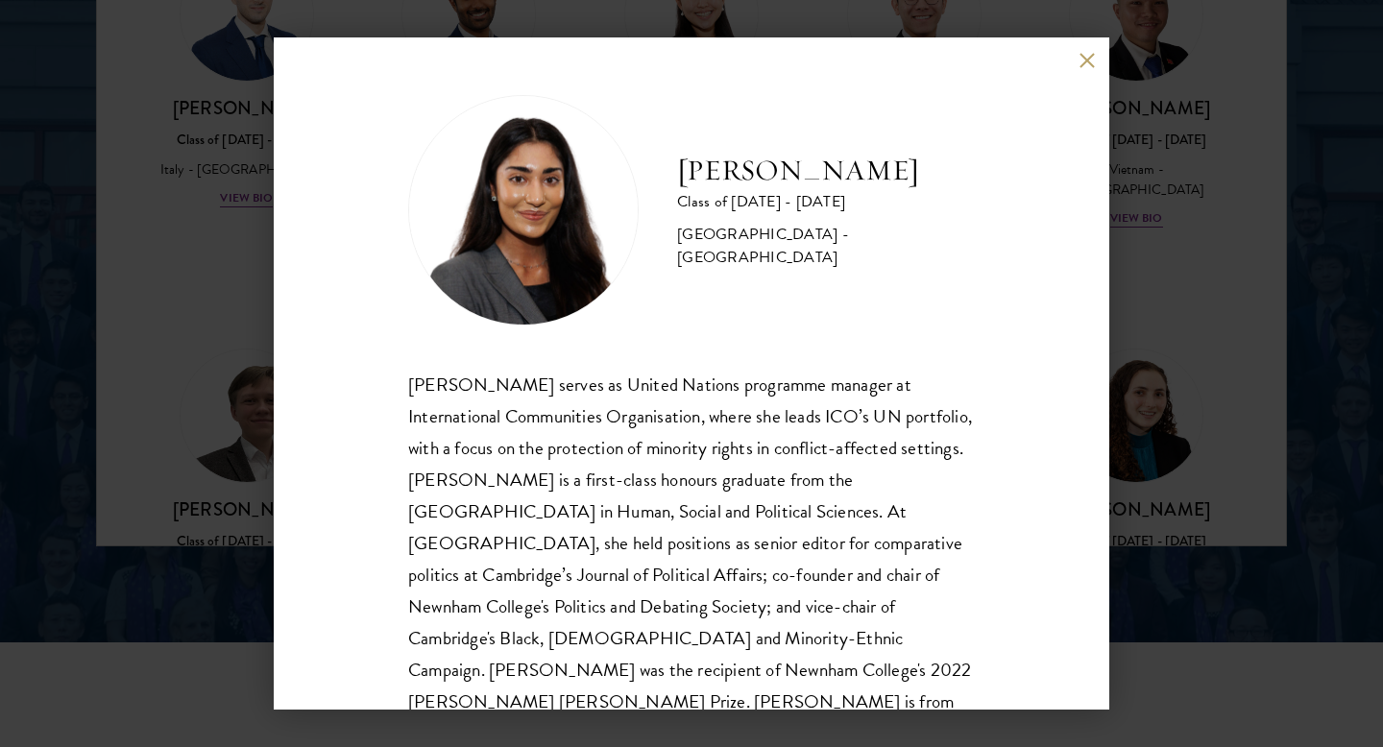
click at [1256, 288] on div "[PERSON_NAME] Class of [DATE] - [DATE] [GEOGRAPHIC_DATA] - [GEOGRAPHIC_DATA] [P…" at bounding box center [691, 373] width 1383 height 747
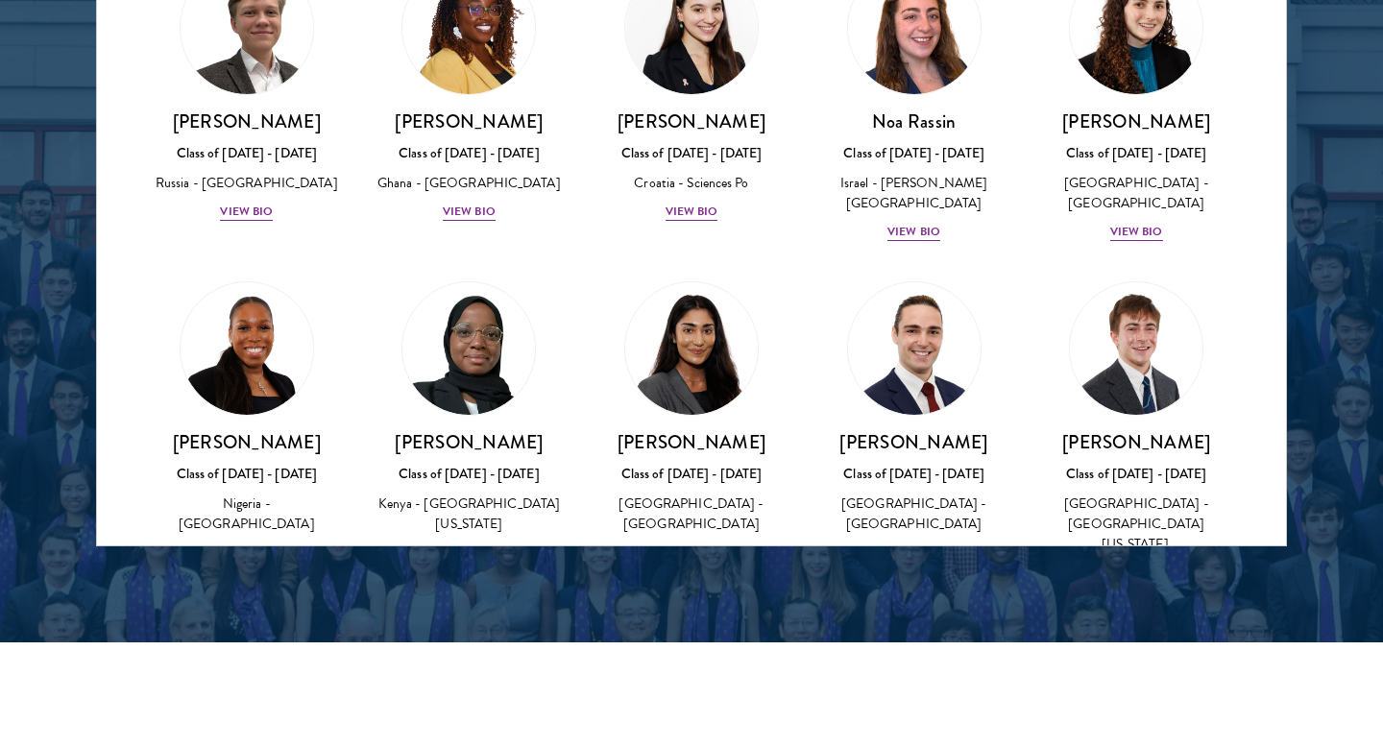
scroll to position [7428, 0]
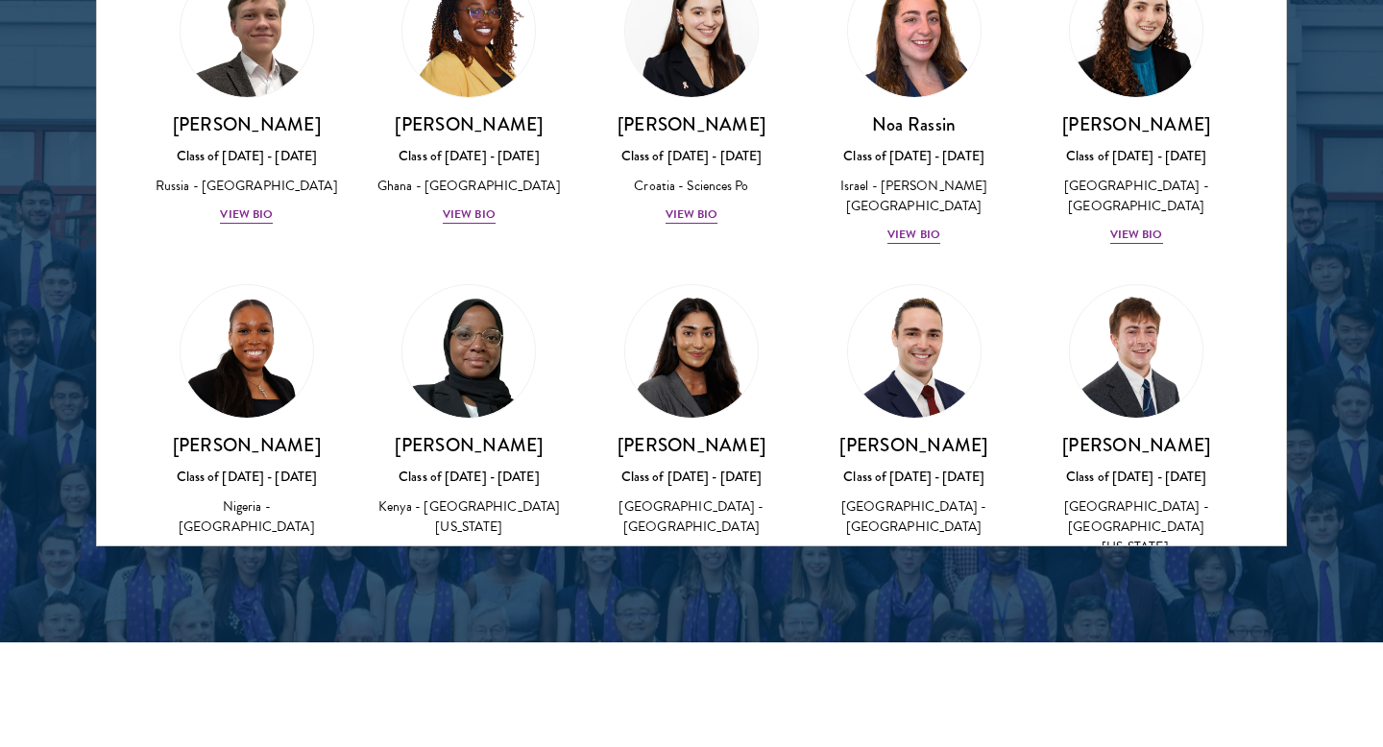
click at [1153, 640] on img at bounding box center [1136, 713] width 146 height 146
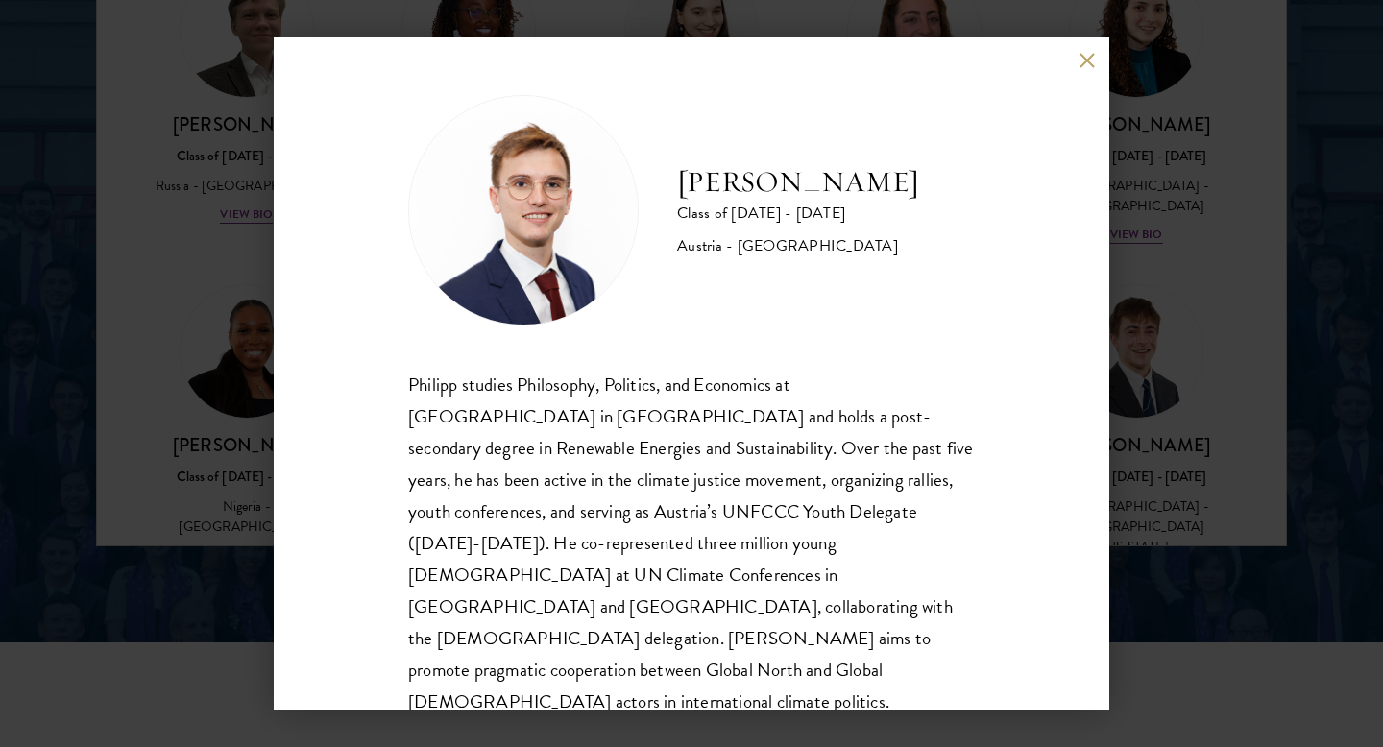
click at [1323, 365] on div "[PERSON_NAME] Class of [DATE] - [DATE] [GEOGRAPHIC_DATA] - [GEOGRAPHIC_DATA] [P…" at bounding box center [691, 373] width 1383 height 747
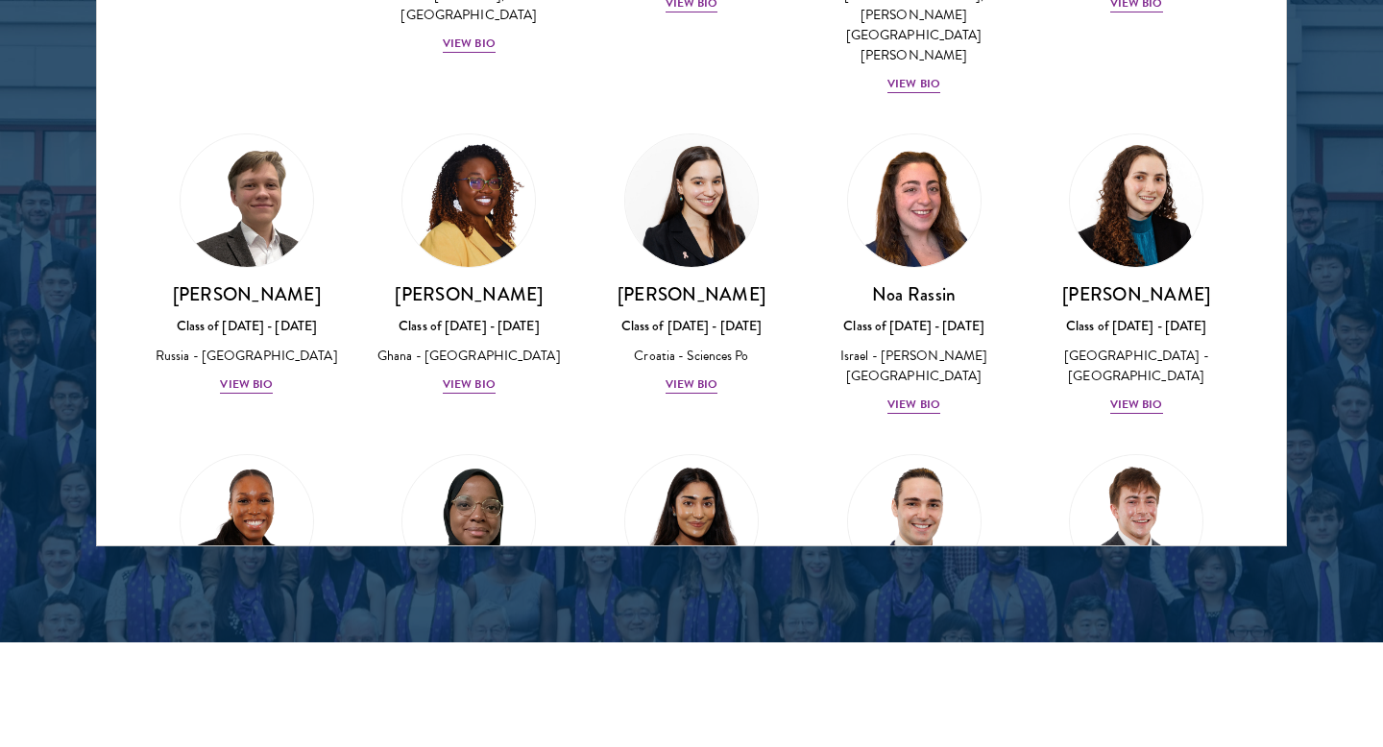
scroll to position [6514, 0]
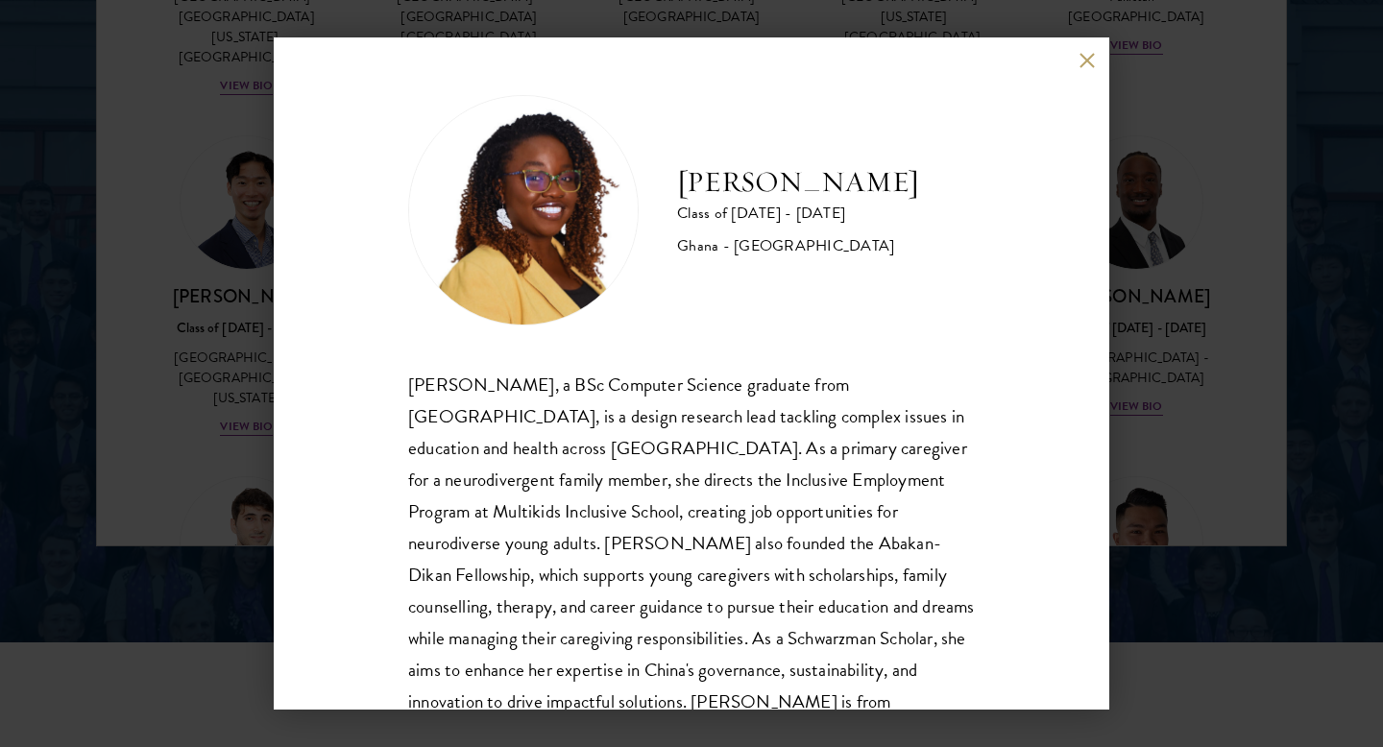
scroll to position [65, 0]
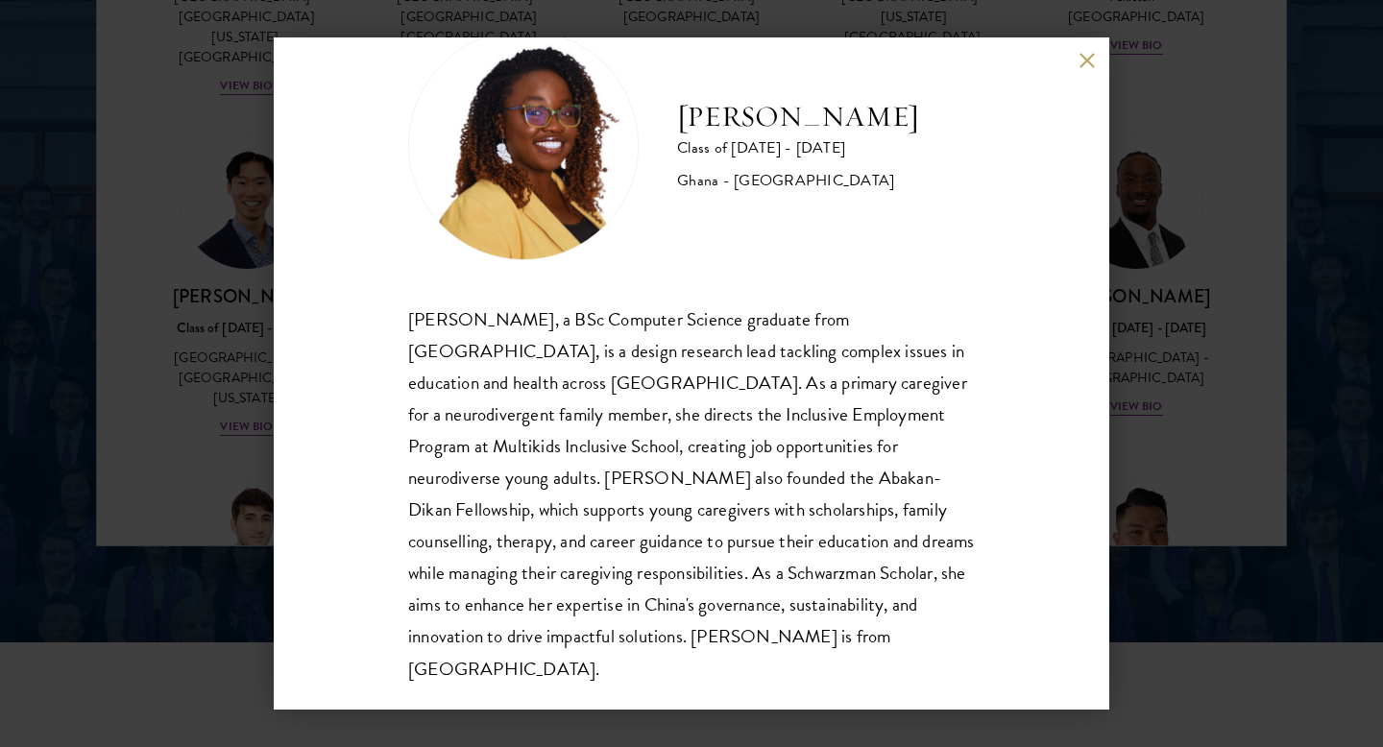
click at [194, 367] on div "[PERSON_NAME] Class of [DATE] - [DATE] Ghana - [GEOGRAPHIC_DATA] [PERSON_NAME],…" at bounding box center [691, 373] width 1383 height 747
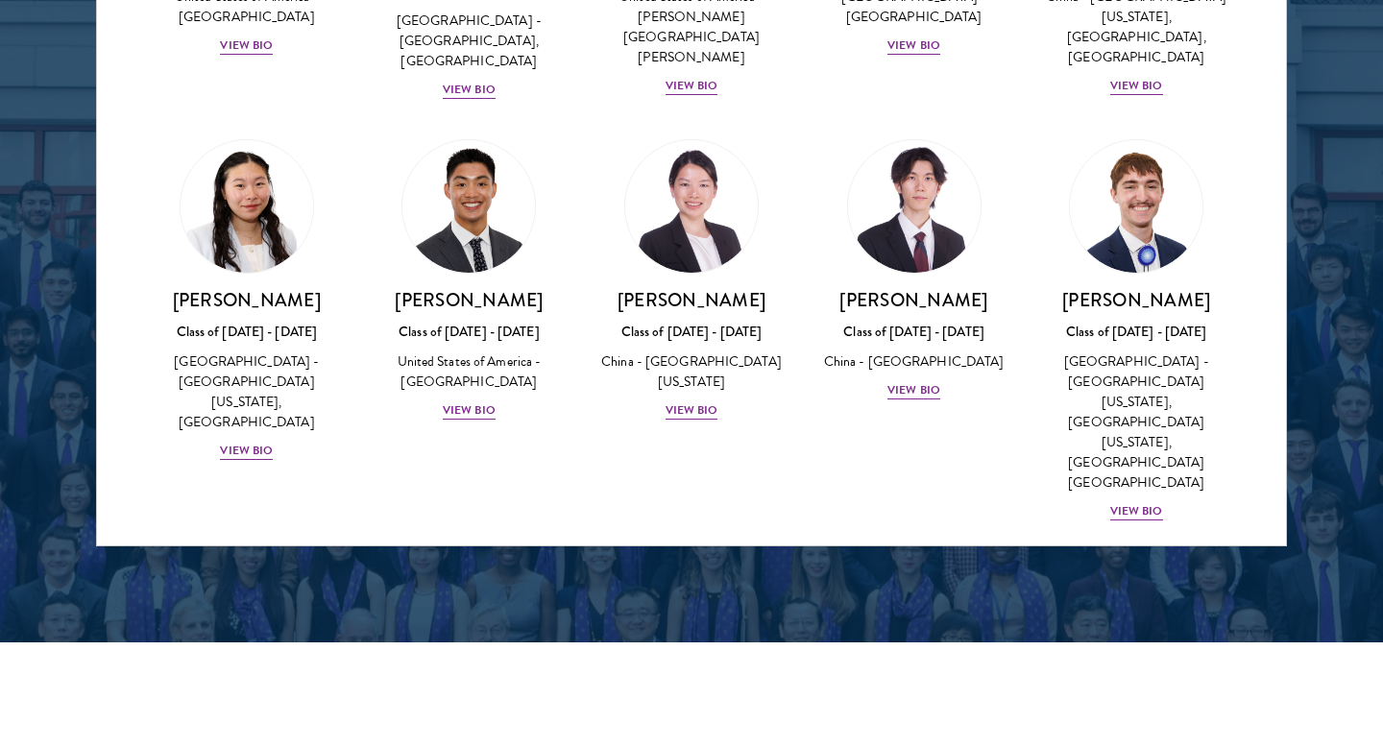
scroll to position [9002, 0]
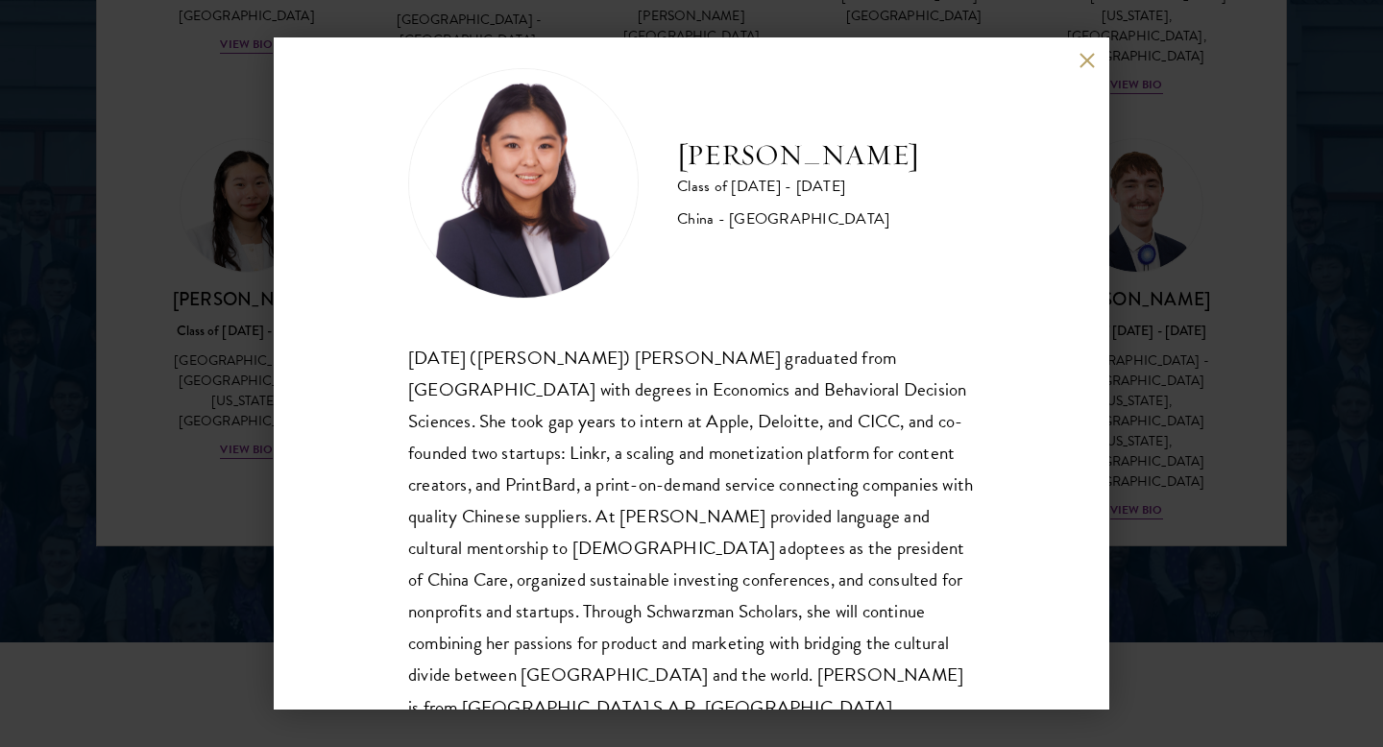
scroll to position [30, 0]
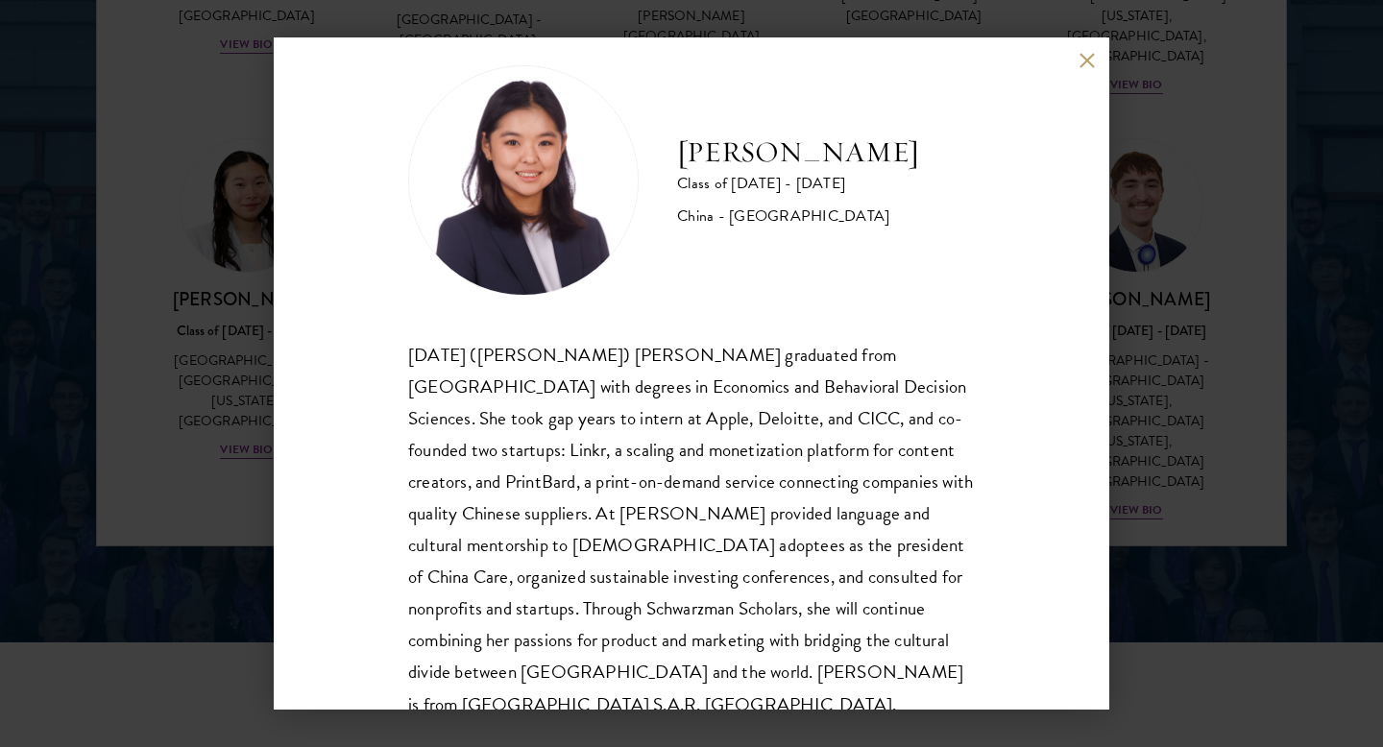
click at [189, 402] on div "[PERSON_NAME] Class of [DATE] - [DATE] [GEOGRAPHIC_DATA] - [GEOGRAPHIC_DATA] [D…" at bounding box center [691, 373] width 1383 height 747
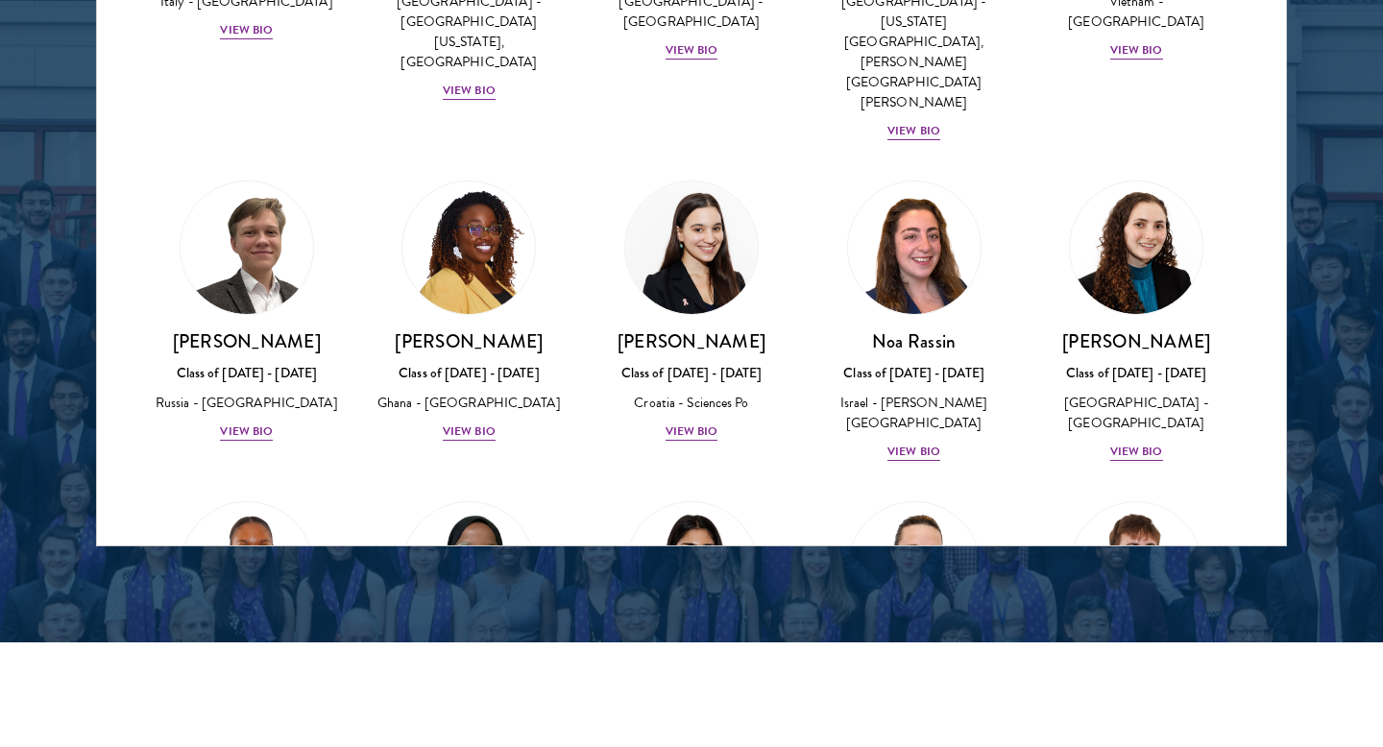
scroll to position [6741, 0]
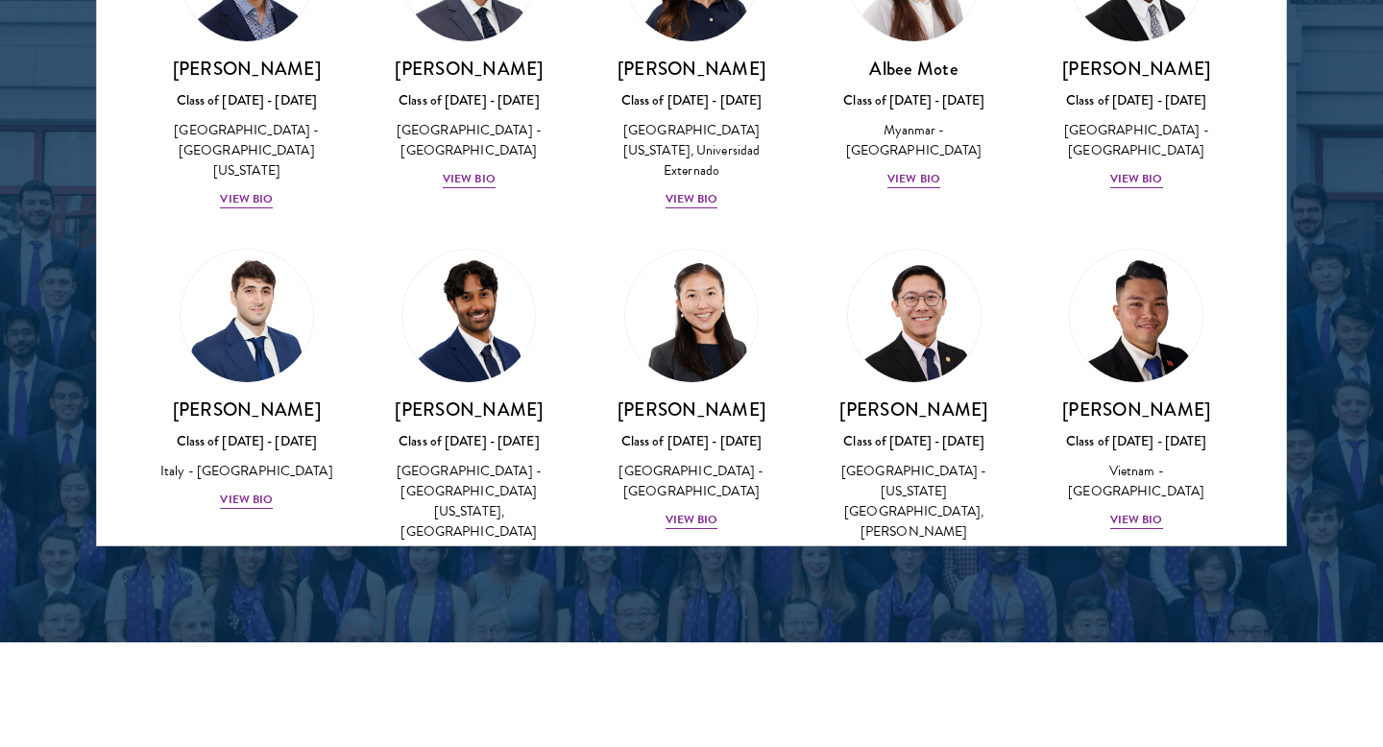
click at [224, 644] on img at bounding box center [247, 717] width 146 height 146
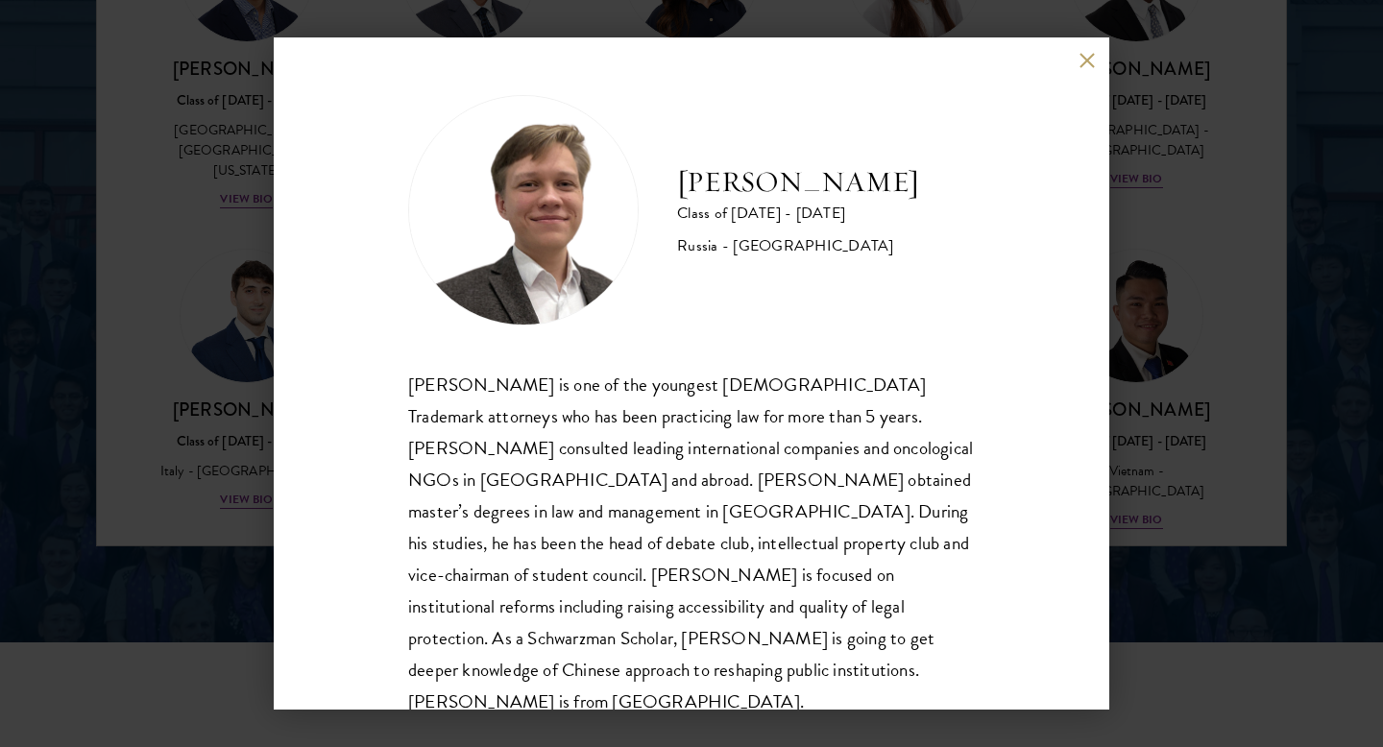
click at [158, 452] on div "[PERSON_NAME] Class of [DATE] - [DATE] [GEOGRAPHIC_DATA] - [GEOGRAPHIC_DATA] [P…" at bounding box center [691, 373] width 1383 height 747
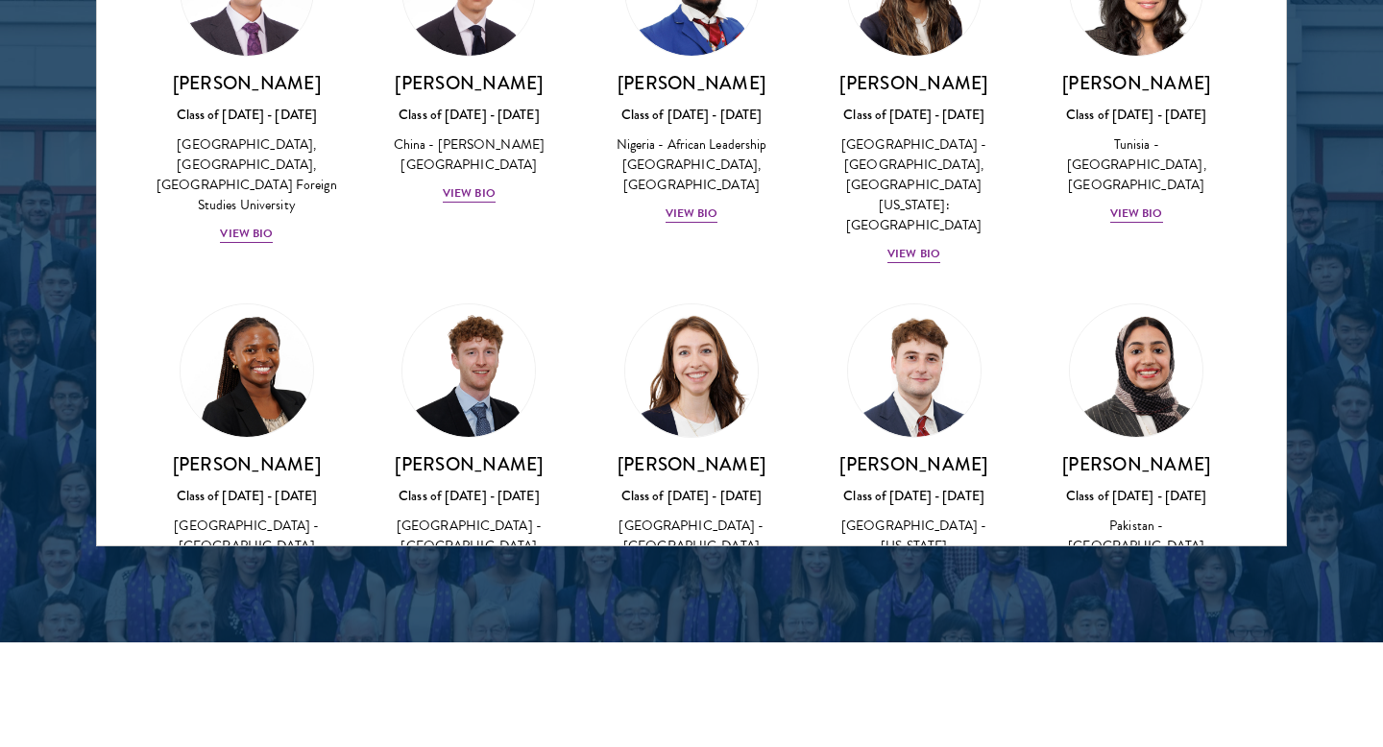
scroll to position [6025, 0]
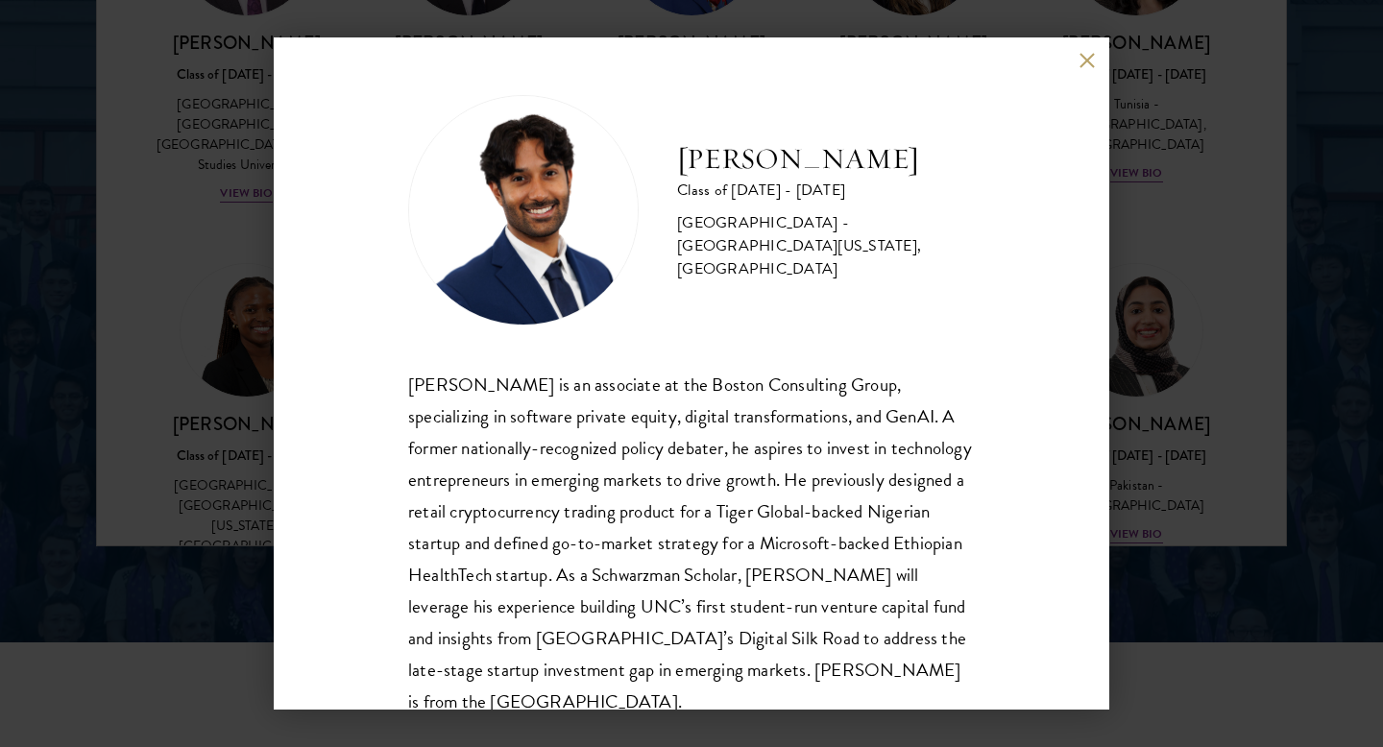
click at [231, 334] on div "[PERSON_NAME] Class of [DATE] - [DATE] [GEOGRAPHIC_DATA] - [GEOGRAPHIC_DATA][US…" at bounding box center [691, 373] width 1383 height 747
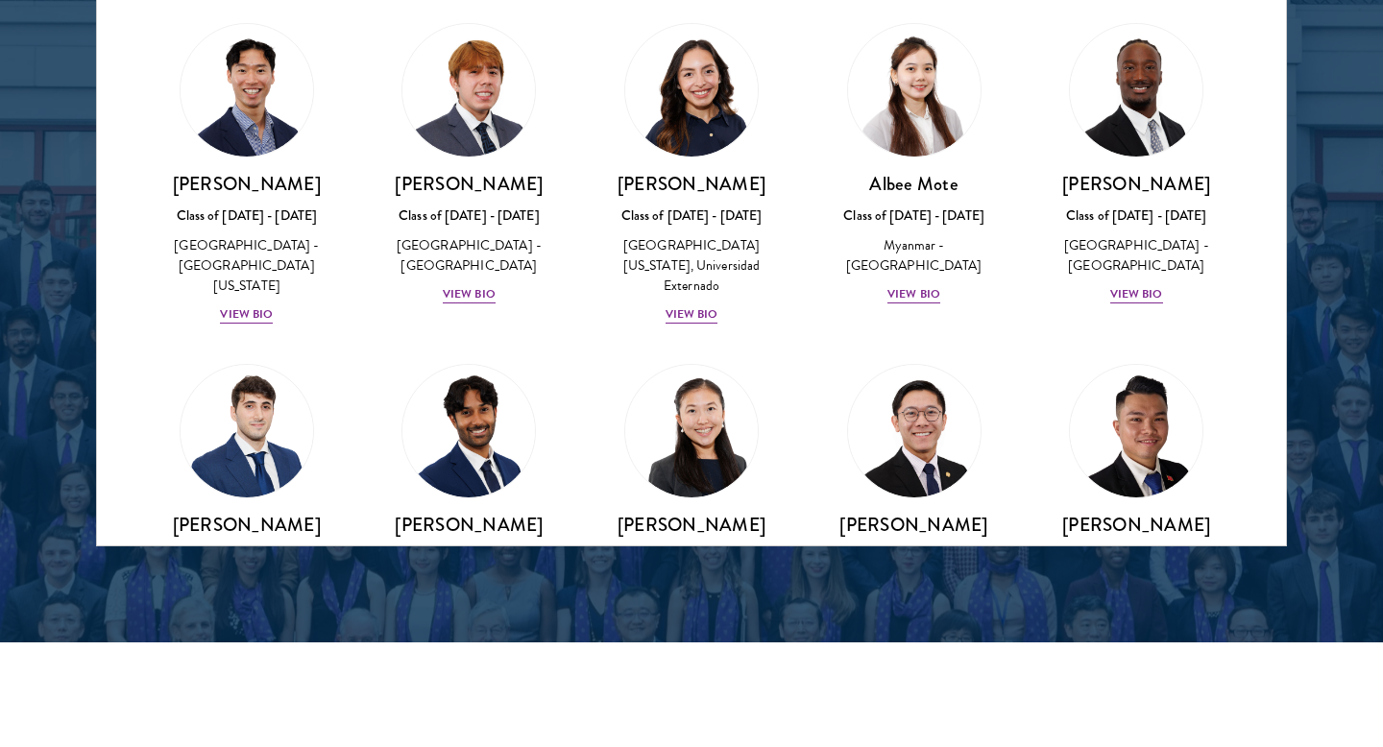
scroll to position [6587, 0]
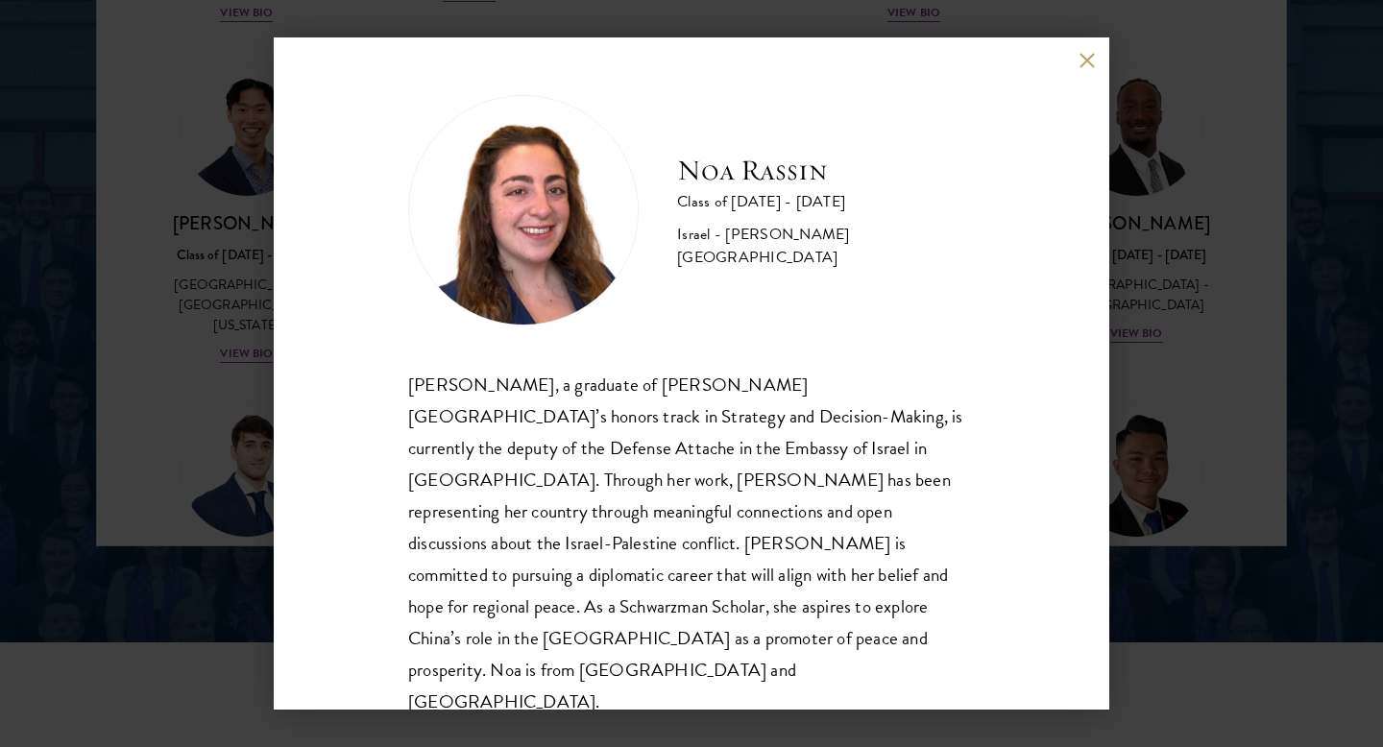
click at [1217, 341] on div "[PERSON_NAME] Class of [DATE] - [DATE] Israel - [PERSON_NAME][GEOGRAPHIC_DATA] …" at bounding box center [691, 373] width 1383 height 747
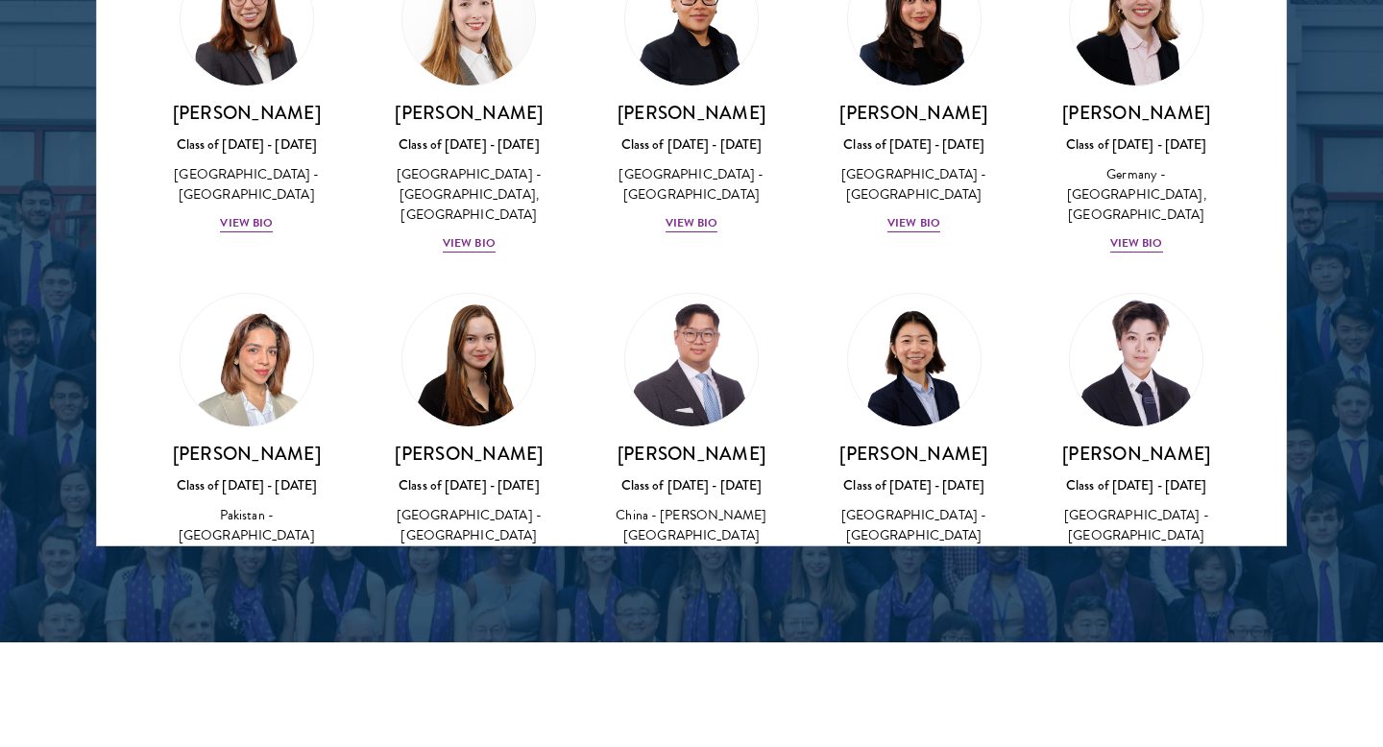
scroll to position [4528, 0]
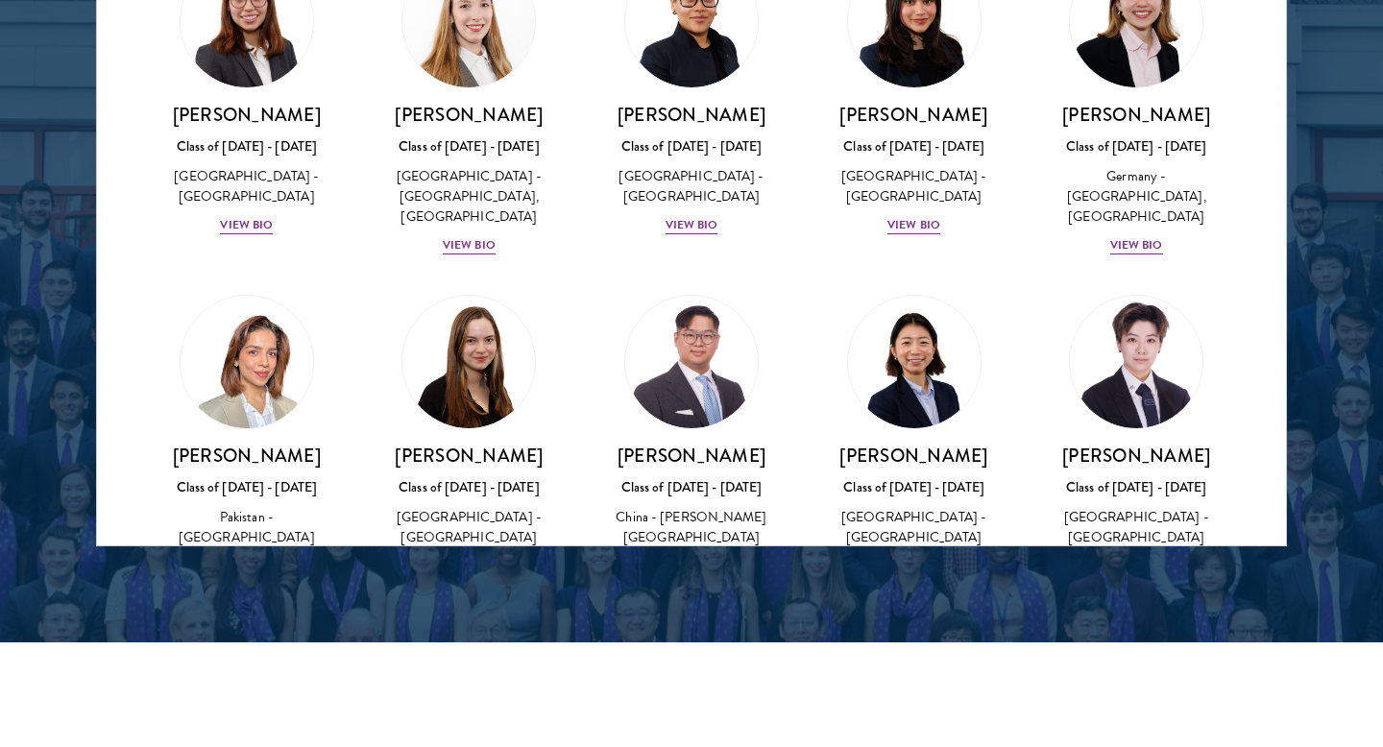
click at [467, 650] on img at bounding box center [469, 723] width 146 height 146
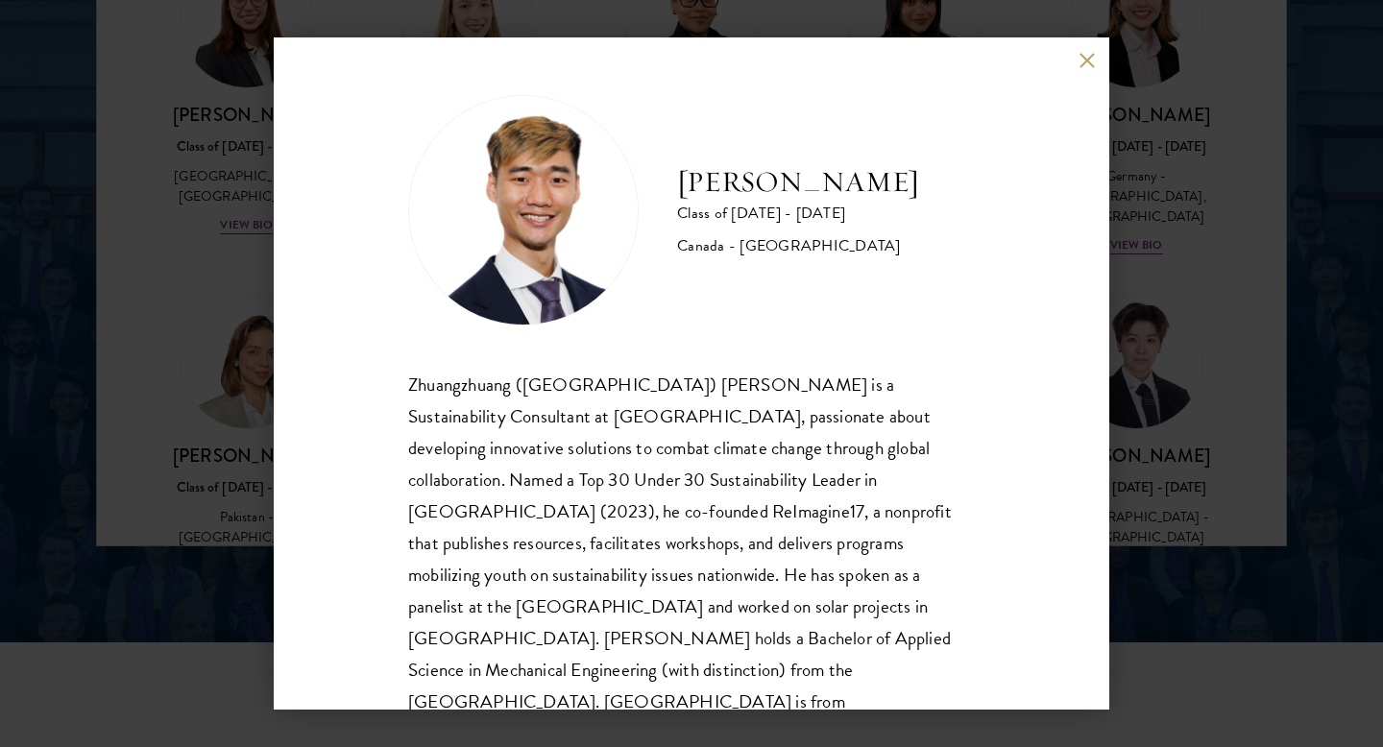
click at [1194, 296] on div "[PERSON_NAME] Class of [DATE] - [DATE] [GEOGRAPHIC_DATA] - [GEOGRAPHIC_DATA] Zh…" at bounding box center [691, 373] width 1383 height 747
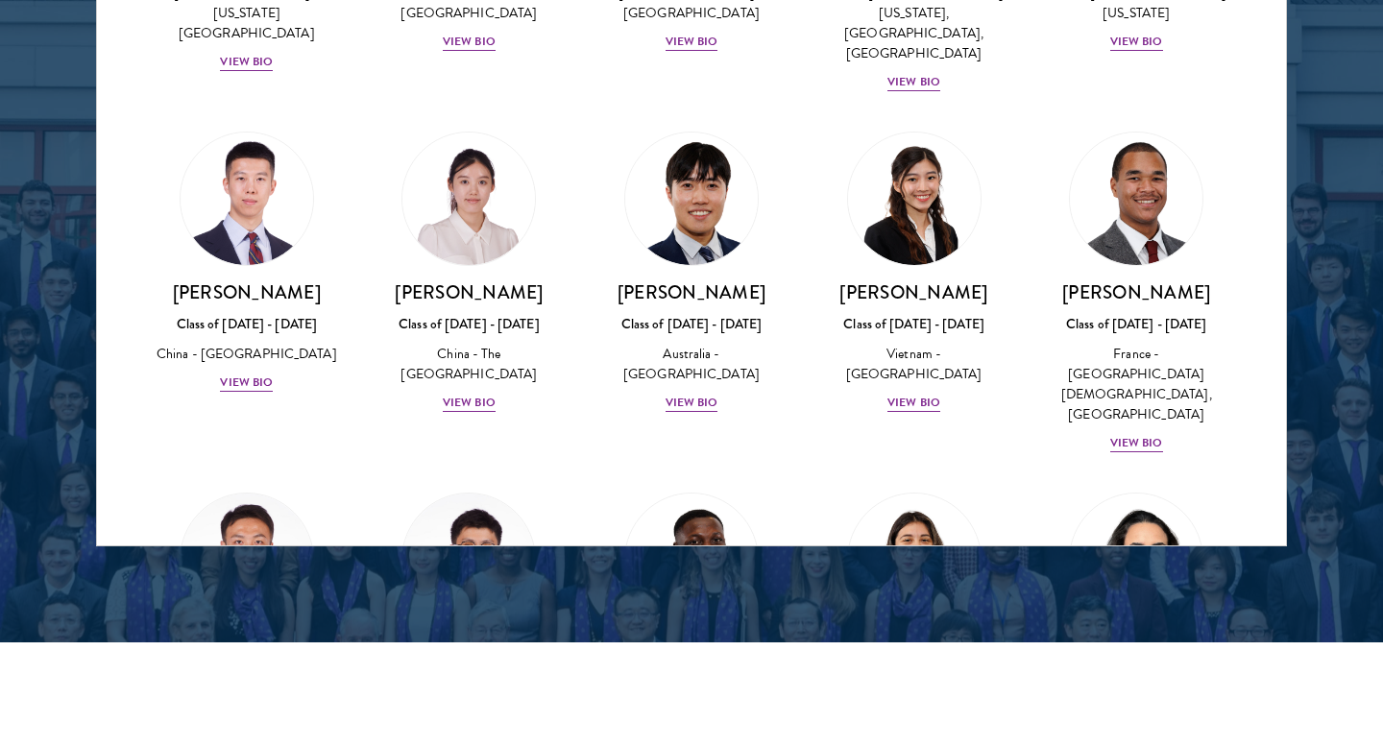
scroll to position [4700, 0]
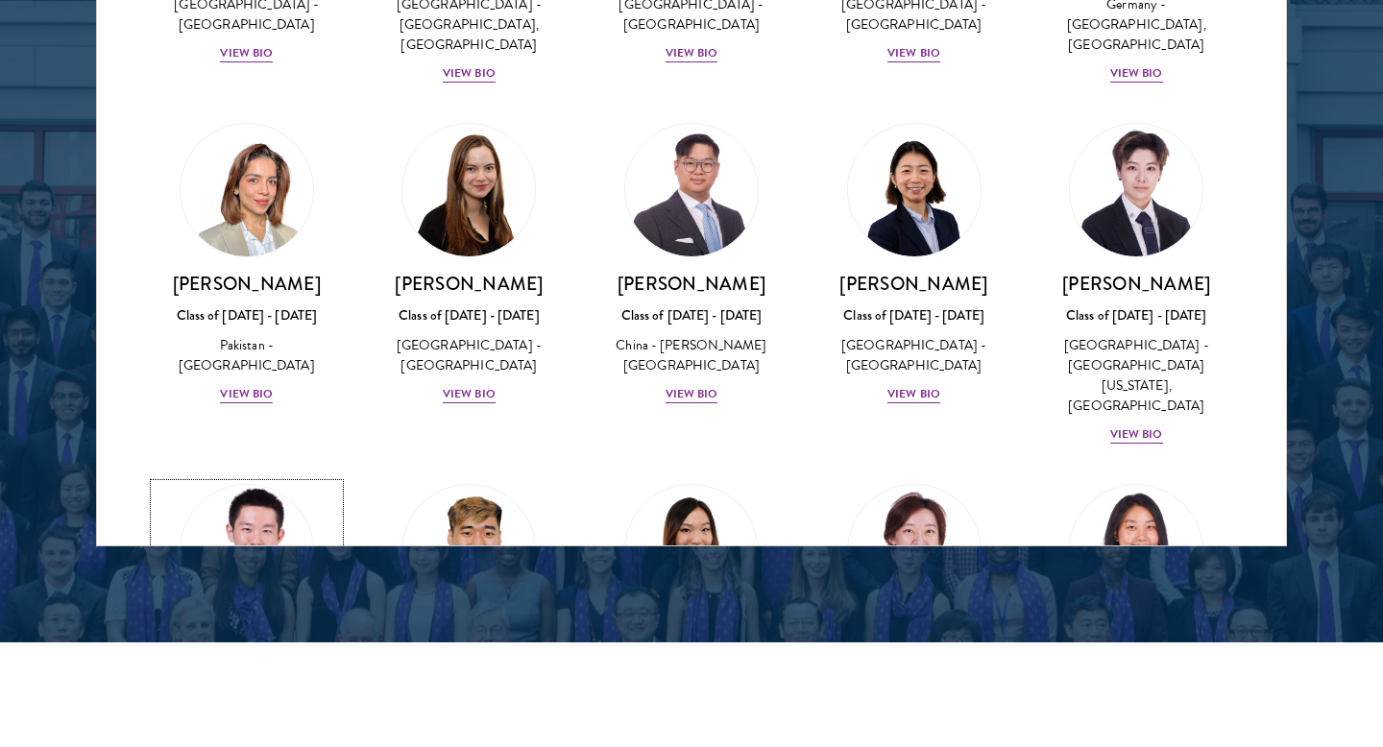
click at [276, 478] on img at bounding box center [247, 551] width 146 height 146
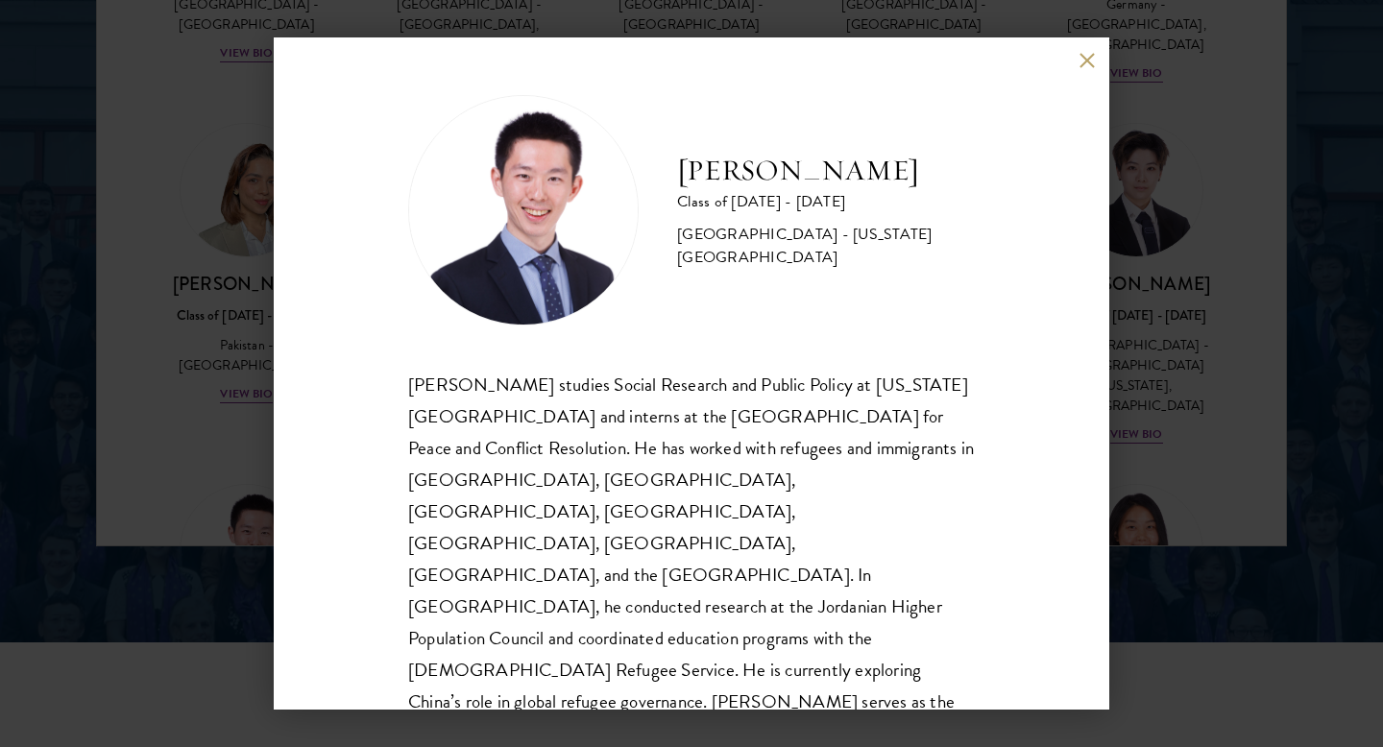
click at [167, 303] on div "[PERSON_NAME] Class of [DATE] - [DATE] [GEOGRAPHIC_DATA] - [US_STATE][GEOGRAPHI…" at bounding box center [691, 373] width 1383 height 747
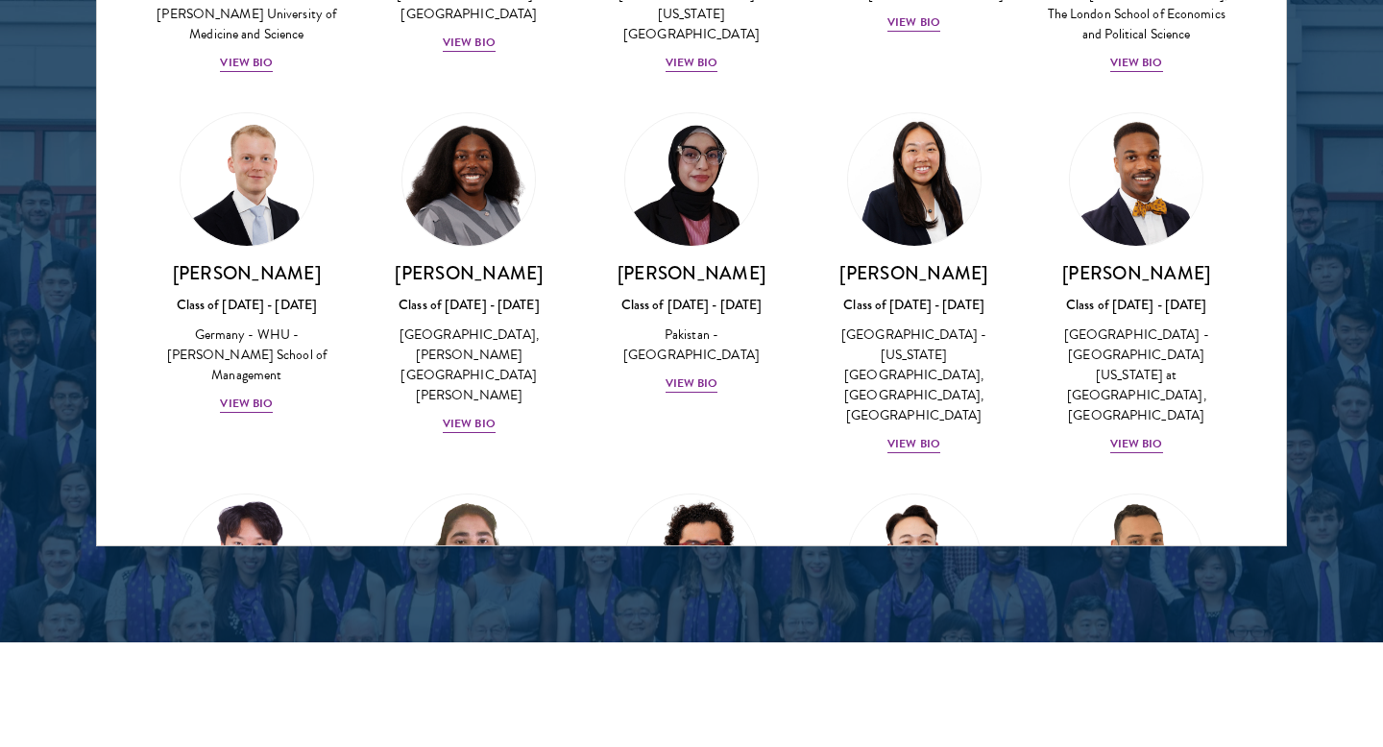
scroll to position [3207, 0]
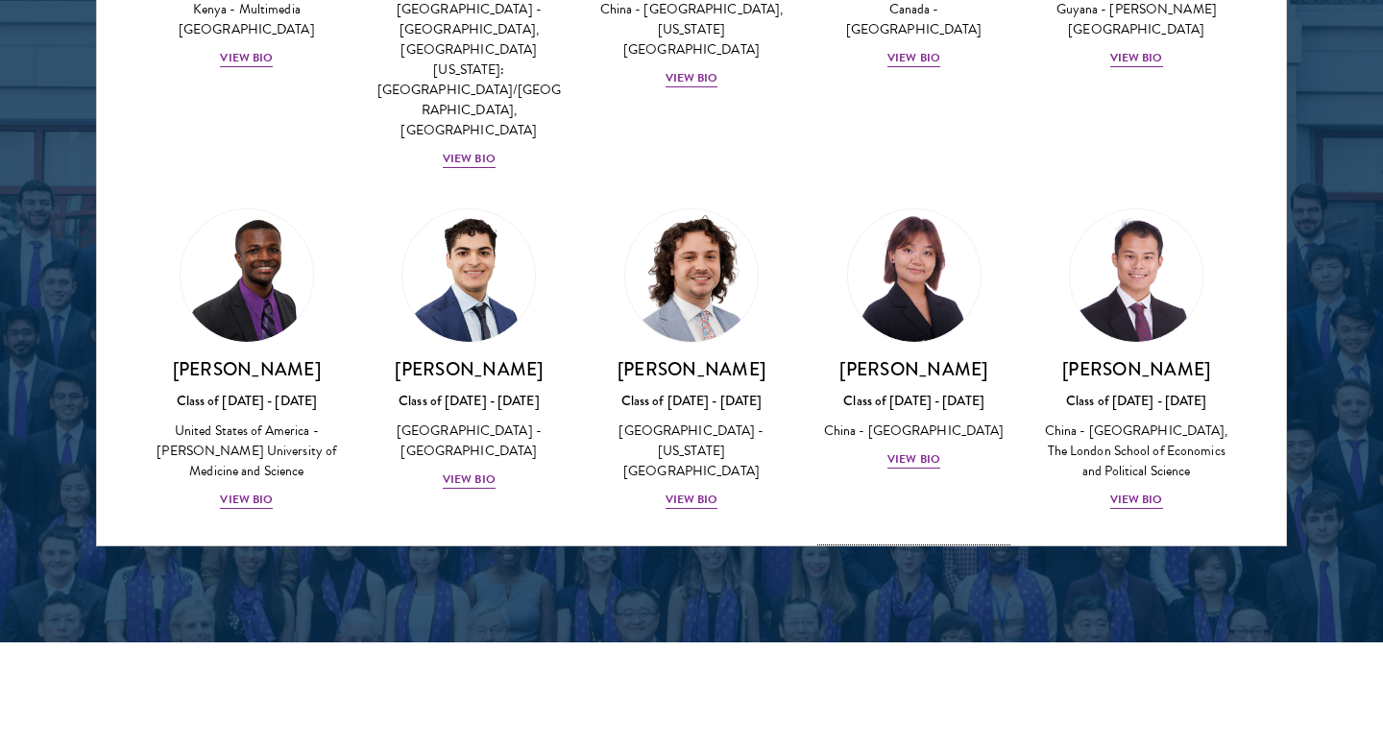
click at [935, 544] on img at bounding box center [914, 617] width 146 height 146
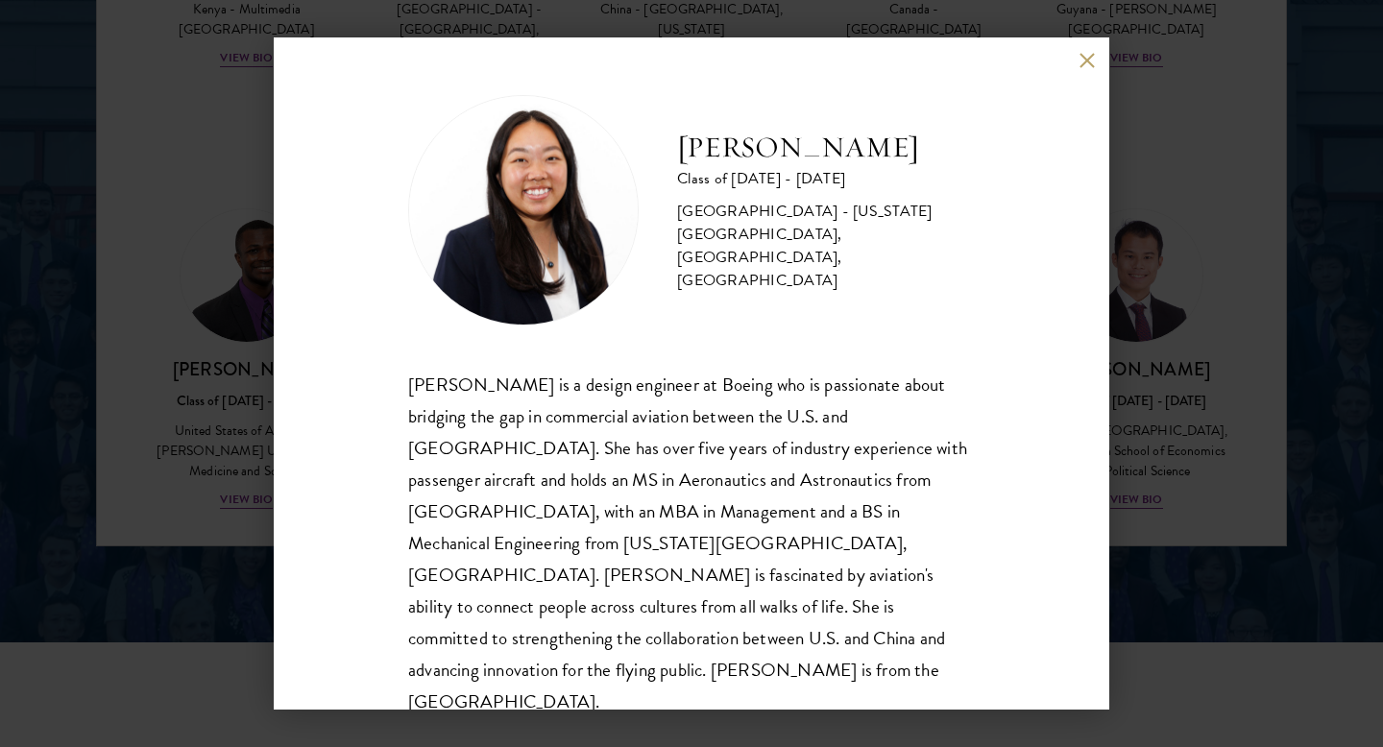
click at [1303, 416] on div "[PERSON_NAME] Class of [DATE] - [DATE] [GEOGRAPHIC_DATA] - [US_STATE][GEOGRAPHI…" at bounding box center [691, 373] width 1383 height 747
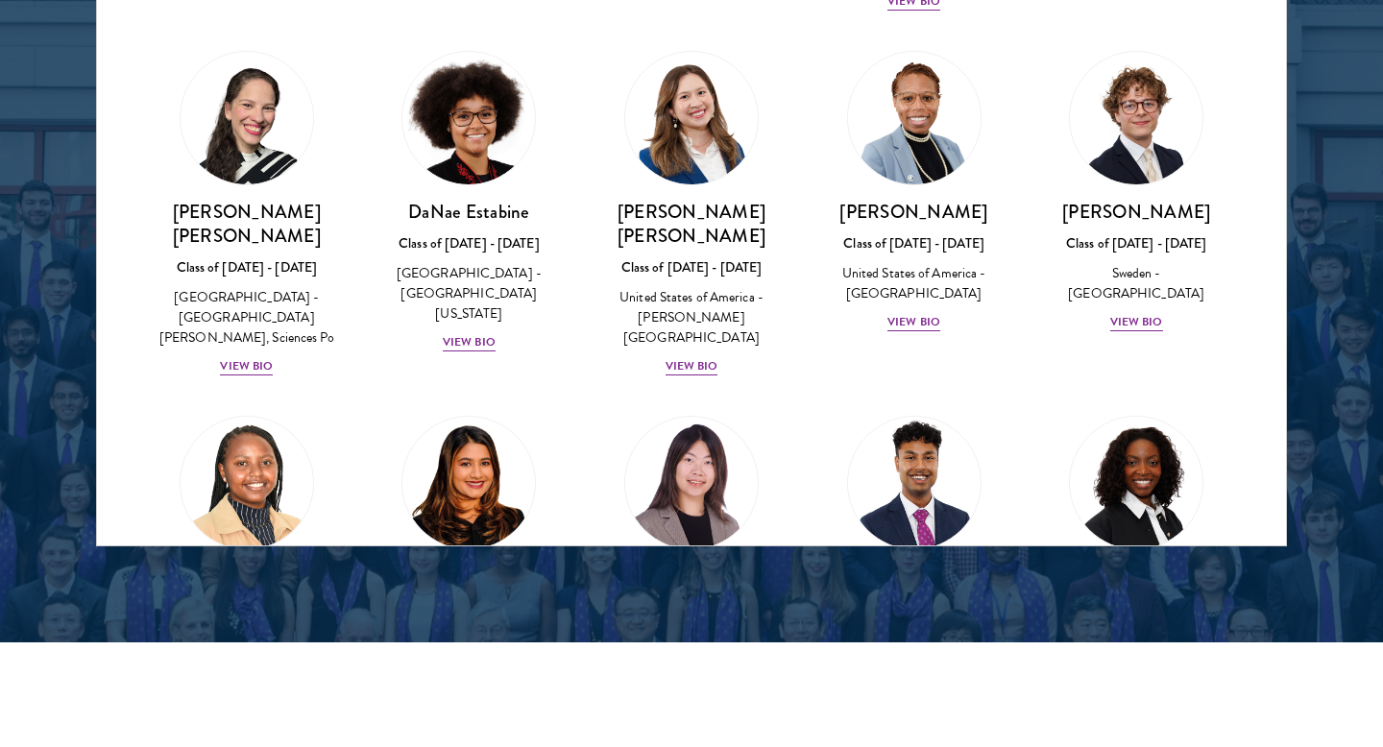
scroll to position [2283, 0]
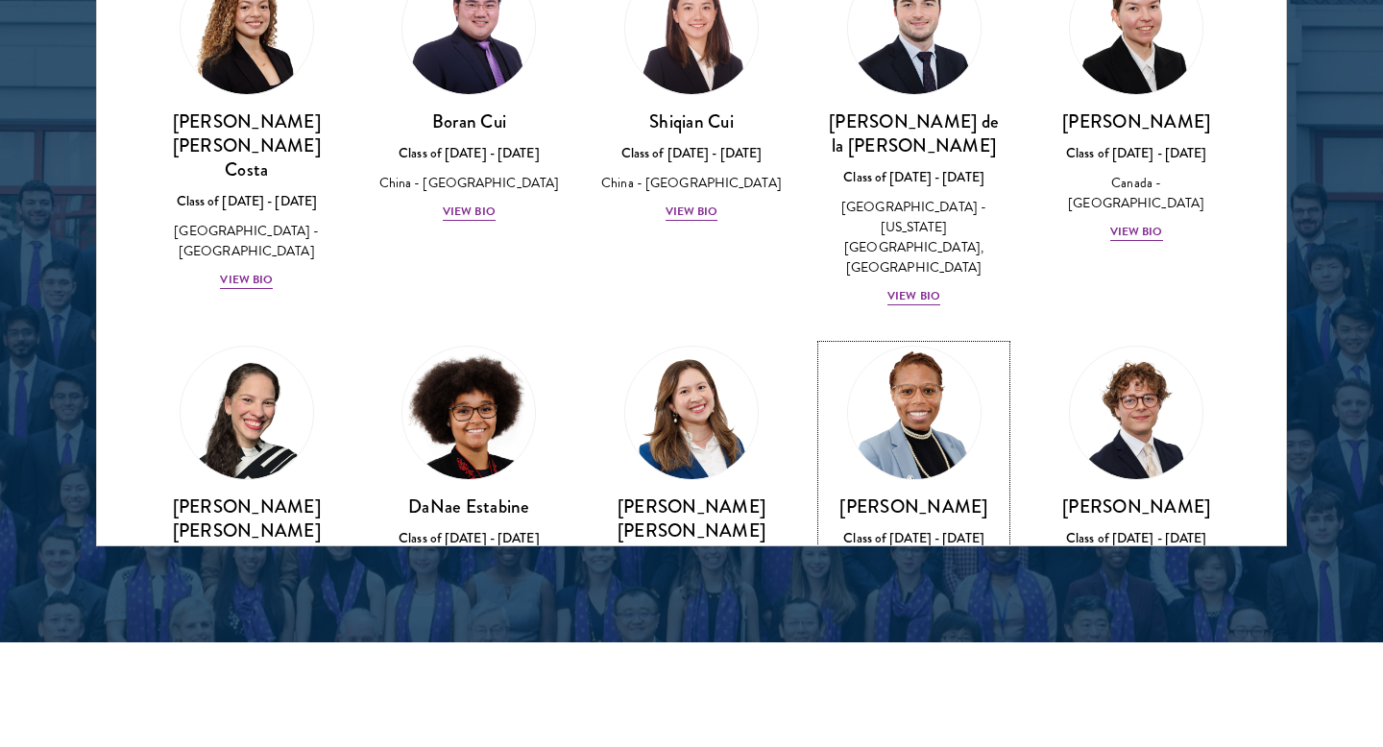
click at [890, 340] on img at bounding box center [914, 413] width 146 height 146
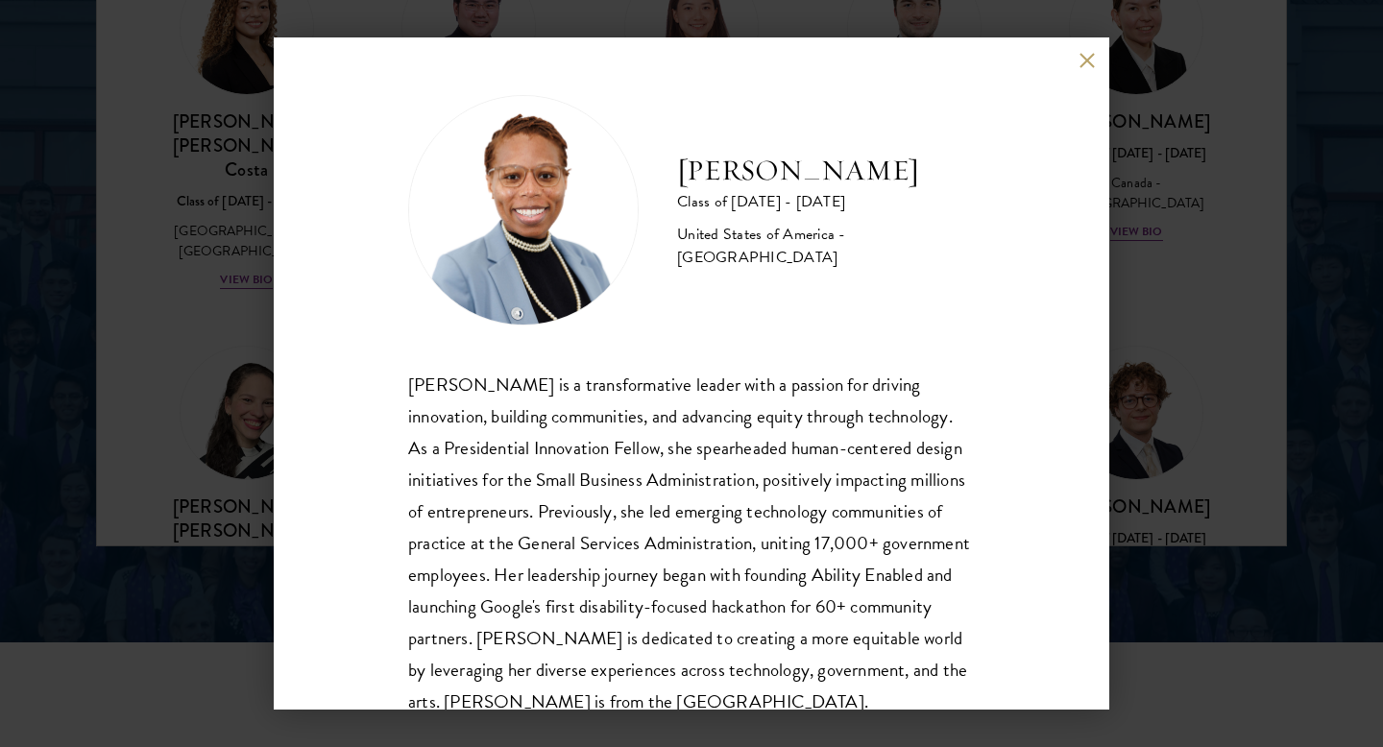
click at [1246, 316] on div "[PERSON_NAME] Class of [DATE] - [DATE] [GEOGRAPHIC_DATA] - [GEOGRAPHIC_DATA] [P…" at bounding box center [691, 373] width 1383 height 747
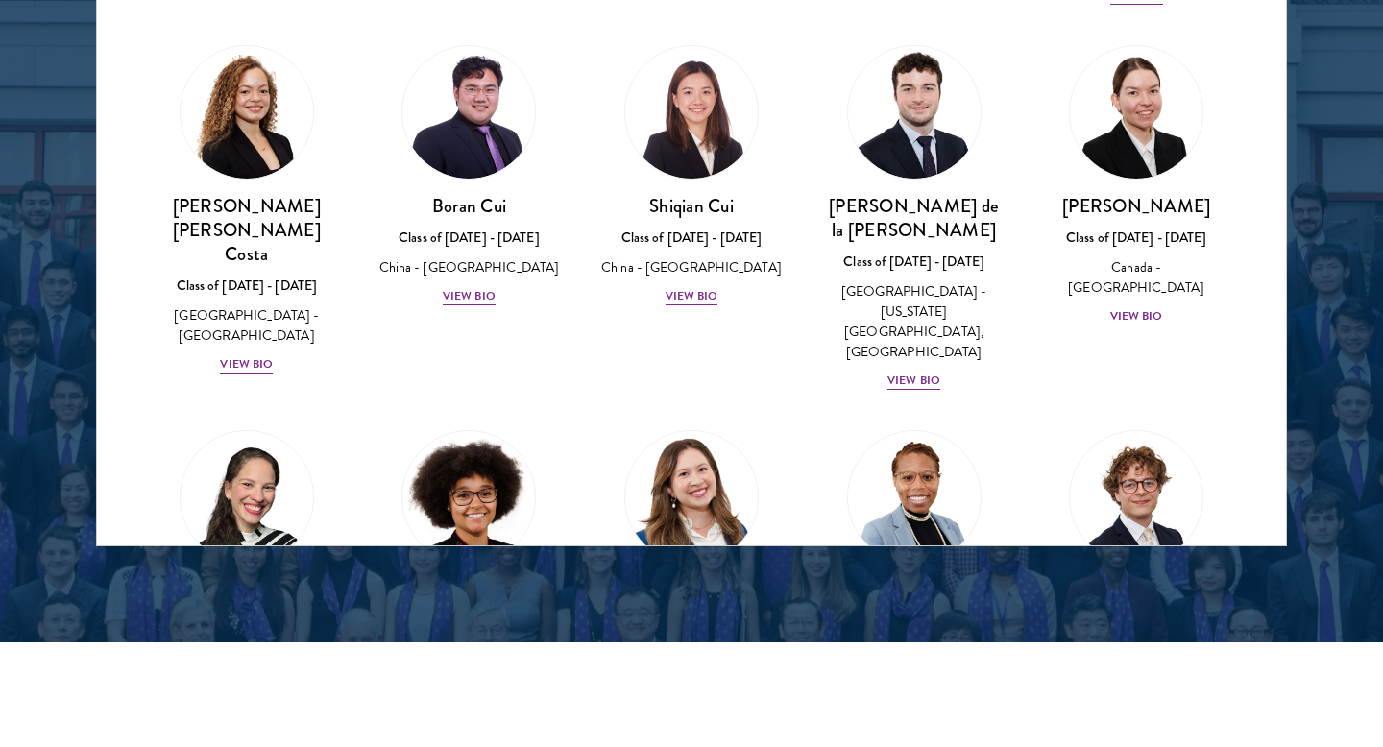
scroll to position [2197, 0]
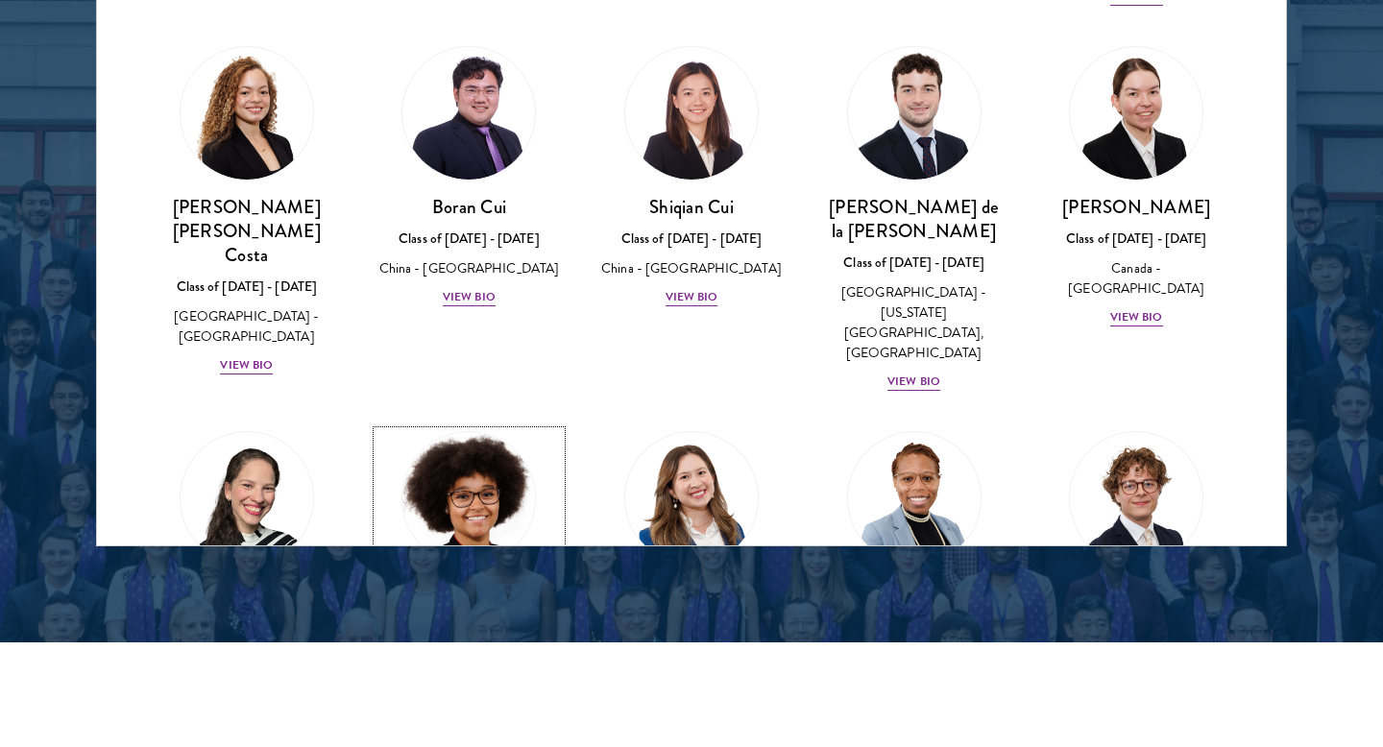
click at [489, 425] on img at bounding box center [469, 498] width 146 height 146
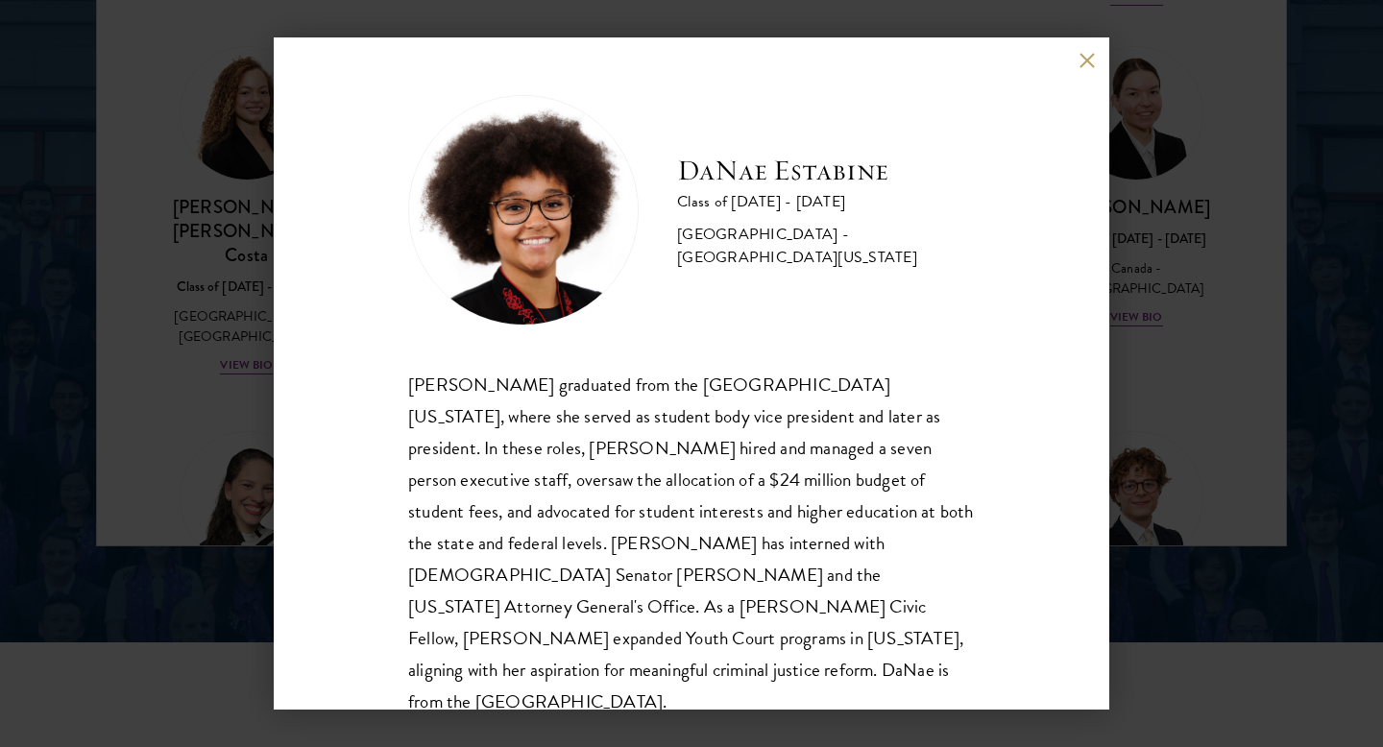
click at [210, 344] on div "[PERSON_NAME] Class of [DATE] - [DATE] [GEOGRAPHIC_DATA] - [GEOGRAPHIC_DATA][US…" at bounding box center [691, 373] width 1383 height 747
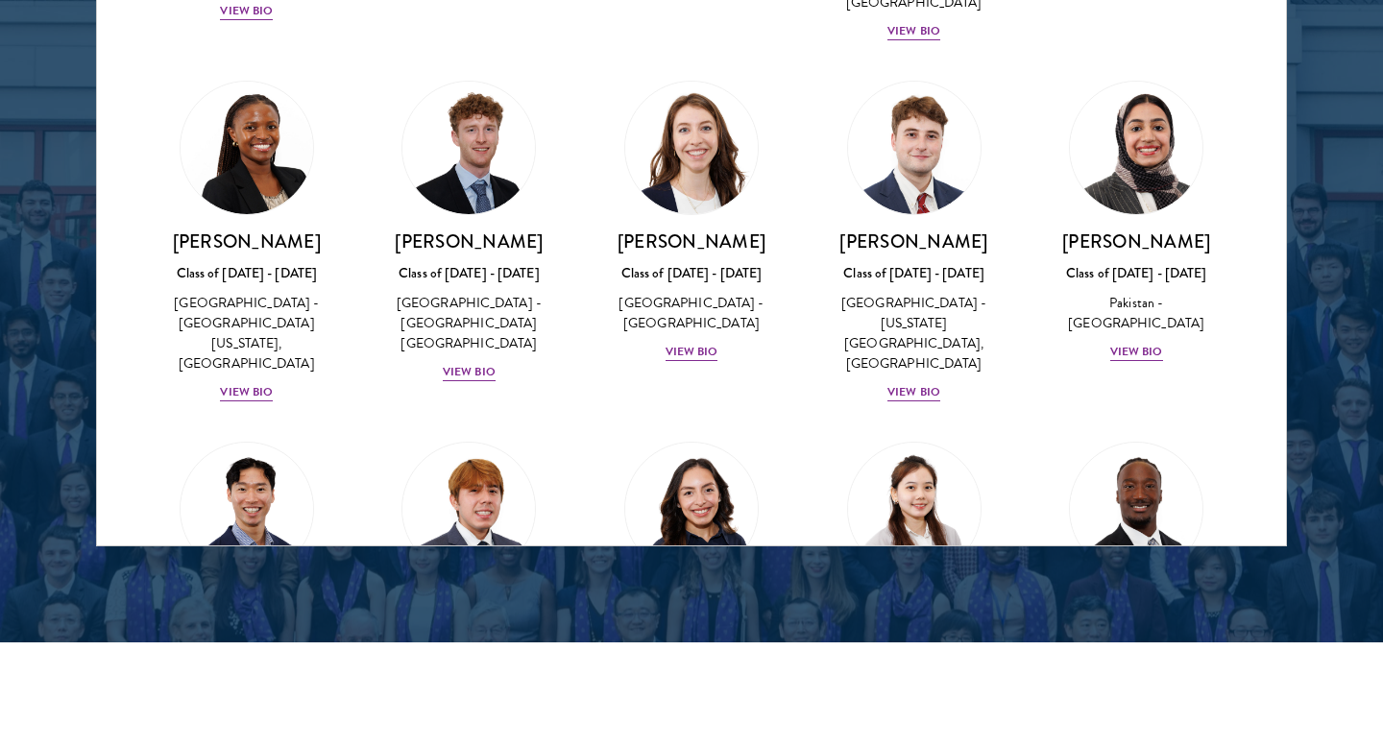
scroll to position [6177, 0]
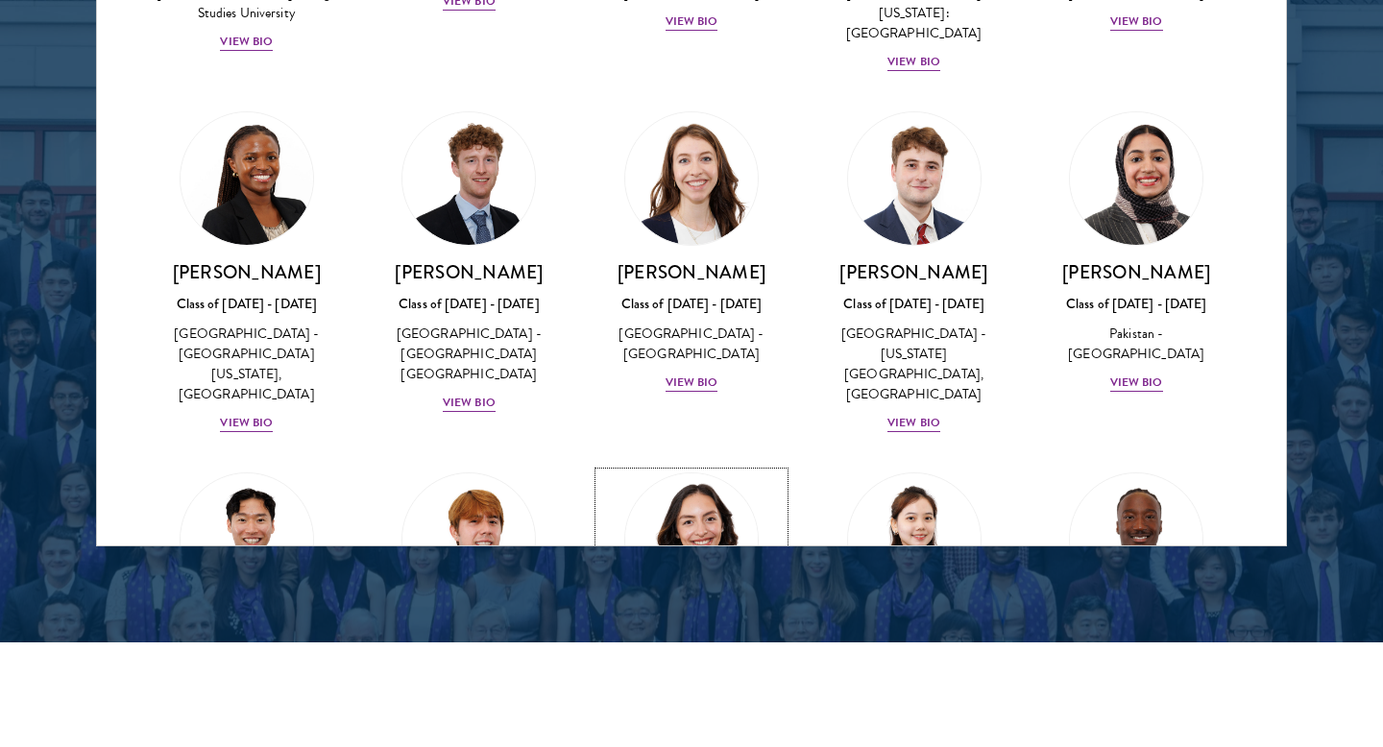
click at [723, 467] on img at bounding box center [692, 540] width 146 height 146
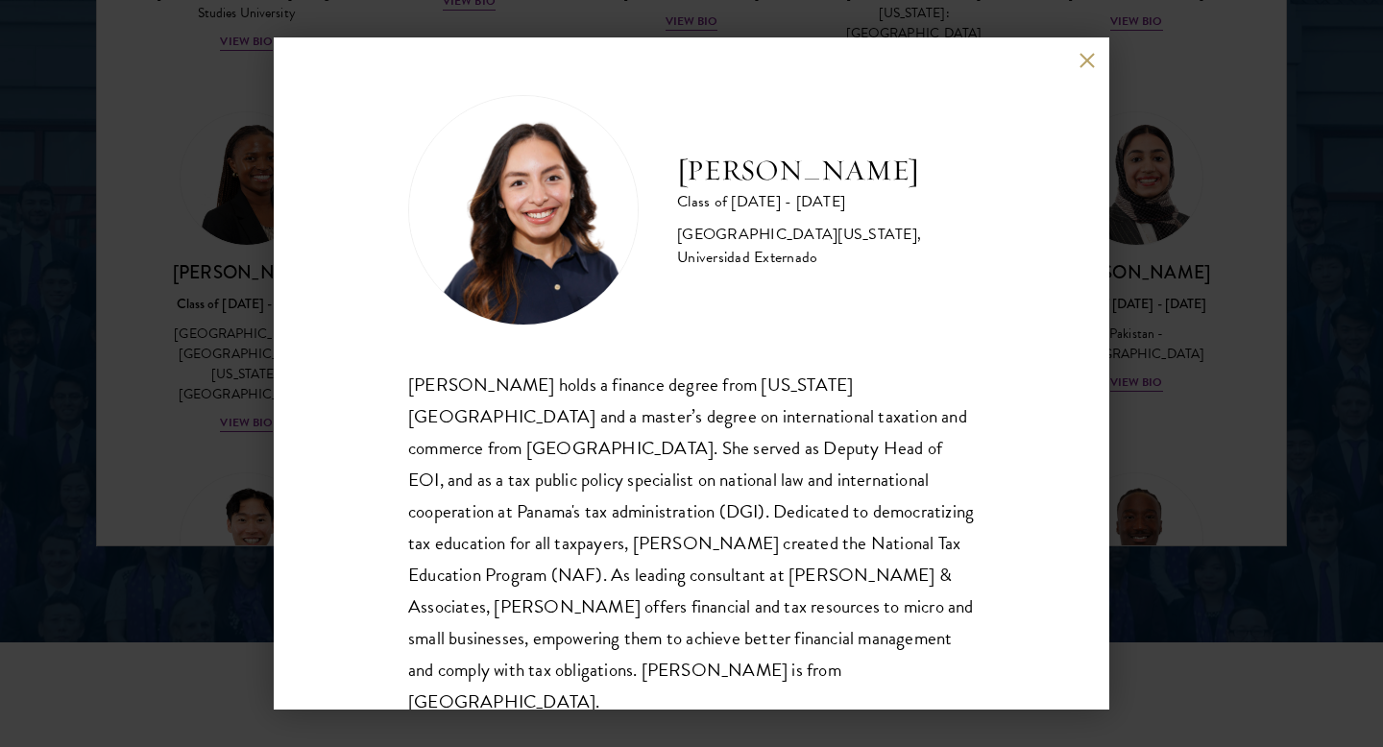
click at [249, 317] on div "[PERSON_NAME] Class of [DATE] - [DATE] [GEOGRAPHIC_DATA] - [US_STATE][GEOGRAPHI…" at bounding box center [691, 373] width 1383 height 747
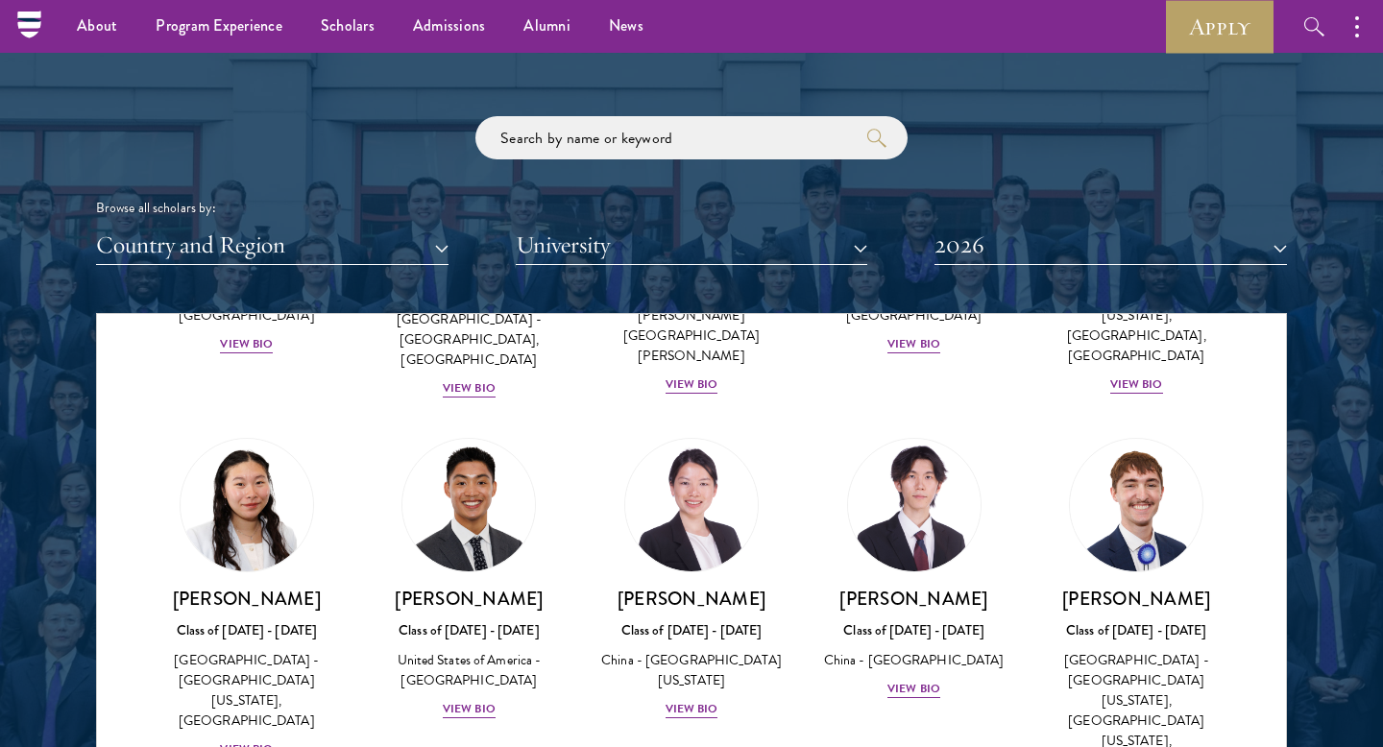
scroll to position [8957, 0]
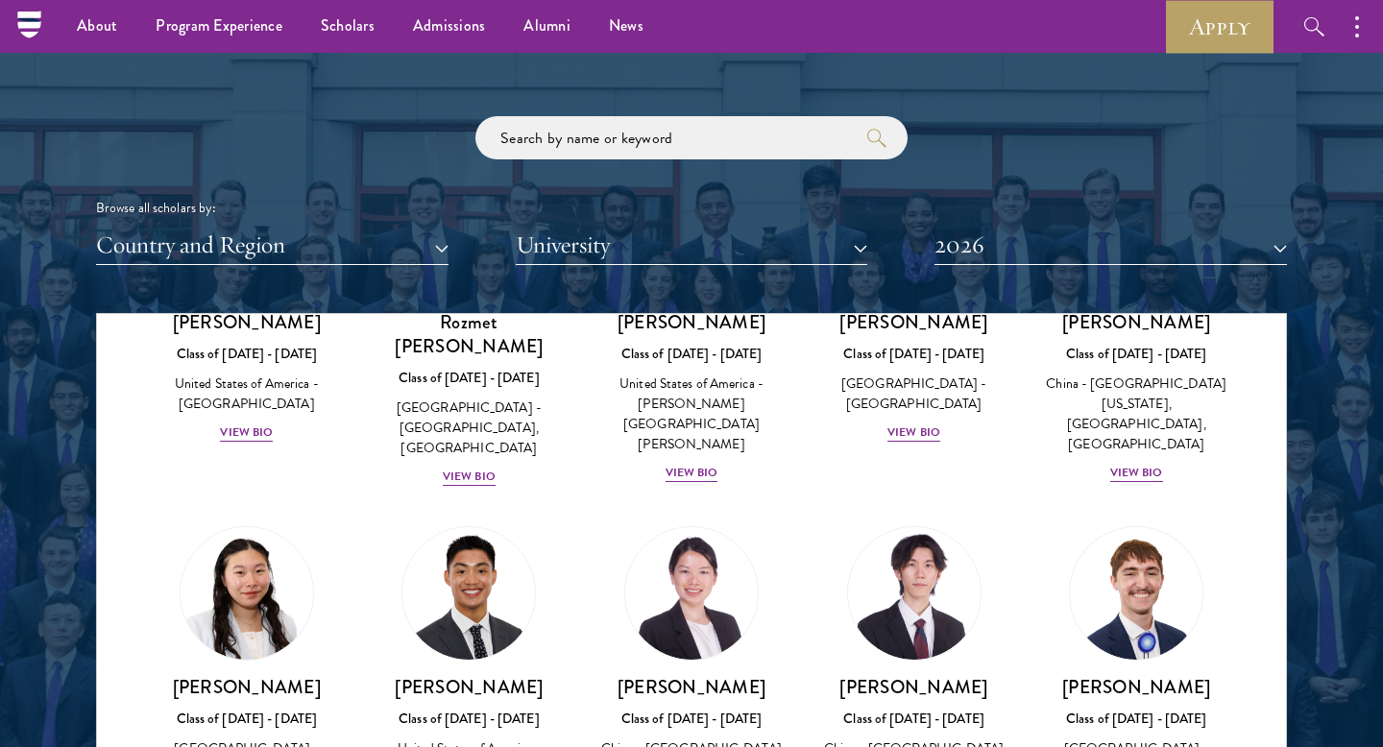
click at [352, 269] on div "Scholar Directory Congratulations and welcome to the Schwarzman Scholars Class …" at bounding box center [691, 401] width 1191 height 977
click at [351, 253] on button "Country and Region" at bounding box center [272, 245] width 352 height 39
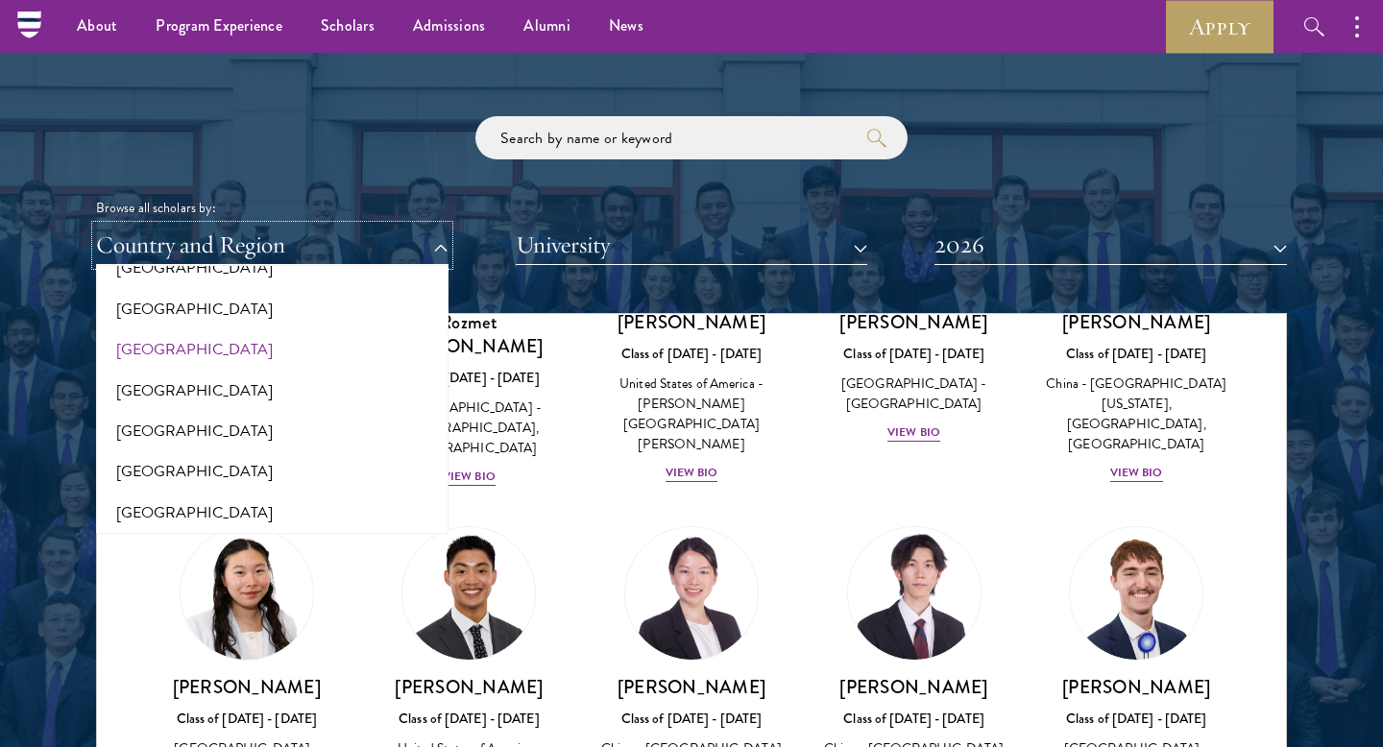
scroll to position [75, 0]
click at [558, 236] on button "University" at bounding box center [692, 245] width 352 height 39
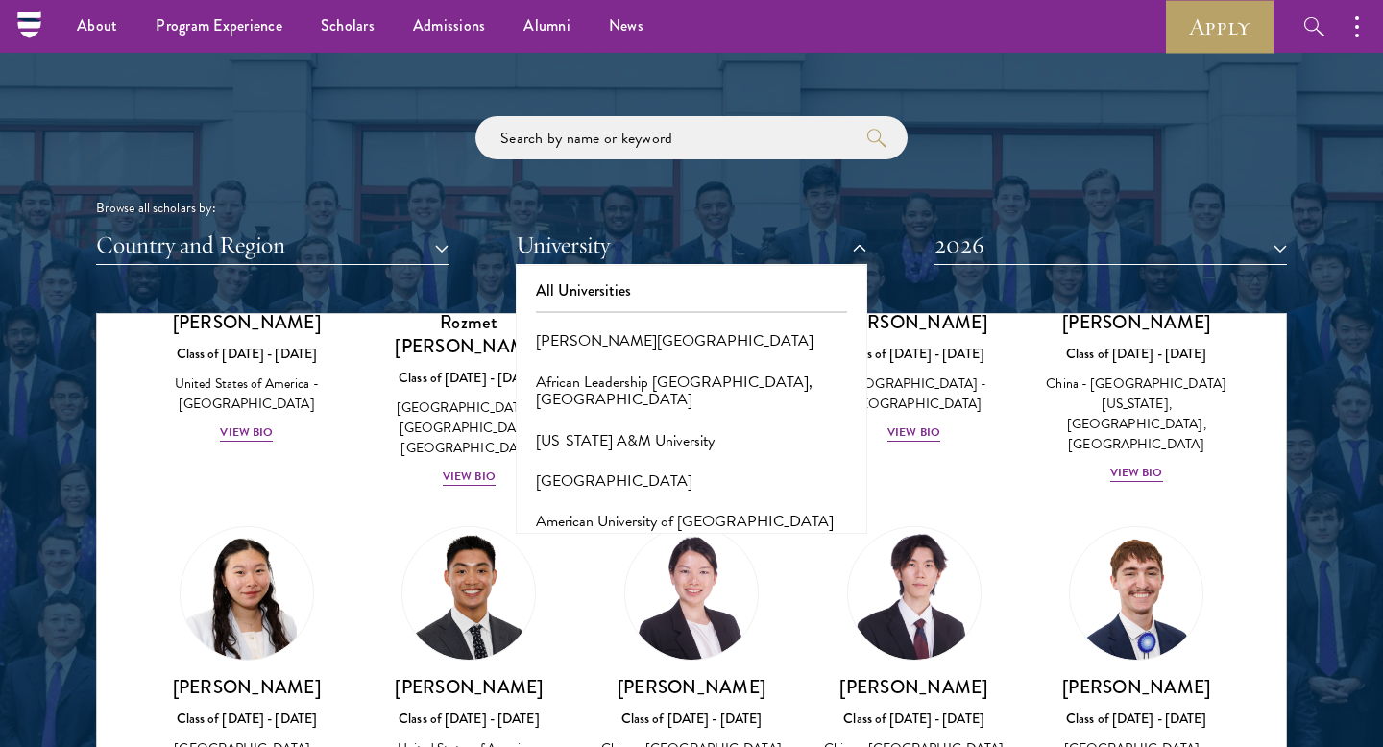
click at [635, 189] on div "Browse all scholars by: Country and Region All Countries and Regions [GEOGRAPHI…" at bounding box center [691, 190] width 1191 height 149
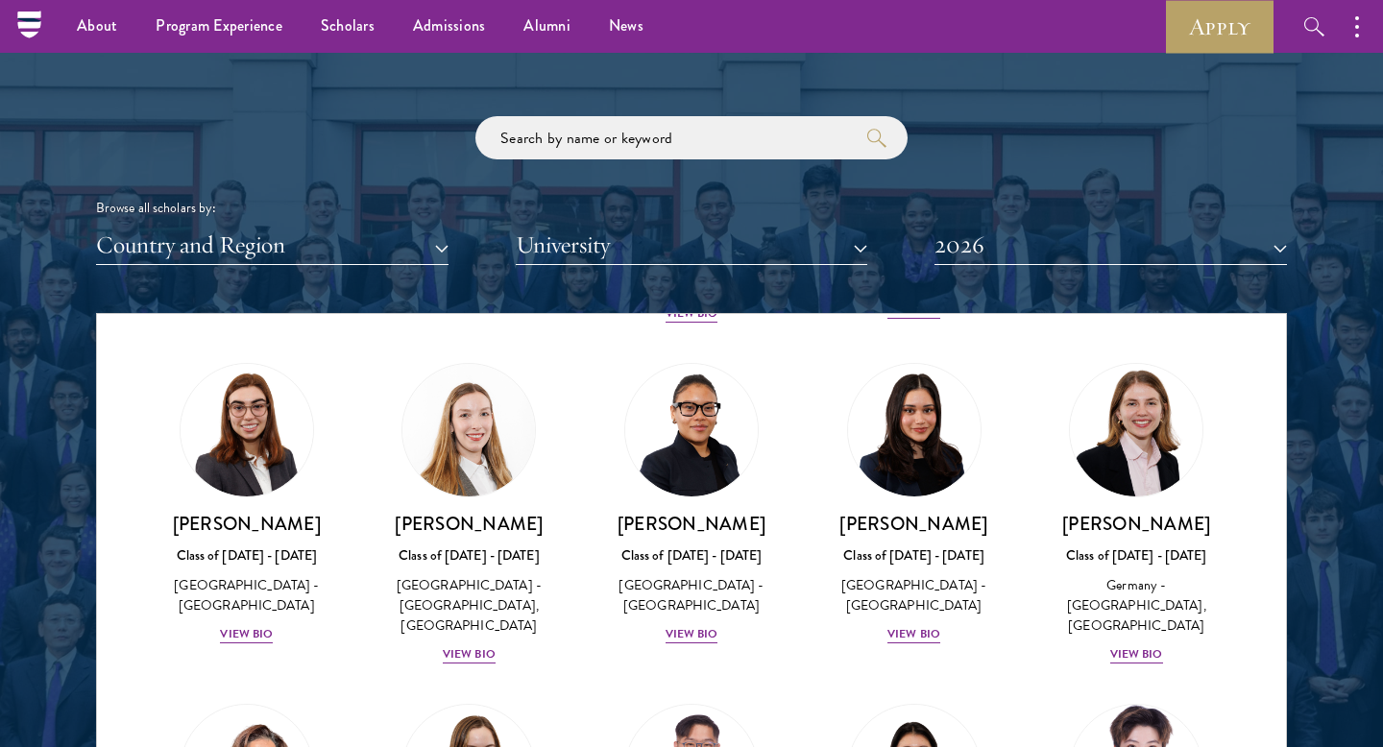
scroll to position [4460, 0]
